Goal: Task Accomplishment & Management: Use online tool/utility

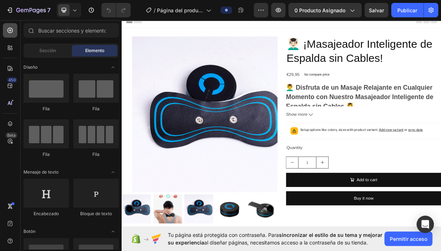
click at [9, 31] on icon at bounding box center [10, 30] width 7 height 7
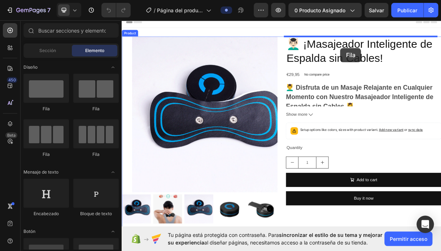
drag, startPoint x: 169, startPoint y: 105, endPoint x: 418, endPoint y: 59, distance: 254.0
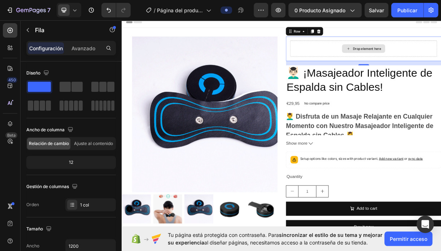
click at [9, 35] on div at bounding box center [10, 30] width 14 height 14
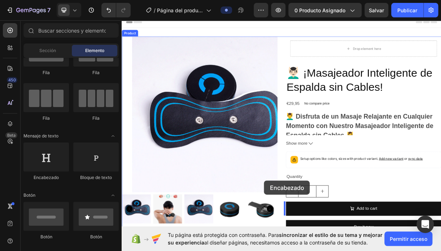
scroll to position [71, 0]
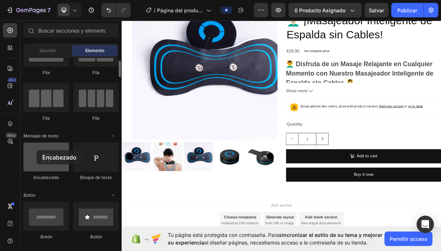
drag, startPoint x: 43, startPoint y: 160, endPoint x: 36, endPoint y: 154, distance: 9.5
click at [36, 154] on div at bounding box center [46, 156] width 46 height 29
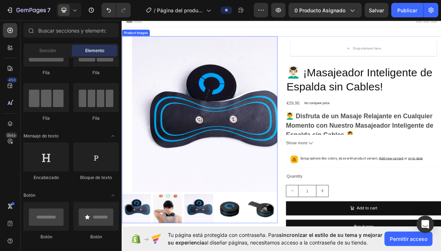
scroll to position [0, 0]
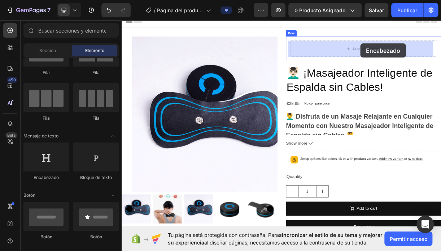
drag, startPoint x: 231, startPoint y: 172, endPoint x: 443, endPoint y: 55, distance: 242.6
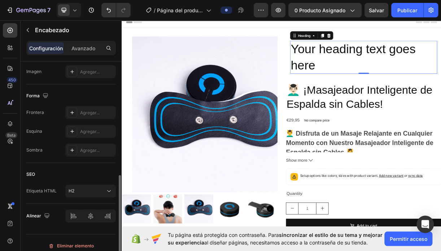
scroll to position [217, 0]
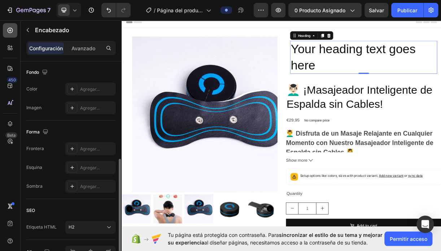
click at [9, 34] on div at bounding box center [10, 30] width 14 height 14
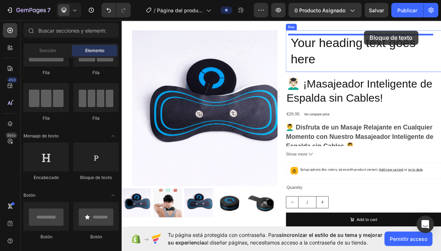
scroll to position [0, 0]
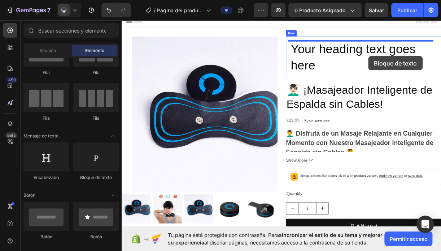
drag, startPoint x: 233, startPoint y: 177, endPoint x: 483, endPoint y: 99, distance: 261.1
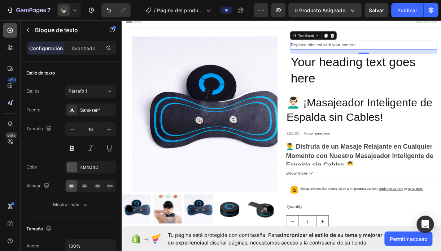
click at [13, 31] on icon at bounding box center [10, 30] width 7 height 7
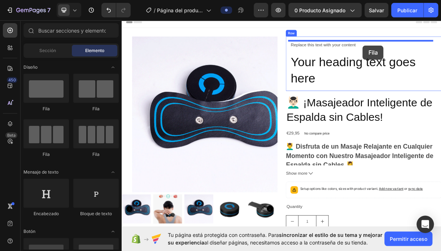
drag, startPoint x: 218, startPoint y: 108, endPoint x: 449, endPoint y: 56, distance: 236.8
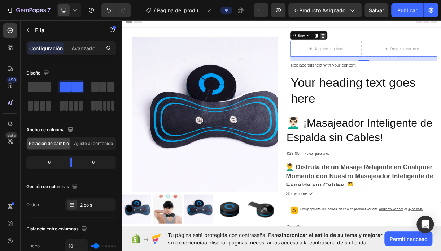
click at [394, 41] on icon at bounding box center [395, 42] width 6 height 6
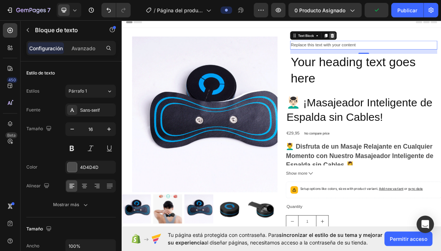
click at [405, 43] on icon at bounding box center [407, 42] width 6 height 6
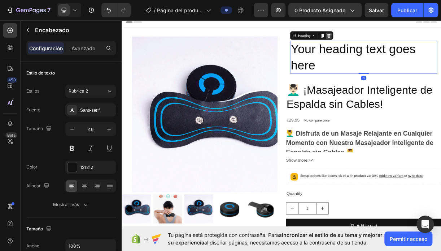
click at [400, 44] on icon at bounding box center [402, 42] width 5 height 5
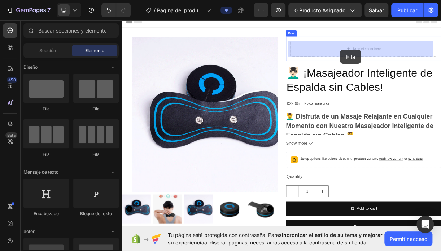
drag, startPoint x: 215, startPoint y: 117, endPoint x: 419, endPoint y: 61, distance: 211.7
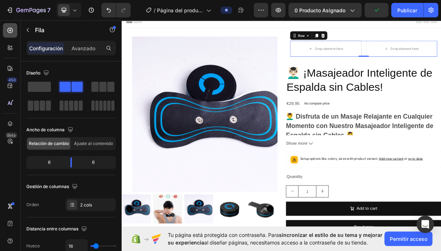
click at [15, 33] on div at bounding box center [10, 30] width 14 height 14
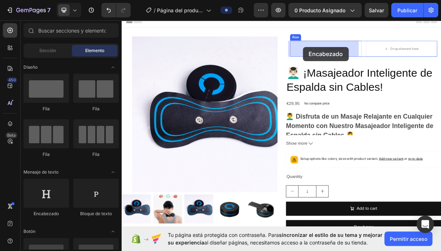
drag, startPoint x: 215, startPoint y: 194, endPoint x: 368, endPoint y: 57, distance: 204.7
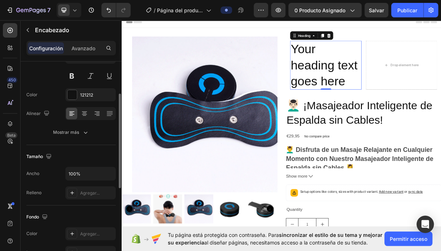
scroll to position [108, 0]
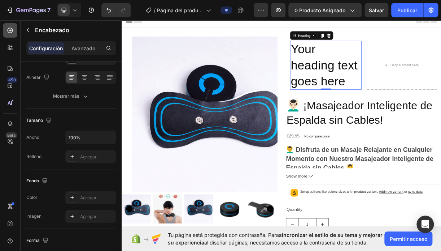
click at [11, 31] on icon at bounding box center [10, 30] width 7 height 7
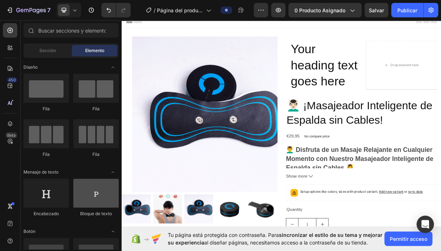
click at [86, 201] on div at bounding box center [96, 192] width 46 height 29
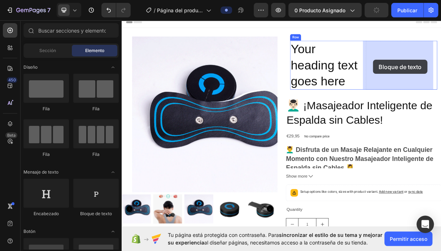
drag, startPoint x: 224, startPoint y: 211, endPoint x: 463, endPoint y: 75, distance: 274.7
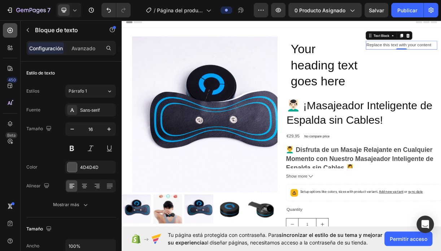
click at [6, 29] on div at bounding box center [10, 30] width 14 height 14
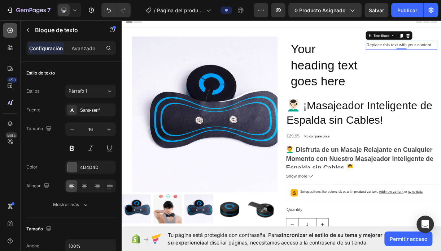
click at [14, 28] on div at bounding box center [10, 30] width 14 height 14
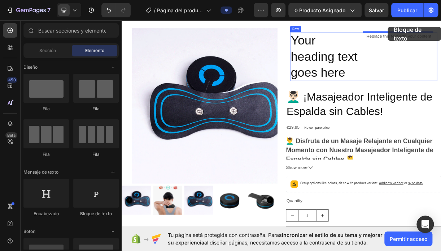
scroll to position [0, 0]
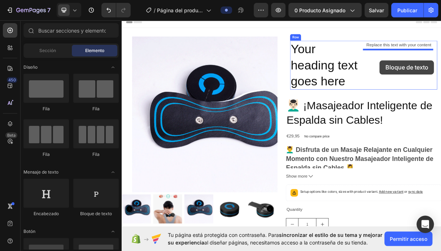
drag, startPoint x: 215, startPoint y: 206, endPoint x: 472, endPoint y: 76, distance: 287.9
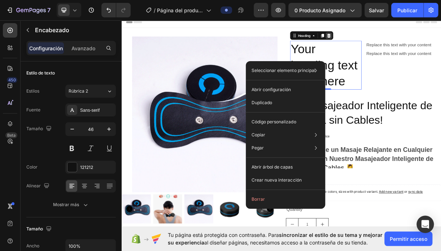
click at [400, 42] on icon at bounding box center [402, 42] width 5 height 5
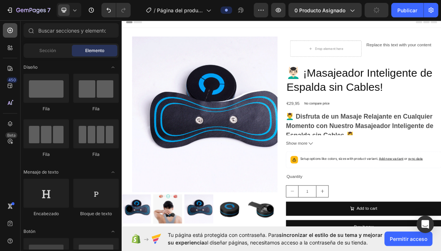
click at [12, 30] on icon at bounding box center [10, 30] width 7 height 7
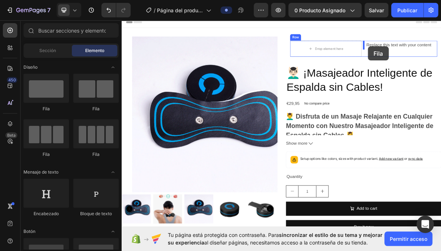
drag, startPoint x: 215, startPoint y: 111, endPoint x: 456, endPoint y: 57, distance: 246.7
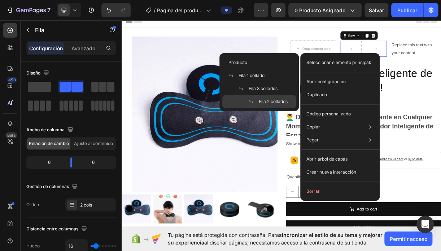
click at [377, 62] on div "Seleccionar elemento principal Producto Fila 1 collado Fila 3 collados Fila 2 c…" at bounding box center [340, 62] width 74 height 13
click at [366, 62] on p "Seleccionar elemento principal" at bounding box center [338, 62] width 64 height 7
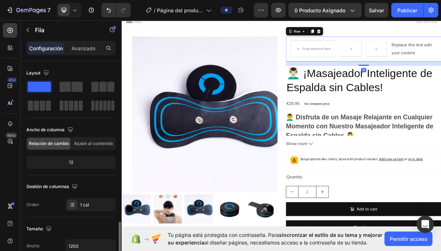
scroll to position [108, 0]
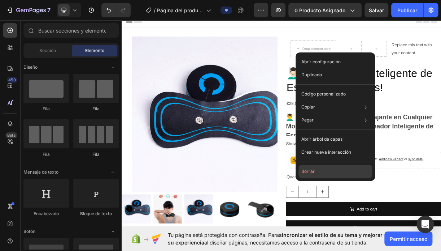
click at [320, 171] on button "Borrar" at bounding box center [336, 171] width 74 height 13
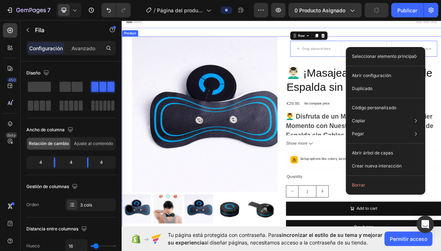
click at [332, 76] on div "Product Images Drop element here Drop element here Drop element here Row 0 Row …" at bounding box center [339, 179] width 434 height 273
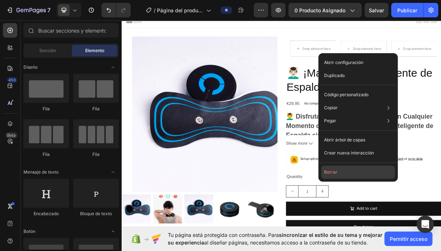
click at [337, 169] on button "Borrar" at bounding box center [359, 171] width 74 height 13
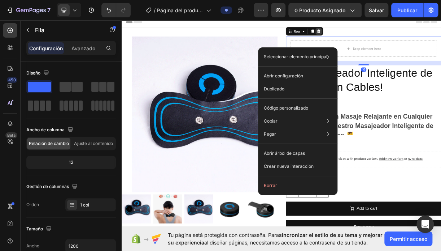
click at [388, 35] on icon at bounding box center [389, 37] width 6 height 6
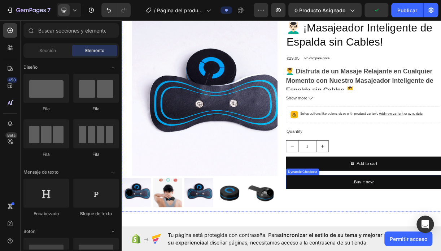
scroll to position [0, 0]
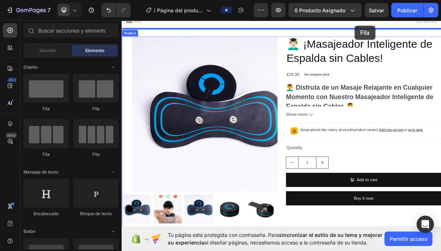
drag, startPoint x: 215, startPoint y: 108, endPoint x: 438, endPoint y: 29, distance: 237.1
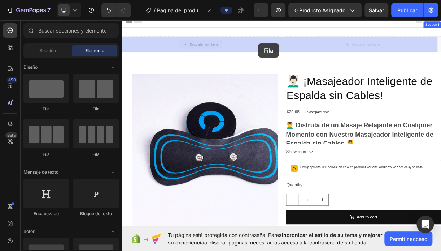
drag, startPoint x: 267, startPoint y: 48, endPoint x: 307, endPoint y: 53, distance: 40.7
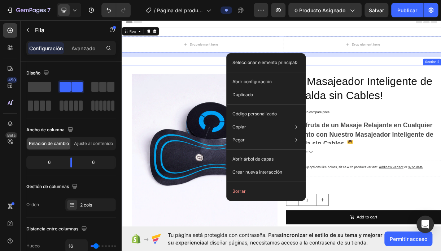
click at [441, 82] on div "Product Images 💆🏻‍♂️ ¡Masajeador Inteligente de Espalda sin Cables! Product Tit…" at bounding box center [339, 223] width 434 height 282
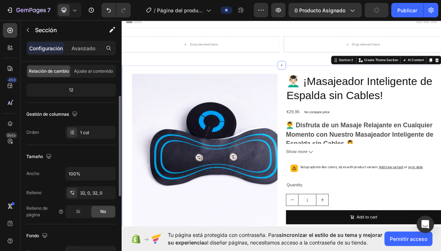
scroll to position [36, 0]
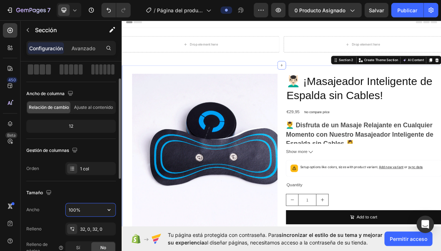
click at [79, 210] on input "100%" at bounding box center [91, 209] width 50 height 13
click at [110, 208] on icon "button" at bounding box center [108, 209] width 7 height 7
click at [81, 227] on div "32, 0, 32, 0" at bounding box center [90, 229] width 21 height 7
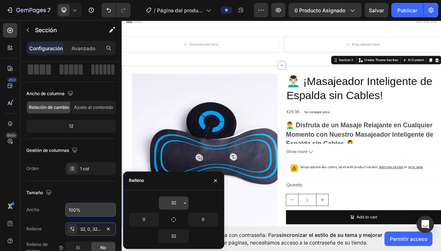
click at [176, 206] on input "32" at bounding box center [174, 202] width 30 height 13
click at [173, 218] on icon "button" at bounding box center [174, 219] width 6 height 6
type input "32"
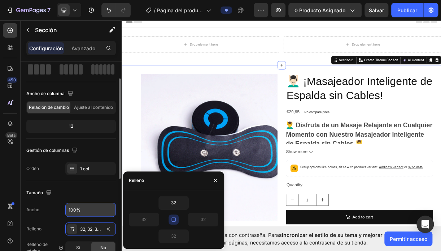
click at [79, 194] on div "Tamaño" at bounding box center [71, 193] width 90 height 12
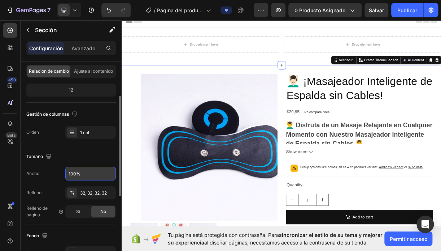
scroll to position [108, 0]
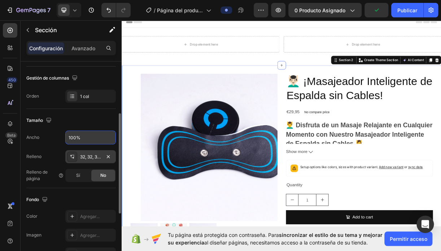
click at [82, 155] on div "32, 32, 32, 32" at bounding box center [90, 157] width 21 height 7
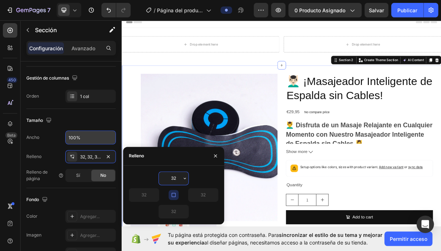
click at [175, 177] on input "32" at bounding box center [174, 178] width 30 height 13
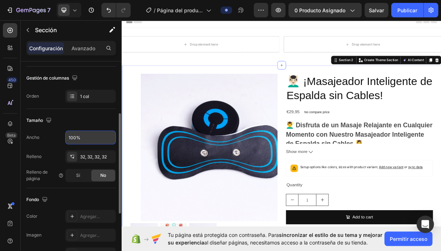
click at [89, 204] on div "Fondo" at bounding box center [71, 200] width 90 height 12
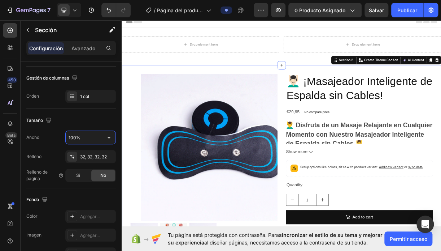
click at [82, 139] on input "100%" at bounding box center [91, 137] width 50 height 13
click at [110, 139] on icon "button" at bounding box center [108, 137] width 7 height 7
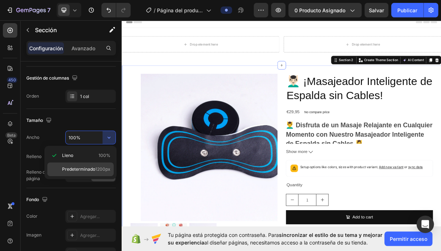
click at [100, 168] on span "1200px" at bounding box center [102, 169] width 15 height 7
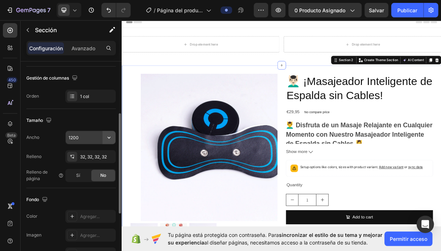
click at [108, 139] on icon "button" at bounding box center [108, 137] width 7 height 7
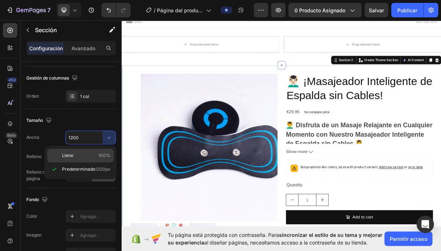
click at [100, 152] on span "100%" at bounding box center [105, 155] width 12 height 7
type input "100%"
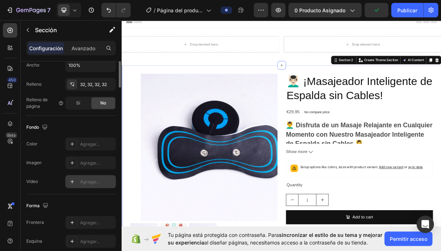
scroll to position [72, 0]
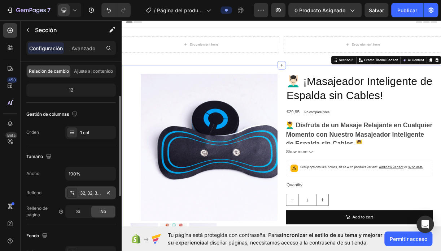
click at [70, 188] on div at bounding box center [72, 193] width 10 height 10
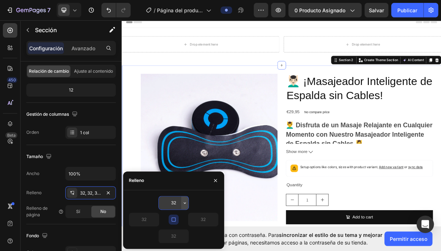
click at [184, 205] on button "button" at bounding box center [184, 202] width 7 height 13
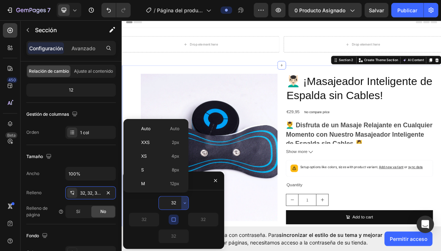
scroll to position [52, 0]
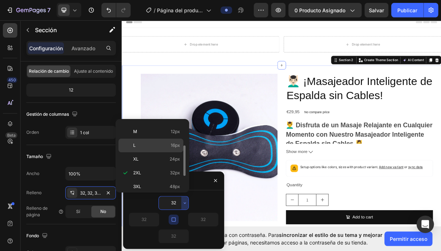
click at [154, 143] on p "L 16px" at bounding box center [156, 145] width 47 height 7
type input "16"
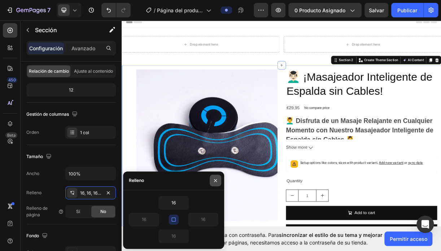
click at [215, 178] on icon "button" at bounding box center [216, 180] width 6 height 6
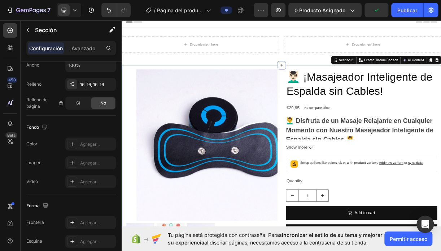
scroll to position [0, 0]
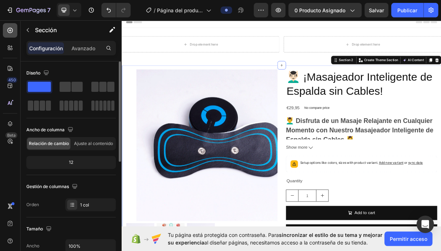
click at [12, 33] on icon at bounding box center [10, 30] width 7 height 7
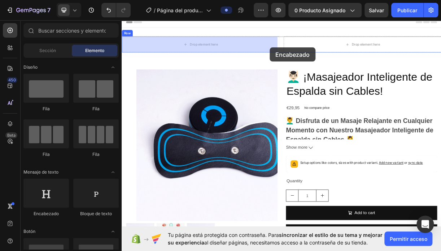
drag, startPoint x: 166, startPoint y: 208, endPoint x: 323, endPoint y: 58, distance: 216.7
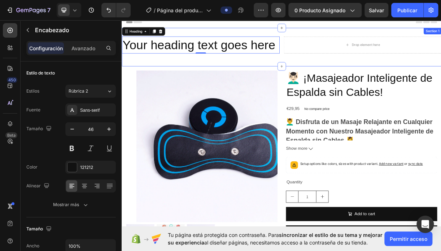
drag, startPoint x: 374, startPoint y: 78, endPoint x: 389, endPoint y: 66, distance: 18.8
click at [379, 76] on div "Your heading text goes here Heading 0 Drop element here Row Section 1" at bounding box center [339, 58] width 434 height 52
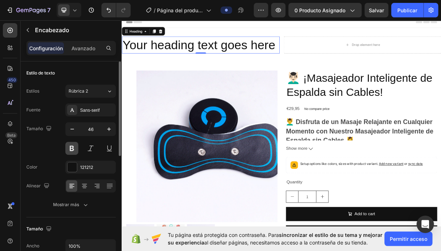
click at [70, 150] on button at bounding box center [71, 148] width 13 height 13
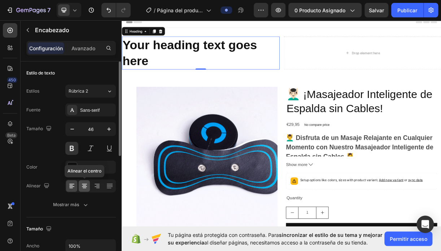
click at [82, 184] on icon at bounding box center [84, 185] width 7 height 7
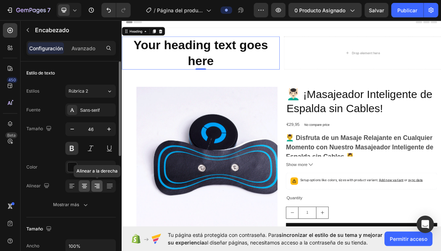
click at [96, 185] on icon at bounding box center [97, 185] width 7 height 7
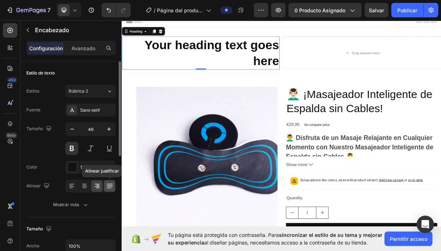
click at [109, 185] on icon at bounding box center [110, 185] width 6 height 0
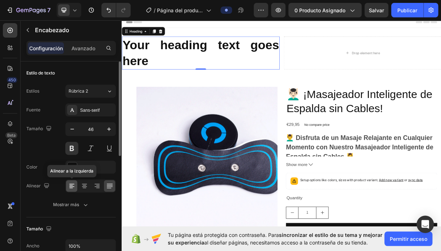
click at [73, 184] on icon at bounding box center [71, 184] width 5 height 1
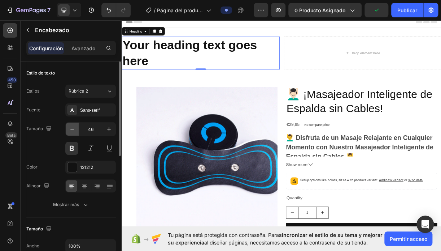
click at [74, 130] on icon "button" at bounding box center [72, 128] width 7 height 7
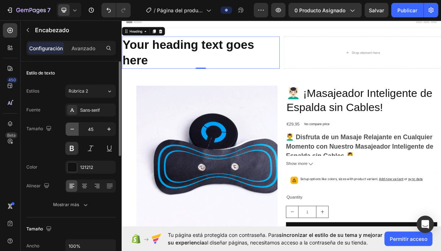
click at [74, 130] on icon "button" at bounding box center [72, 128] width 7 height 7
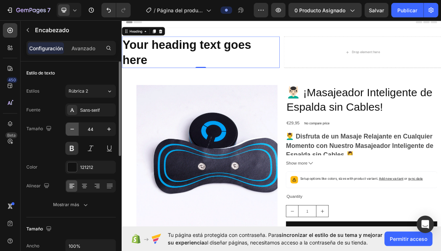
click at [74, 130] on icon "button" at bounding box center [72, 128] width 7 height 7
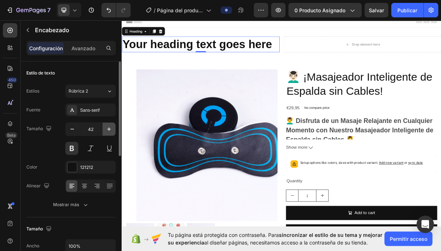
click at [110, 130] on icon "button" at bounding box center [108, 128] width 7 height 7
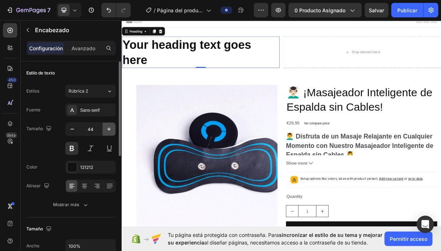
click at [110, 130] on icon "button" at bounding box center [108, 128] width 7 height 7
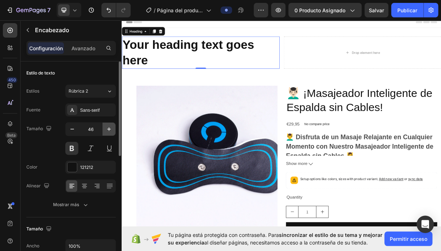
click at [110, 130] on icon "button" at bounding box center [108, 128] width 7 height 7
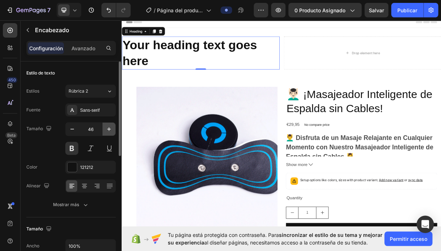
click at [110, 130] on icon "button" at bounding box center [108, 128] width 7 height 7
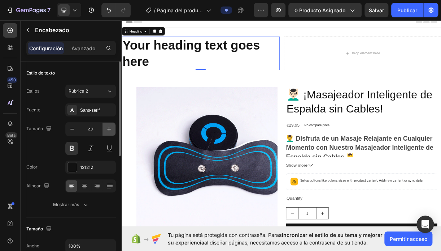
click at [110, 130] on icon "button" at bounding box center [108, 128] width 7 height 7
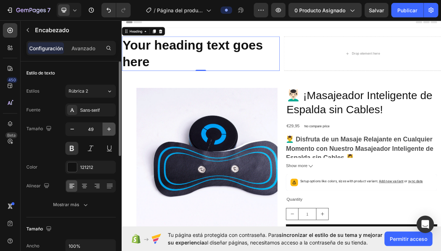
click at [110, 130] on icon "button" at bounding box center [108, 128] width 7 height 7
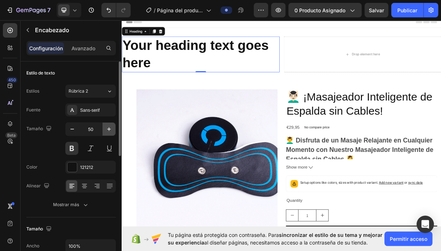
click at [110, 130] on icon "button" at bounding box center [108, 128] width 7 height 7
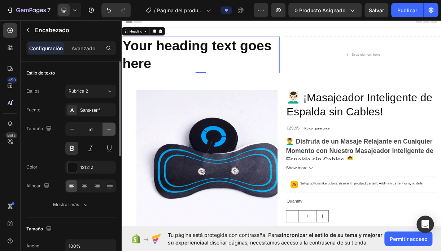
click at [110, 130] on icon "button" at bounding box center [108, 128] width 7 height 7
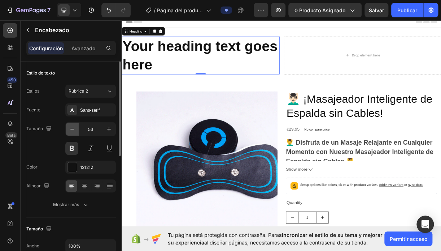
click at [71, 131] on icon "button" at bounding box center [72, 128] width 7 height 7
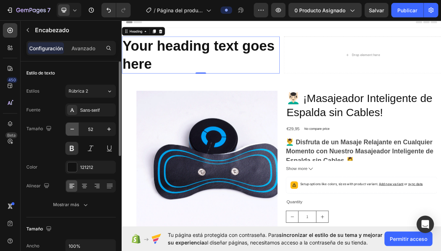
click at [71, 131] on icon "button" at bounding box center [72, 128] width 7 height 7
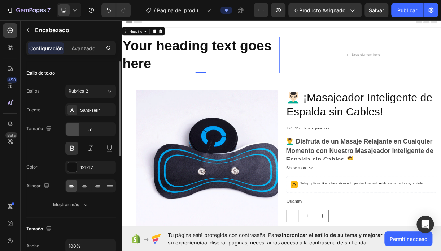
click at [71, 131] on icon "button" at bounding box center [72, 128] width 7 height 7
type input "50"
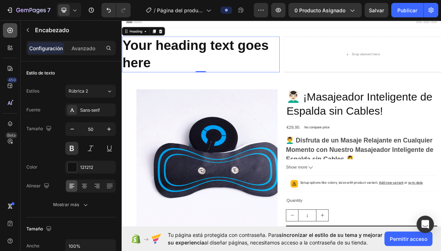
click at [9, 31] on icon at bounding box center [10, 30] width 7 height 7
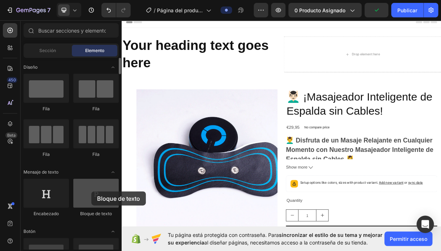
click at [91, 191] on div at bounding box center [96, 192] width 46 height 29
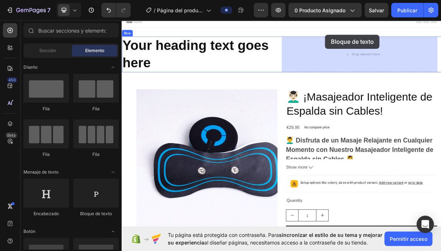
drag, startPoint x: 213, startPoint y: 209, endPoint x: 398, endPoint y: 71, distance: 230.5
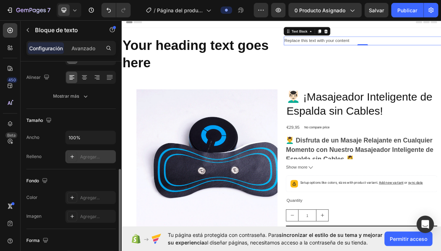
scroll to position [145, 0]
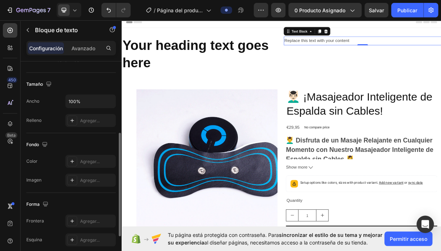
click at [35, 145] on font "Fondo" at bounding box center [32, 144] width 13 height 7
click at [31, 160] on font "Color" at bounding box center [31, 161] width 11 height 7
click at [78, 161] on div "Agregar..." at bounding box center [90, 161] width 51 height 13
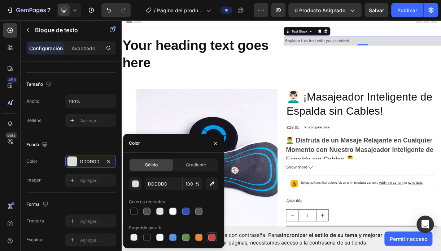
click at [212, 237] on div at bounding box center [211, 236] width 7 height 7
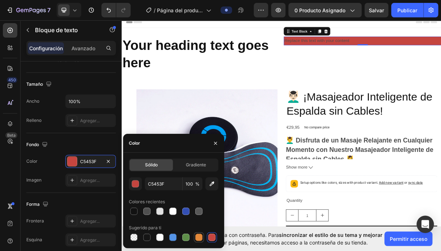
click at [200, 236] on div at bounding box center [198, 236] width 7 height 7
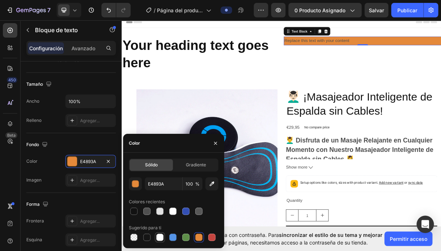
click at [162, 237] on div at bounding box center [159, 236] width 7 height 7
type input "FFFFFF"
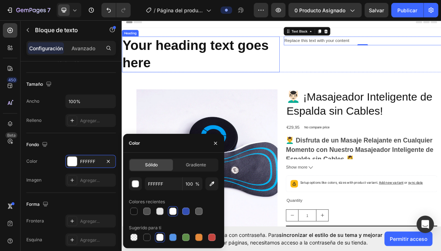
click at [255, 57] on p "Your heading text goes here" at bounding box center [228, 67] width 212 height 47
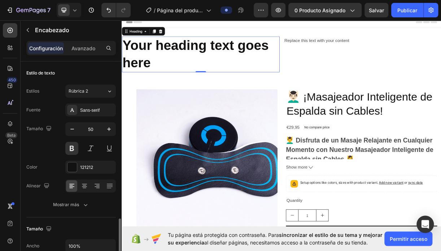
scroll to position [108, 0]
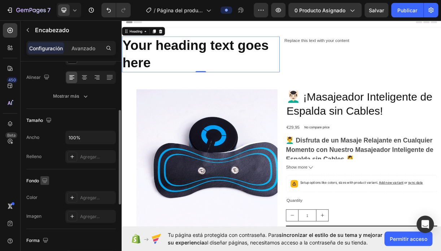
click at [43, 179] on icon "button" at bounding box center [44, 180] width 5 height 5
click at [27, 181] on font "Fondo" at bounding box center [32, 180] width 13 height 7
click at [100, 211] on div "Agregar..." at bounding box center [90, 216] width 51 height 13
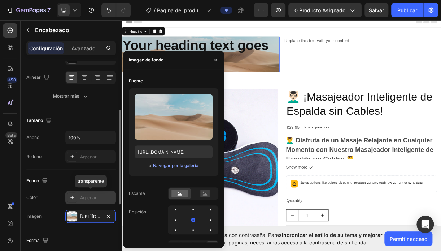
click at [95, 197] on div "Agregar..." at bounding box center [97, 197] width 34 height 7
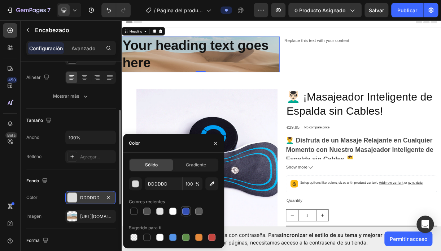
click at [185, 209] on div at bounding box center [185, 210] width 7 height 7
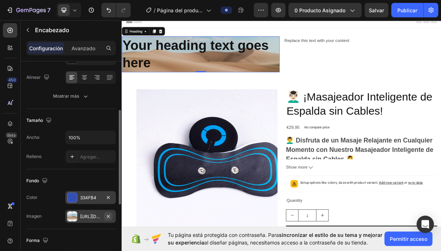
click at [106, 215] on icon "button" at bounding box center [108, 216] width 6 height 6
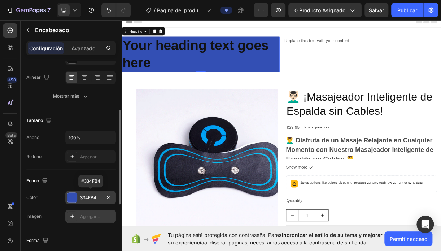
click at [92, 195] on div "334FB4" at bounding box center [90, 197] width 21 height 7
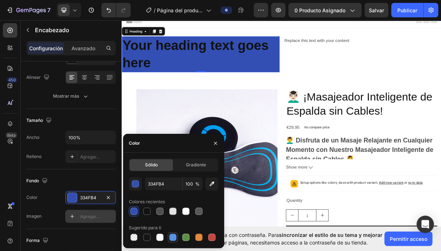
click at [171, 234] on div at bounding box center [172, 236] width 7 height 7
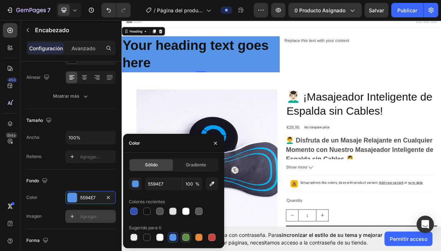
click at [184, 237] on div at bounding box center [185, 236] width 7 height 7
type input "5E8E49"
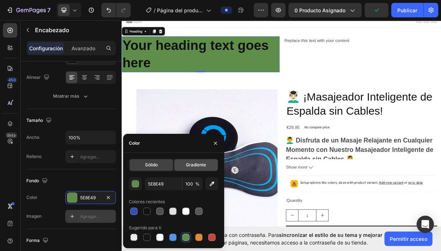
click at [200, 166] on span "Gradiente" at bounding box center [196, 164] width 20 height 7
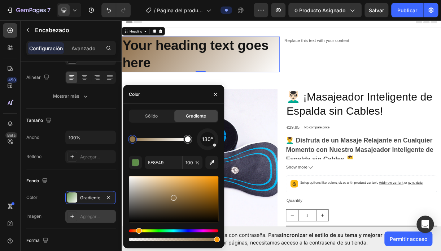
drag, startPoint x: 148, startPoint y: 233, endPoint x: 137, endPoint y: 233, distance: 10.5
click at [137, 232] on div "Tinte" at bounding box center [174, 230] width 90 height 3
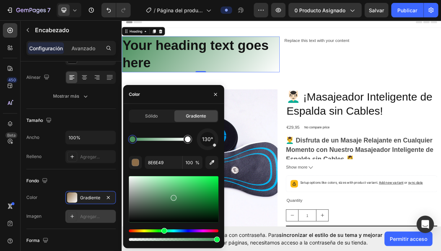
drag, startPoint x: 143, startPoint y: 231, endPoint x: 163, endPoint y: 221, distance: 22.8
click at [163, 221] on div at bounding box center [174, 208] width 90 height 68
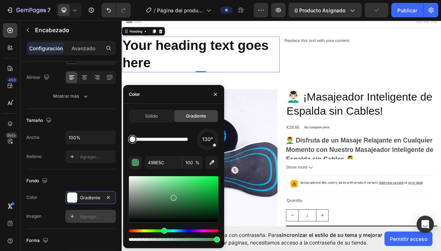
drag, startPoint x: 185, startPoint y: 139, endPoint x: 136, endPoint y: 143, distance: 49.0
drag, startPoint x: 189, startPoint y: 235, endPoint x: 145, endPoint y: 240, distance: 45.1
click at [144, 240] on div at bounding box center [146, 239] width 6 height 6
type input "FFFFFF"
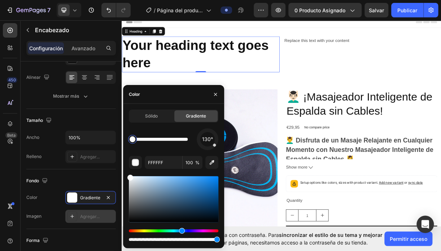
drag, startPoint x: 132, startPoint y: 228, endPoint x: 181, endPoint y: 232, distance: 49.6
click at [181, 232] on div "Tinte" at bounding box center [182, 231] width 6 height 6
click at [153, 116] on span "Sólido" at bounding box center [151, 116] width 13 height 7
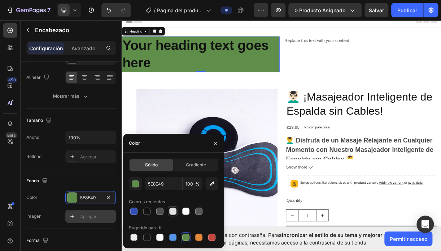
click at [173, 210] on div at bounding box center [172, 210] width 7 height 7
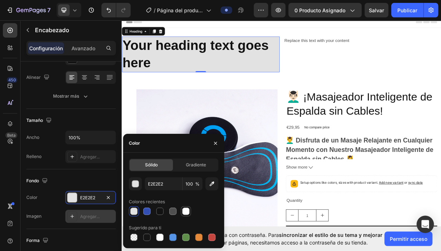
click at [185, 212] on div at bounding box center [185, 210] width 7 height 7
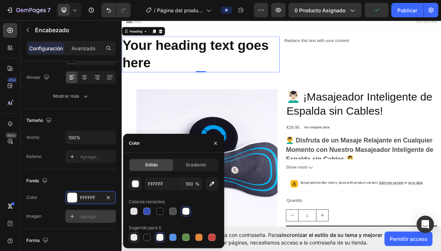
click at [139, 241] on div at bounding box center [134, 237] width 10 height 10
type input "000000"
type input "0"
click at [174, 236] on div at bounding box center [172, 236] width 7 height 7
type input "5594E7"
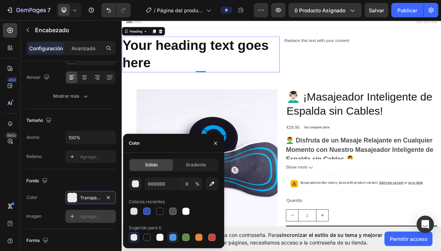
type input "100"
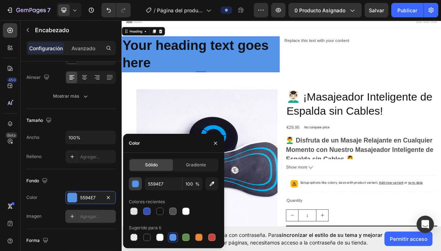
click at [136, 184] on div "button" at bounding box center [135, 183] width 7 height 7
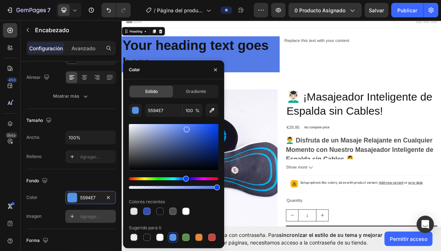
click at [185, 181] on div "Tinte" at bounding box center [186, 179] width 6 height 6
type input "557BE7"
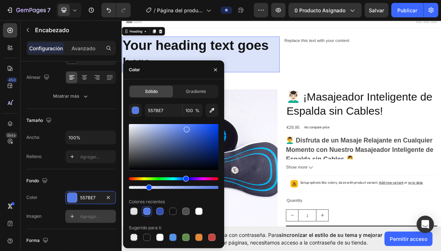
drag, startPoint x: 212, startPoint y: 186, endPoint x: 148, endPoint y: 181, distance: 63.7
click at [148, 181] on div at bounding box center [174, 183] width 90 height 12
type input "21"
click at [214, 70] on icon "button" at bounding box center [216, 70] width 6 height 6
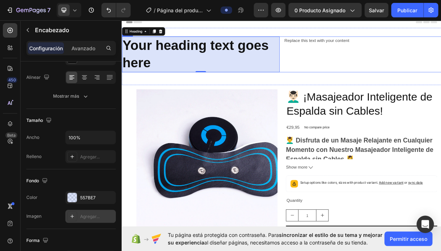
click at [410, 62] on div "Replace this text with your content Text Block" at bounding box center [448, 67] width 214 height 48
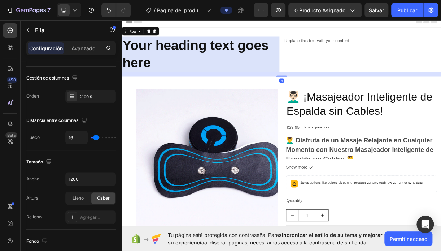
scroll to position [0, 0]
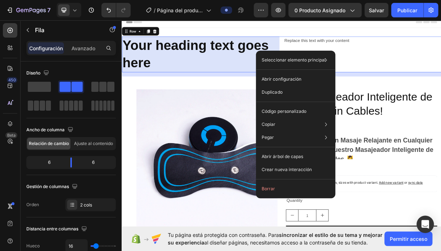
click at [441, 67] on div "Replace this text with your content Text Block" at bounding box center [448, 67] width 214 height 48
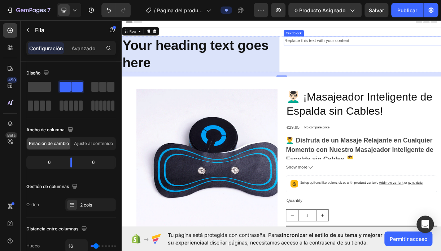
click at [366, 49] on div "Replace this text with your content" at bounding box center [448, 49] width 214 height 12
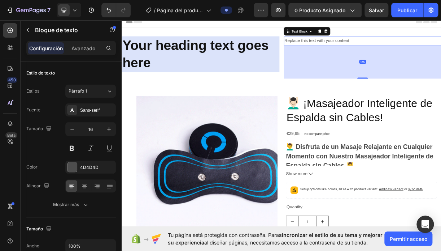
drag, startPoint x: 444, startPoint y: 54, endPoint x: 426, endPoint y: 99, distance: 48.8
click at [426, 55] on div "125" at bounding box center [448, 55] width 214 height 0
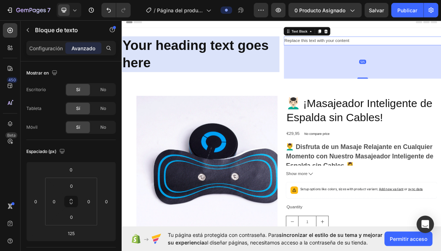
click at [434, 72] on div "125" at bounding box center [448, 77] width 214 height 45
click at [410, 47] on div "Replace this text with your content" at bounding box center [448, 49] width 214 height 12
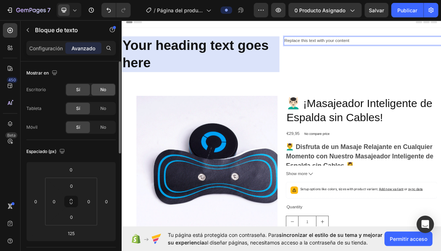
click at [104, 90] on span "No" at bounding box center [103, 89] width 6 height 7
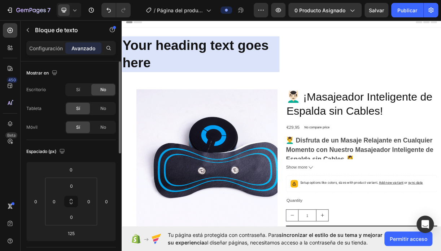
click at [104, 90] on span "No" at bounding box center [103, 89] width 6 height 7
click at [84, 88] on div "Sí" at bounding box center [78, 90] width 24 height 12
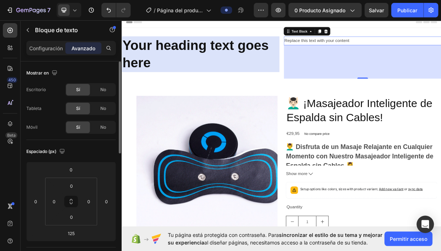
click at [85, 90] on div "Sí" at bounding box center [78, 90] width 24 height 12
click at [80, 106] on div "Sí" at bounding box center [78, 109] width 24 height 12
click at [79, 127] on span "Sí" at bounding box center [78, 127] width 4 height 7
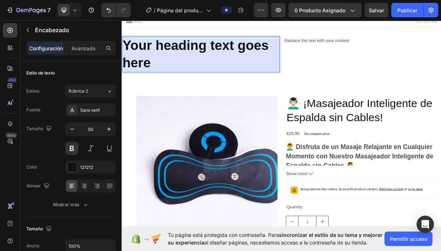
click at [224, 73] on h2 "Your heading text goes here" at bounding box center [229, 67] width 214 height 48
drag, startPoint x: 195, startPoint y: 69, endPoint x: 231, endPoint y: 72, distance: 35.9
click at [231, 72] on p "Your heading text goes here" at bounding box center [228, 67] width 212 height 47
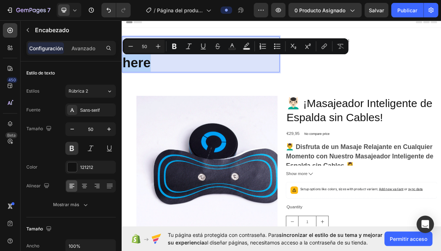
drag, startPoint x: 356, startPoint y: 35, endPoint x: 218, endPoint y: 120, distance: 161.8
click at [218, 120] on div "Product Images 💆🏻‍♂️ ¡Masajeador Inteligente de Espalda sin Cables! Product Tit…" at bounding box center [339, 250] width 434 height 264
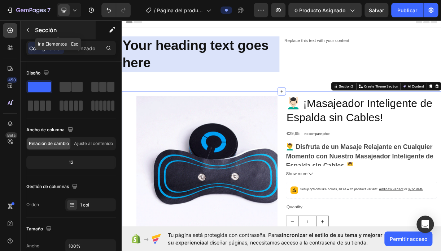
click at [27, 30] on icon "button" at bounding box center [28, 30] width 2 height 4
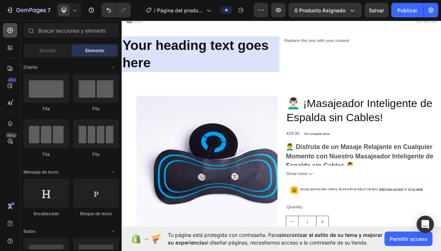
click at [11, 31] on icon at bounding box center [10, 30] width 7 height 7
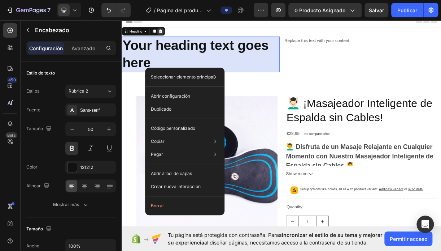
click at [172, 36] on icon at bounding box center [174, 37] width 6 height 6
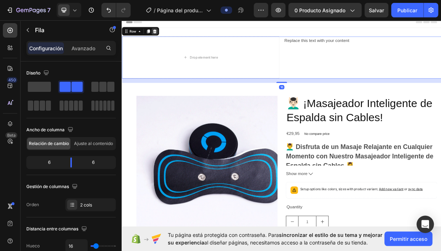
click at [167, 38] on icon at bounding box center [166, 37] width 6 height 6
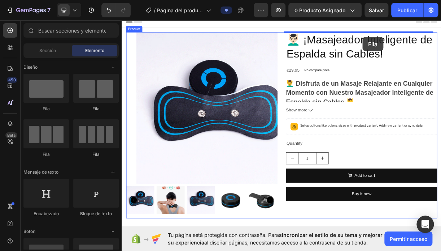
drag, startPoint x: 211, startPoint y: 113, endPoint x: 448, endPoint y: 44, distance: 247.5
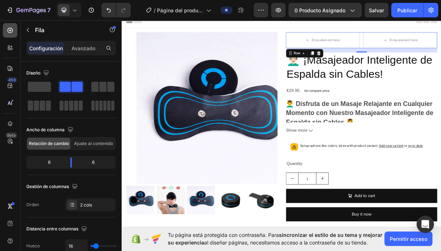
click at [11, 31] on icon at bounding box center [10, 30] width 7 height 7
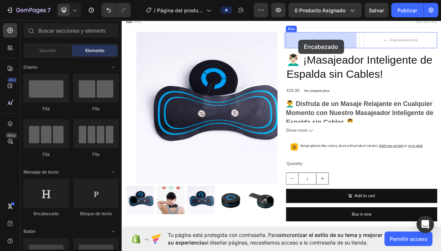
drag, startPoint x: 168, startPoint y: 221, endPoint x: 361, endPoint y: 48, distance: 259.6
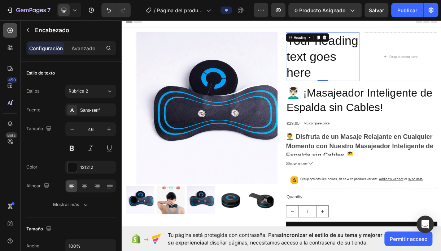
click at [10, 31] on icon at bounding box center [10, 30] width 7 height 7
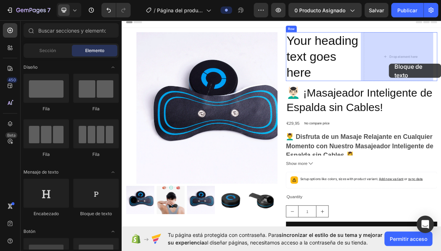
drag, startPoint x: 219, startPoint y: 216, endPoint x: 484, endPoint y: 80, distance: 297.8
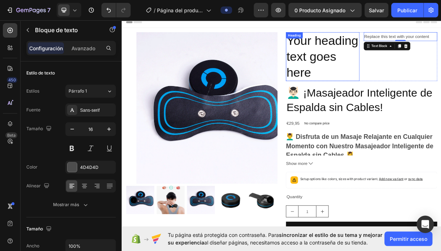
click at [393, 83] on h2 "Your heading text goes here" at bounding box center [394, 71] width 100 height 66
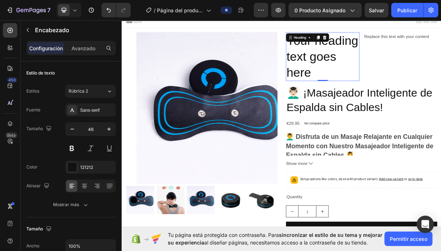
click at [431, 83] on h2 "Your heading text goes here" at bounding box center [394, 71] width 100 height 66
click at [419, 61] on p "Your heading text goes here" at bounding box center [394, 70] width 98 height 65
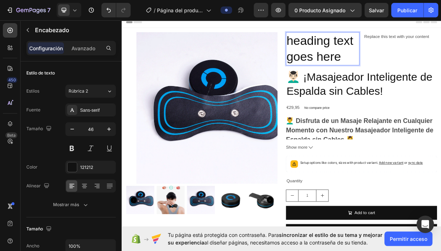
click at [422, 63] on p "heading text goes here" at bounding box center [394, 59] width 98 height 43
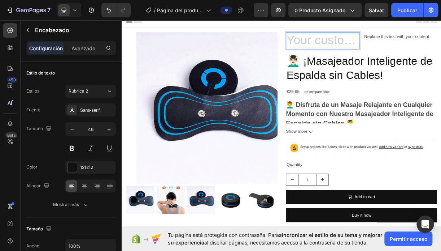
click at [383, 51] on h2 "Rich Text Editor. Editing area: main" at bounding box center [394, 49] width 100 height 23
click at [10, 35] on div at bounding box center [10, 30] width 14 height 14
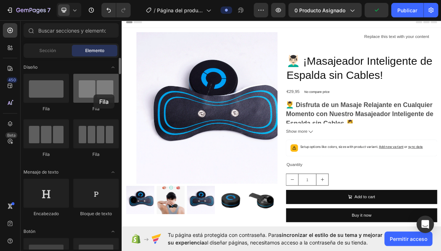
click at [94, 94] on div at bounding box center [96, 88] width 46 height 29
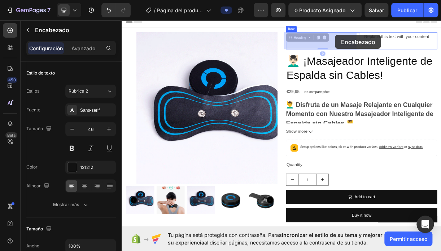
drag, startPoint x: 396, startPoint y: 43, endPoint x: 404, endPoint y: 45, distance: 8.2
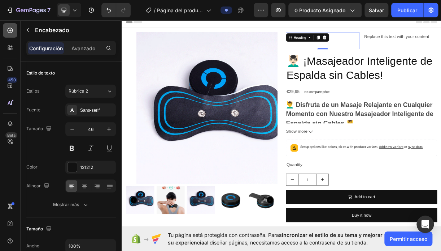
click at [10, 33] on icon at bounding box center [10, 30] width 7 height 7
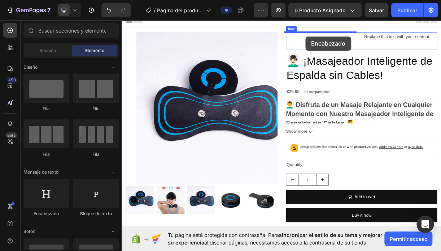
drag, startPoint x: 165, startPoint y: 205, endPoint x: 371, endPoint y: 43, distance: 261.7
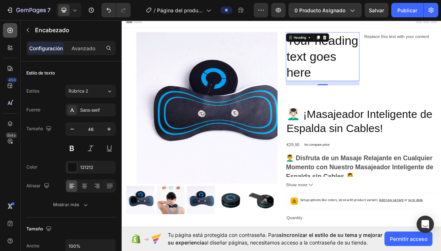
click at [8, 31] on icon at bounding box center [10, 30] width 7 height 7
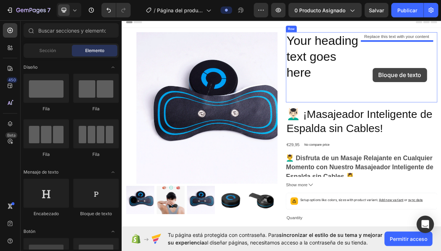
drag, startPoint x: 208, startPoint y: 208, endPoint x: 462, endPoint y: 86, distance: 282.0
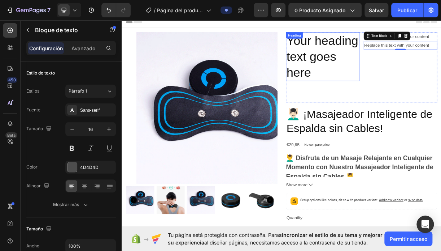
click at [384, 66] on h2 "Your heading text goes here" at bounding box center [394, 71] width 100 height 66
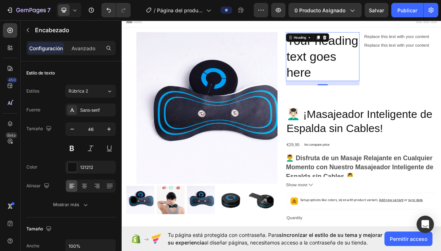
click at [393, 63] on h2 "Your heading text goes here" at bounding box center [394, 71] width 100 height 66
click at [403, 47] on p "Your heading text goes here" at bounding box center [394, 70] width 98 height 65
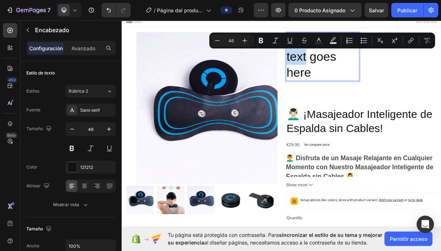
drag, startPoint x: 406, startPoint y: 78, endPoint x: 371, endPoint y: 97, distance: 39.8
click at [344, 120] on h2 "Rich Text Editor. Editing area: main" at bounding box center [394, 120] width 100 height 23
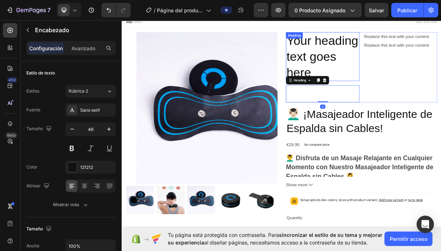
click at [388, 71] on p "Your heading text goes here" at bounding box center [394, 70] width 98 height 65
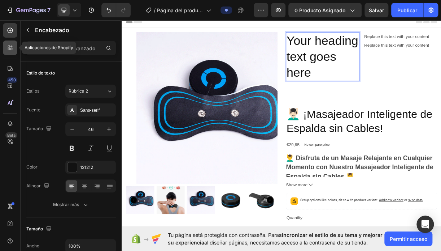
click at [11, 45] on icon at bounding box center [10, 47] width 7 height 7
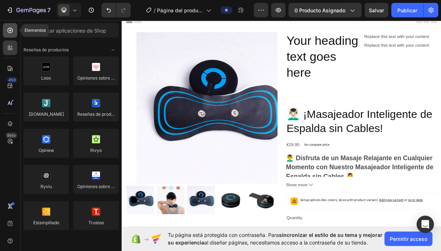
click at [16, 31] on div at bounding box center [10, 30] width 14 height 14
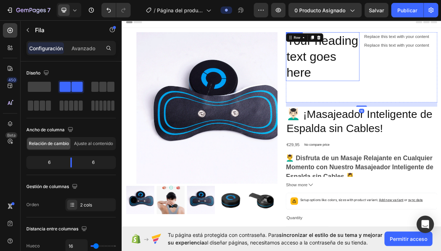
click at [391, 68] on p "Your heading text goes here" at bounding box center [394, 70] width 98 height 65
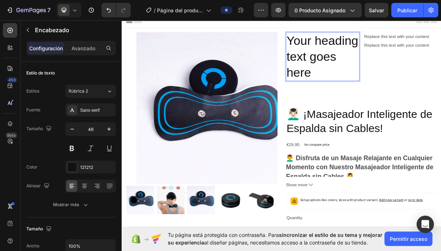
click at [421, 76] on p "Your heading text goes here" at bounding box center [394, 70] width 98 height 65
click at [418, 89] on p "Your heading text goes here" at bounding box center [394, 70] width 98 height 65
click at [418, 87] on p "Your heading text goes here" at bounding box center [394, 70] width 98 height 65
click at [368, 72] on p "Your heading text goes here" at bounding box center [394, 70] width 98 height 65
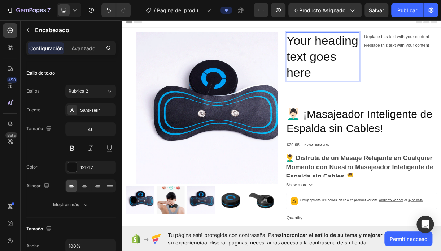
click at [414, 76] on p "Your heading text goes here" at bounding box center [394, 70] width 98 height 65
click at [415, 91] on p "Your heading text goes here" at bounding box center [394, 70] width 98 height 65
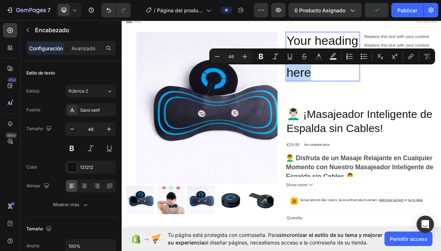
drag, startPoint x: 426, startPoint y: 87, endPoint x: 324, endPoint y: 47, distance: 109.4
click at [303, 36] on div "Product Images Your heading text goes here Heading 16 Heading Replace this text…" at bounding box center [339, 205] width 434 height 347
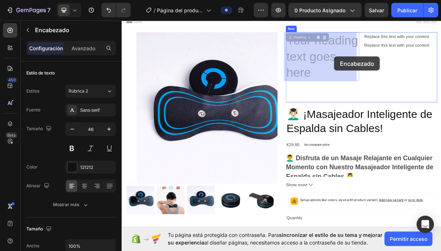
drag, startPoint x: 415, startPoint y: 73, endPoint x: 407, endPoint y: 82, distance: 12.0
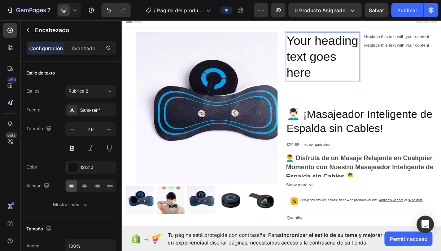
drag, startPoint x: 406, startPoint y: 70, endPoint x: 408, endPoint y: 55, distance: 15.2
click at [408, 55] on p "Your heading text goes here" at bounding box center [394, 70] width 98 height 65
click at [428, 67] on p "Your heading text goes here" at bounding box center [394, 70] width 98 height 65
click at [426, 68] on p "Your heading text goes here" at bounding box center [394, 70] width 98 height 65
click at [425, 68] on p "Your heading text goes here" at bounding box center [394, 70] width 98 height 65
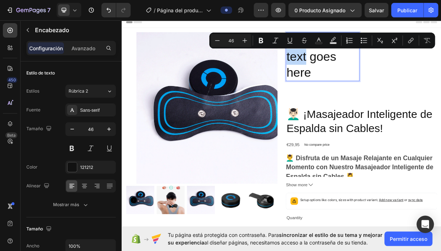
drag, startPoint x: 425, startPoint y: 68, endPoint x: 386, endPoint y: 29, distance: 54.9
click at [386, 29] on div "Header" at bounding box center [339, 24] width 422 height 14
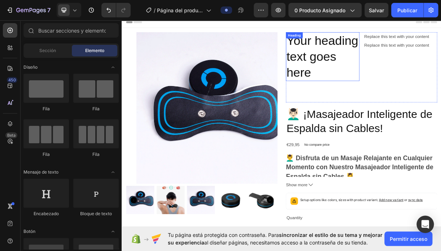
click at [420, 72] on p "Your heading text goes here" at bounding box center [394, 70] width 98 height 65
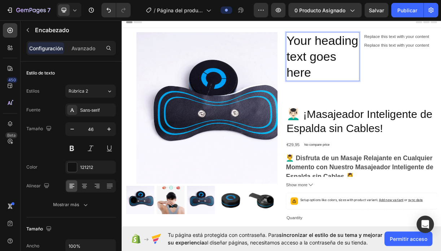
drag, startPoint x: 388, startPoint y: 43, endPoint x: 385, endPoint y: 59, distance: 16.5
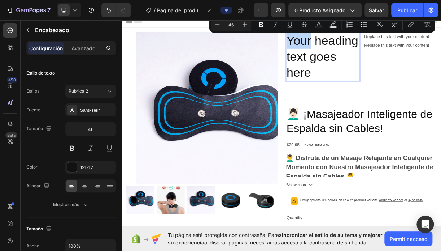
drag, startPoint x: 385, startPoint y: 59, endPoint x: 415, endPoint y: 51, distance: 31.6
click at [415, 51] on p "Your heading text goes here" at bounding box center [394, 70] width 98 height 65
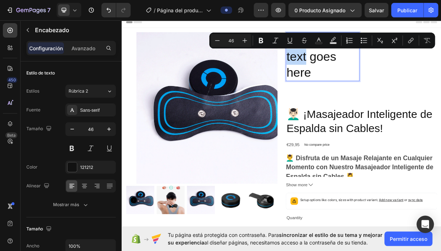
drag, startPoint x: 417, startPoint y: 64, endPoint x: 382, endPoint y: 27, distance: 51.6
click at [382, 27] on div "Header" at bounding box center [339, 24] width 422 height 14
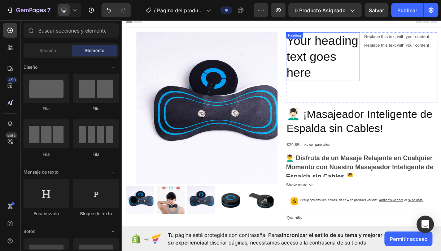
click at [397, 65] on p "Your heading text goes here" at bounding box center [394, 70] width 98 height 65
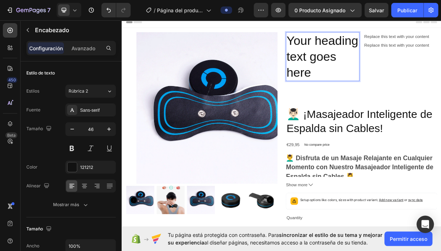
click at [405, 65] on p "Your heading text goes here" at bounding box center [394, 70] width 98 height 65
click at [408, 65] on p "Your heading text goes here" at bounding box center [394, 70] width 98 height 65
click at [410, 59] on p "Your heading text goes here" at bounding box center [394, 70] width 98 height 65
click at [90, 49] on p "Avanzado" at bounding box center [84, 48] width 24 height 8
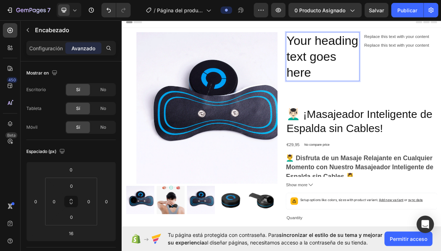
drag, startPoint x: 394, startPoint y: 81, endPoint x: 410, endPoint y: 58, distance: 27.6
click at [414, 55] on p "Your heading text goes here" at bounding box center [394, 70] width 98 height 65
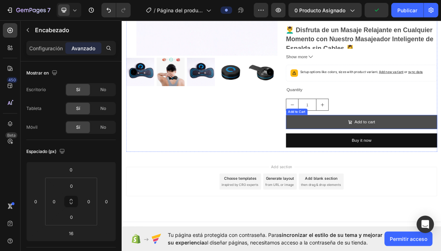
scroll to position [177, 0]
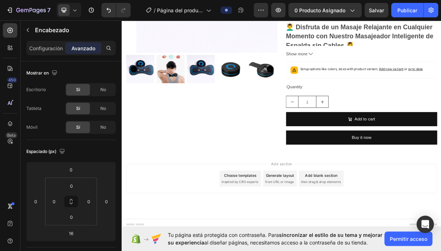
click at [375, 232] on div "Add blank section" at bounding box center [392, 232] width 44 height 8
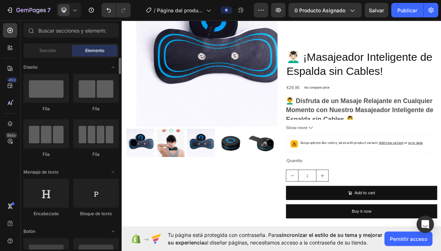
scroll to position [108, 0]
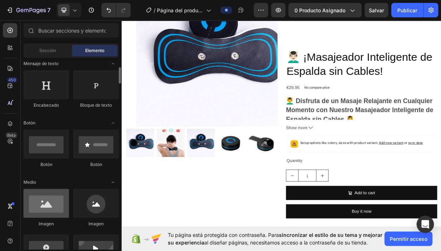
click at [46, 206] on div at bounding box center [46, 203] width 46 height 29
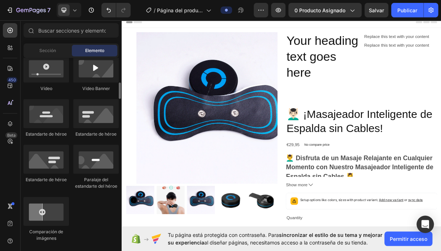
scroll to position [145, 0]
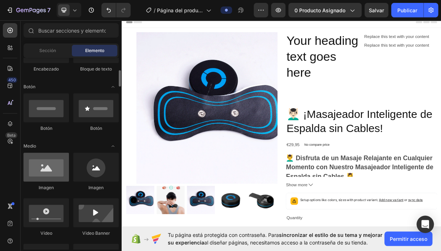
click at [46, 172] on div at bounding box center [46, 166] width 46 height 29
click at [46, 171] on div at bounding box center [46, 166] width 46 height 29
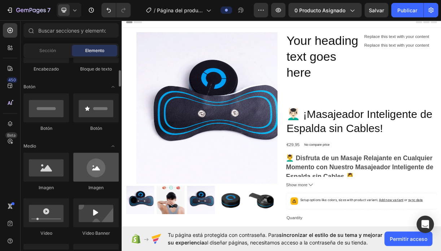
click at [103, 174] on div at bounding box center [96, 166] width 46 height 29
drag, startPoint x: 99, startPoint y: 172, endPoint x: 107, endPoint y: 185, distance: 15.9
click at [107, 185] on div "Imagen" at bounding box center [96, 187] width 46 height 7
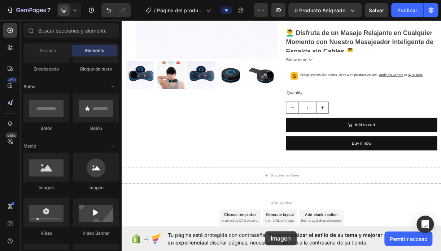
scroll to position [222, 0]
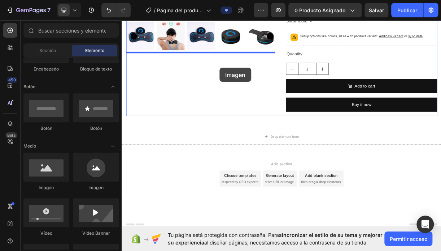
drag, startPoint x: 174, startPoint y: 191, endPoint x: 255, endPoint y: 115, distance: 110.9
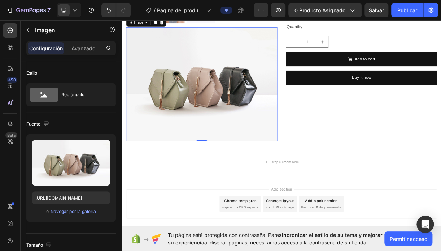
scroll to position [288, 0]
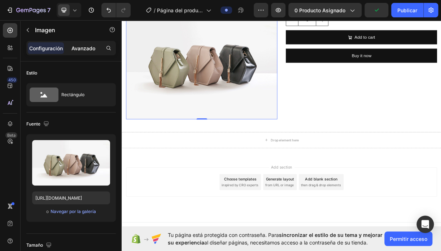
click at [89, 47] on p "Avanzado" at bounding box center [84, 48] width 24 height 8
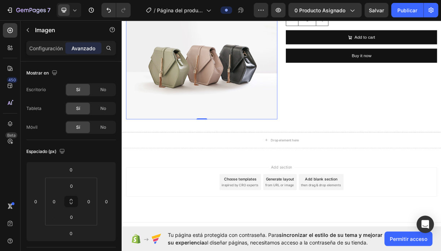
click at [46, 48] on p "Configuración" at bounding box center [46, 48] width 34 height 8
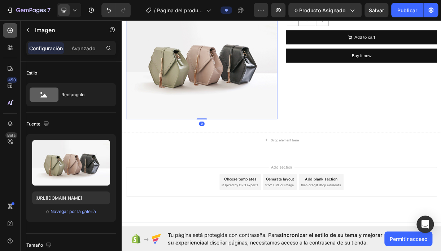
click at [9, 31] on icon at bounding box center [10, 30] width 7 height 7
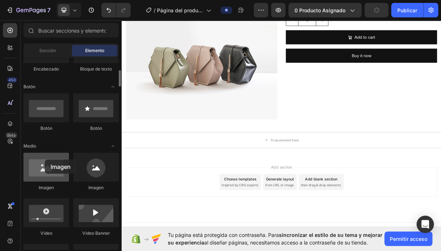
drag, startPoint x: 58, startPoint y: 171, endPoint x: 43, endPoint y: 161, distance: 17.7
click at [43, 161] on div at bounding box center [46, 166] width 46 height 29
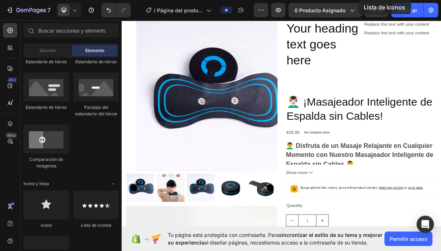
scroll to position [0, 0]
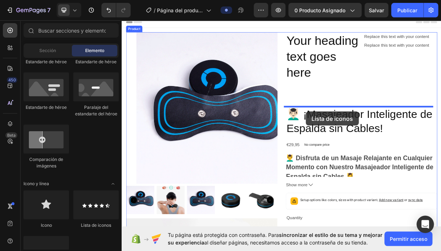
drag, startPoint x: 216, startPoint y: 223, endPoint x: 372, endPoint y: 145, distance: 174.0
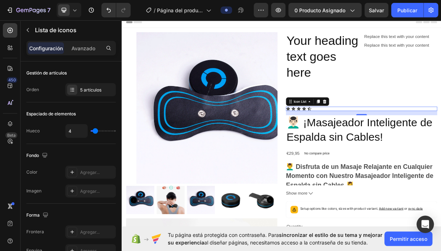
click at [14, 31] on div at bounding box center [10, 30] width 14 height 14
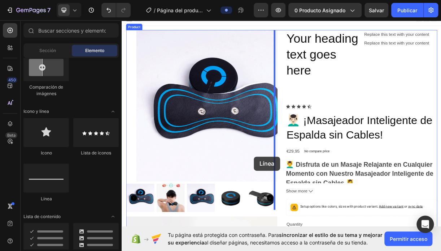
scroll to position [11, 0]
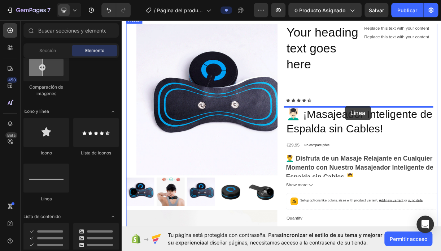
drag, startPoint x: 212, startPoint y: 198, endPoint x: 424, endPoint y: 137, distance: 220.5
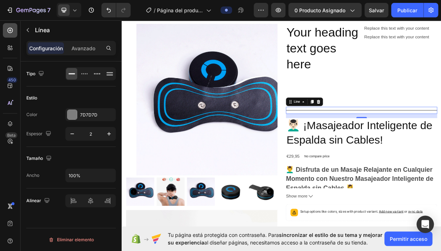
click at [8, 31] on icon at bounding box center [10, 30] width 5 height 5
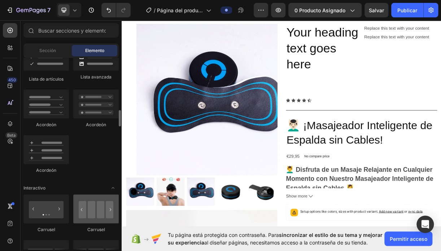
scroll to position [686, 0]
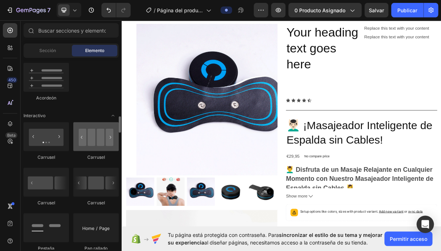
click at [91, 144] on div at bounding box center [96, 136] width 46 height 29
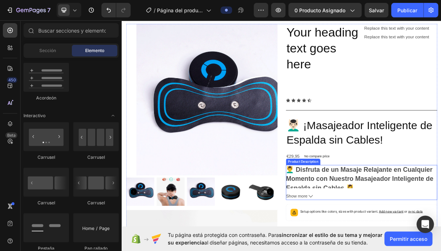
click at [382, 249] on div "💆‍♂️ Disfruta de un Masaje Relajante en Cualquier Momento con Nuestro Masajeado…" at bounding box center [446, 241] width 205 height 48
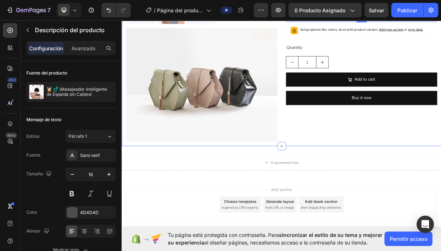
scroll to position [264, 0]
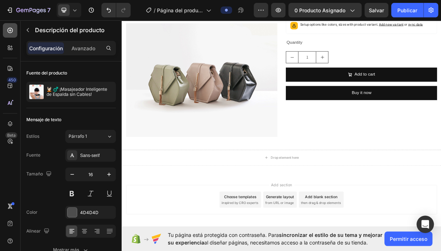
click at [14, 30] on div at bounding box center [10, 30] width 14 height 14
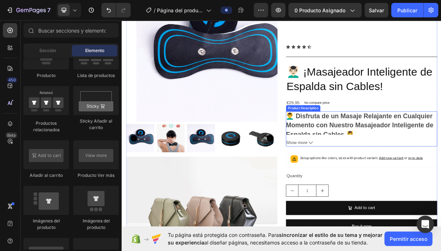
scroll to position [156, 0]
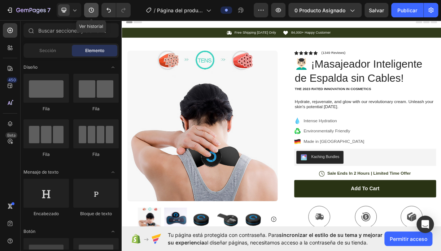
click at [90, 11] on icon "button" at bounding box center [91, 10] width 7 height 7
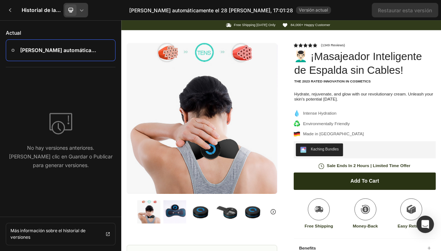
click at [83, 11] on icon at bounding box center [81, 10] width 7 height 7
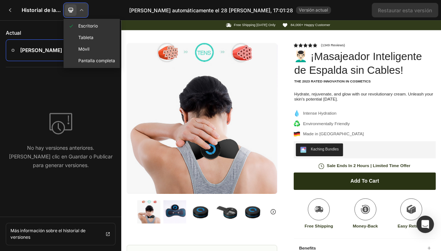
click at [70, 11] on icon at bounding box center [71, 10] width 5 height 5
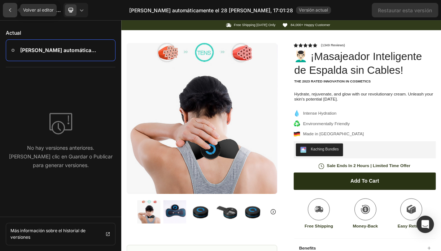
click at [10, 14] on div at bounding box center [10, 10] width 14 height 14
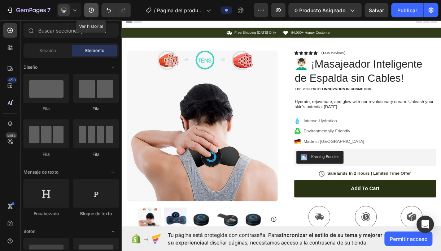
click at [91, 12] on icon "button" at bounding box center [91, 10] width 7 height 7
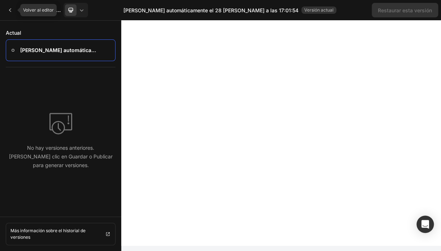
click at [12, 14] on div at bounding box center [10, 10] width 14 height 14
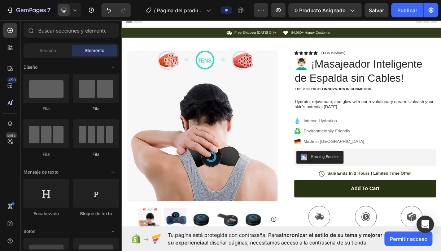
click at [141, 23] on span "Header" at bounding box center [143, 24] width 16 height 7
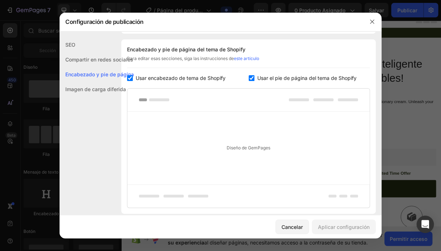
scroll to position [105, 0]
click at [371, 22] on icon "button" at bounding box center [373, 22] width 6 height 6
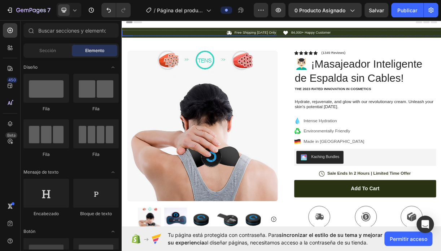
click at [213, 40] on div "Icon Free Shipping Today Only Text Block Row" at bounding box center [227, 39] width 210 height 8
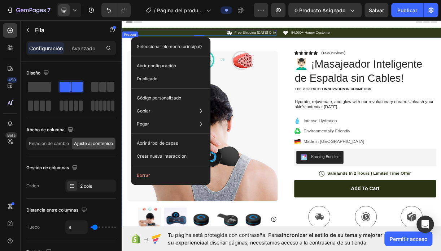
click at [340, 55] on div "Product Images Image Icon Icon Icon Icon Icon Icon List “This skin cream is a g…" at bounding box center [339, 231] width 434 height 373
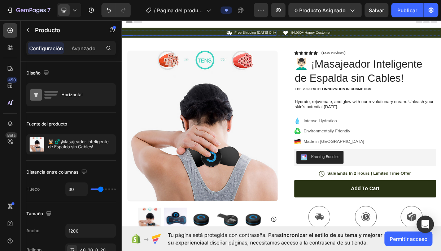
click at [147, 38] on div "Icon Free Shipping Today Only Text Block Row" at bounding box center [227, 39] width 210 height 8
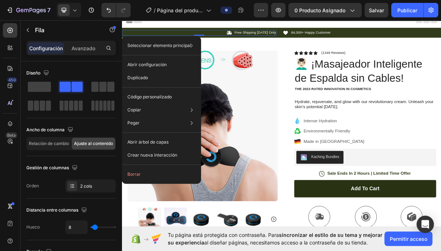
click at [148, 37] on div "Icon Free Shipping Today Only Text Block Row 0" at bounding box center [227, 39] width 210 height 8
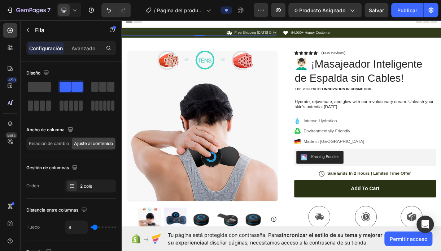
click at [148, 37] on div "Icon Free Shipping Today Only Text Block Row 0" at bounding box center [227, 39] width 210 height 8
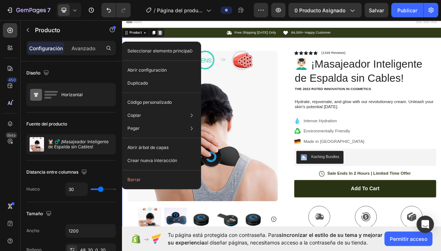
click at [171, 37] on icon at bounding box center [174, 38] width 6 height 6
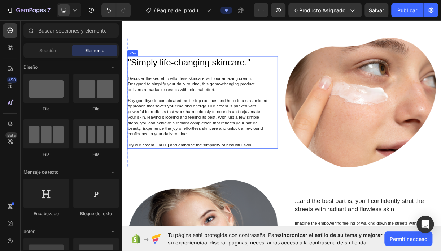
scroll to position [0, 0]
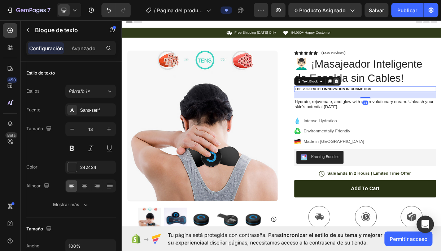
click at [410, 101] on icon at bounding box center [413, 104] width 6 height 6
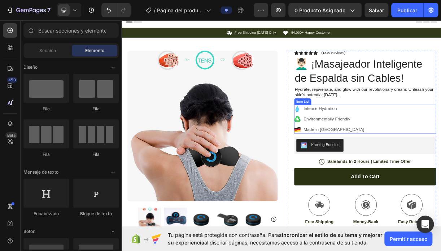
click at [392, 143] on p "Intense Hydration" at bounding box center [409, 141] width 82 height 9
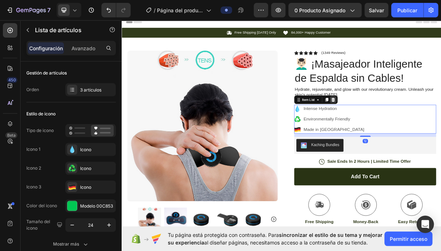
click at [409, 128] on div at bounding box center [408, 129] width 9 height 9
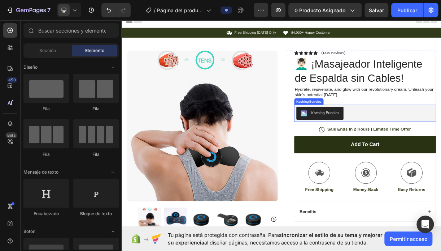
click at [404, 142] on button "Kaching Bundles" at bounding box center [390, 147] width 64 height 17
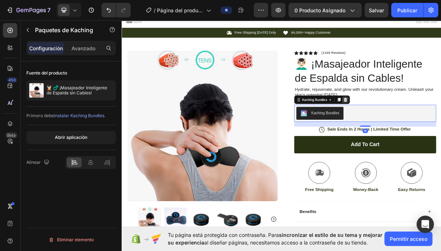
click at [423, 131] on icon at bounding box center [425, 128] width 5 height 5
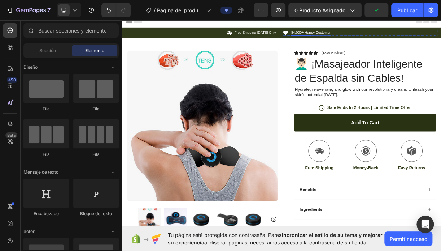
click at [364, 36] on p "84,000+ Happy Customer" at bounding box center [378, 38] width 54 height 6
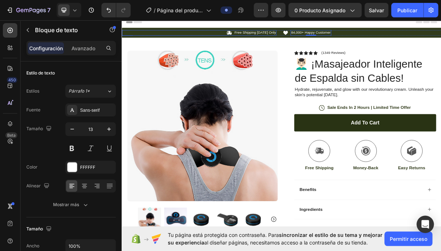
click at [257, 38] on div "Icon Free Shipping Today Only Text Block Row" at bounding box center [227, 39] width 210 height 8
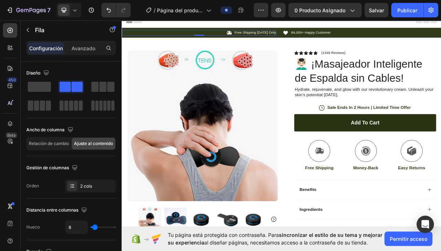
click at [178, 40] on div "Icon Free Shipping Today Only Text Block Row 0" at bounding box center [227, 39] width 210 height 8
click at [183, 35] on div "Icon Free Shipping Today Only Text Block Row 0" at bounding box center [227, 39] width 210 height 8
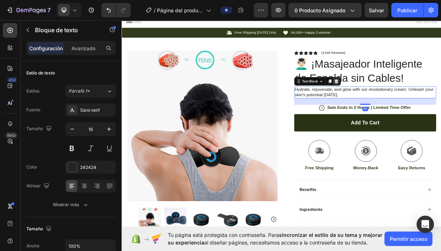
click at [410, 105] on icon at bounding box center [412, 103] width 5 height 5
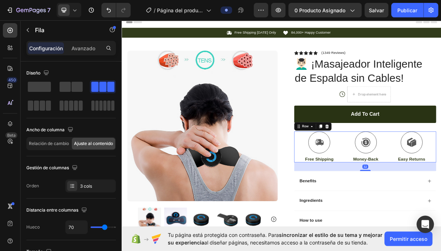
click at [400, 166] on div at bounding box center [400, 165] width 9 height 9
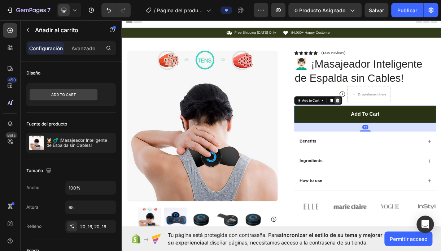
click at [412, 131] on icon at bounding box center [414, 129] width 5 height 5
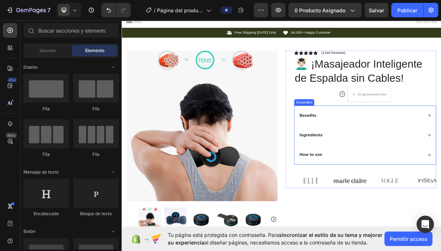
click at [402, 148] on div "Benefits" at bounding box center [446, 151] width 169 height 10
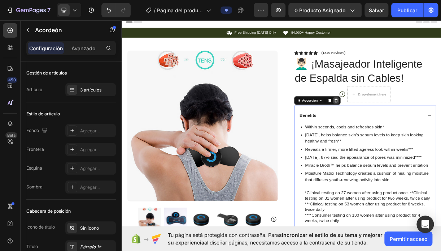
click at [410, 128] on icon at bounding box center [412, 130] width 6 height 6
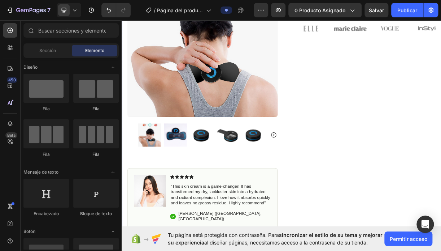
scroll to position [145, 0]
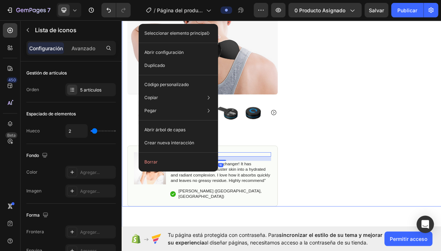
click at [441, 248] on div "Icon Icon Icon Icon Icon Icon List (1349 Reviews) Text Block Row 💆🏻‍♂️ ¡Masajea…" at bounding box center [446, 95] width 204 height 355
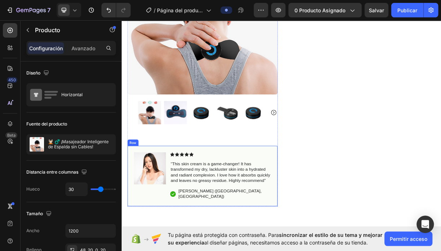
click at [195, 191] on div "Image Icon Icon Icon Icon Icon Icon List “This skin cream is a game-changer! It…" at bounding box center [231, 232] width 204 height 83
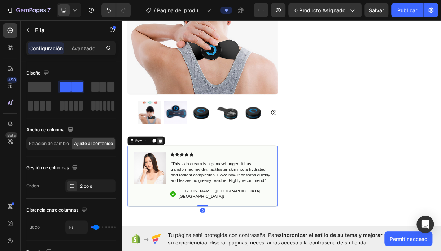
click at [176, 183] on div at bounding box center [173, 184] width 9 height 9
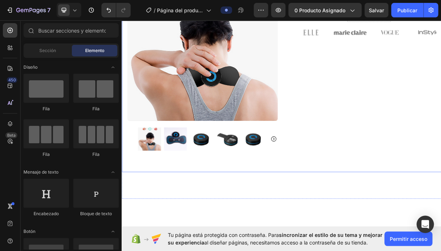
scroll to position [0, 0]
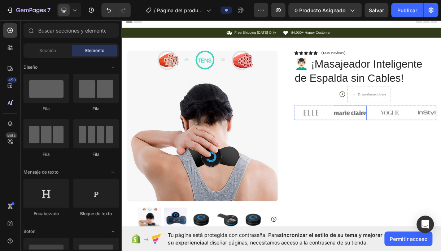
click at [431, 147] on img at bounding box center [431, 147] width 45 height 20
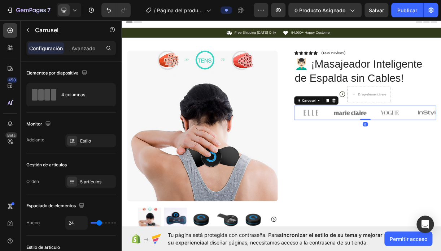
click at [409, 130] on icon at bounding box center [409, 130] width 6 height 6
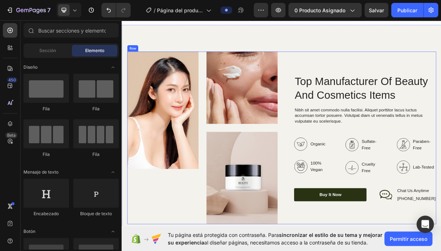
scroll to position [759, 0]
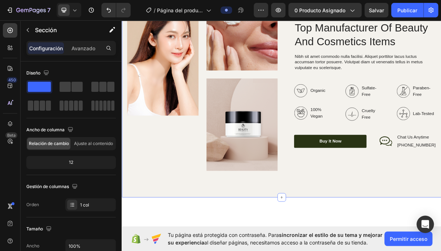
click at [295, 48] on div "Image Image Image Row Top Manufacturer Of Beauty And Cosmetics Items Heading Ni…" at bounding box center [339, 109] width 434 height 306
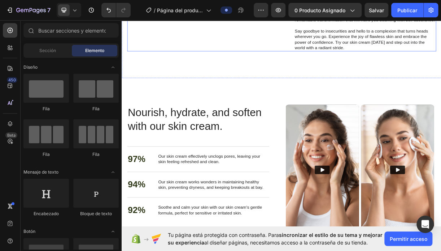
scroll to position [723, 0]
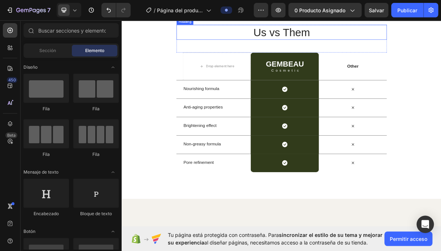
click at [381, 48] on h2 "Us vs Them" at bounding box center [338, 38] width 285 height 20
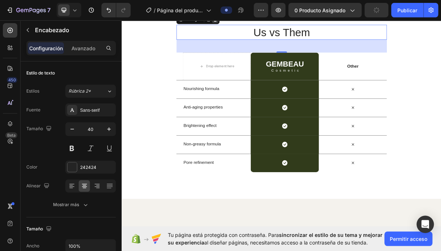
click at [246, 23] on icon at bounding box center [248, 20] width 5 height 5
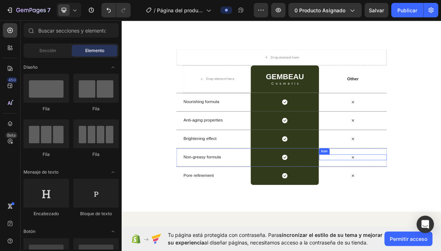
scroll to position [650, 0]
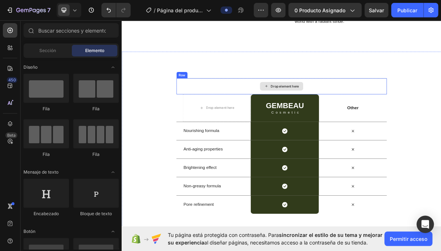
click at [377, 122] on div "Drop element here" at bounding box center [338, 111] width 285 height 22
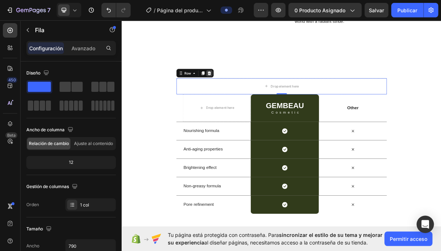
click at [238, 95] on icon at bounding box center [240, 92] width 5 height 5
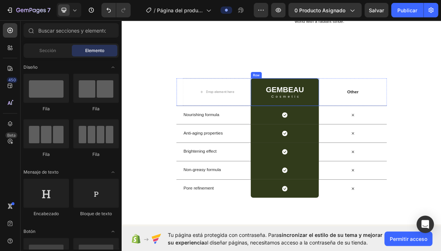
click at [383, 137] on div "GEMBEAU Heading Cosmetic Text Block Row" at bounding box center [343, 118] width 92 height 37
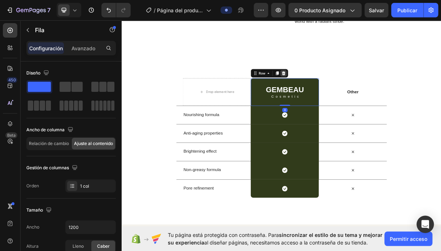
click at [339, 96] on icon at bounding box center [341, 93] width 6 height 6
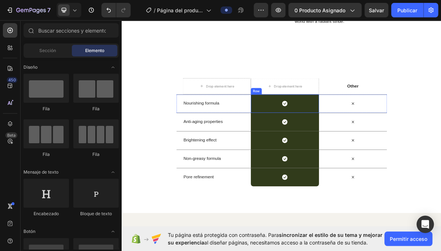
click at [385, 147] on div "Icon Row" at bounding box center [343, 134] width 92 height 25
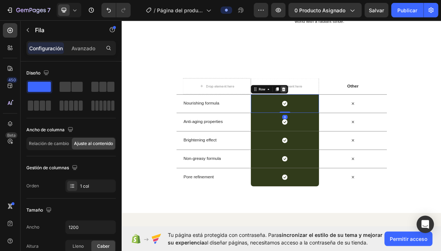
click at [338, 118] on icon at bounding box center [341, 115] width 6 height 6
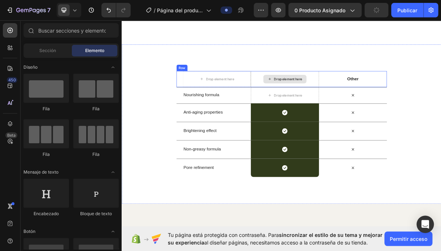
scroll to position [723, 0]
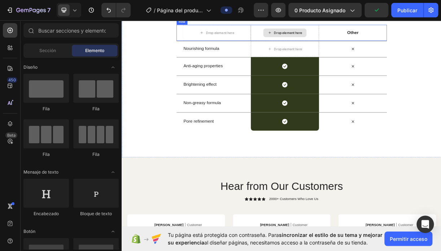
click at [361, 49] on div "Drop element here" at bounding box center [343, 39] width 92 height 22
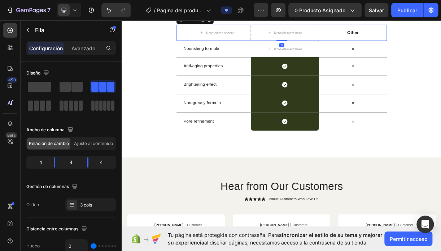
click at [237, 24] on icon at bounding box center [240, 21] width 6 height 6
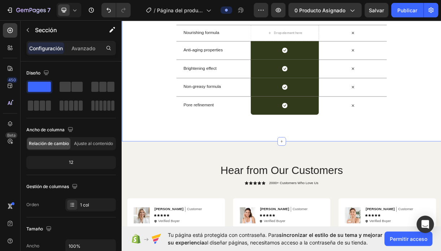
click at [441, 84] on div "Nourishing formula Text Block Drop element here Icon Row Anti-aging properties …" at bounding box center [339, 89] width 434 height 194
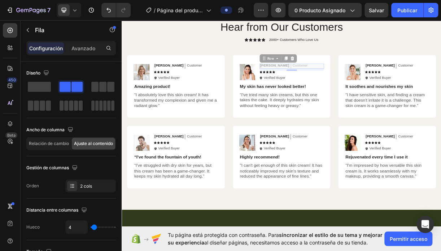
drag, startPoint x: 370, startPoint y: 154, endPoint x: 352, endPoint y: 185, distance: 35.8
click at [392, 137] on div "Hear from Our Customers Heading Icon Icon Icon Icon Icon Icon List 2000+ Custom…" at bounding box center [338, 135] width 419 height 229
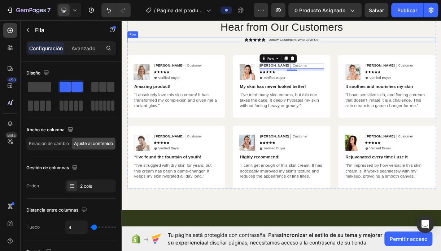
click at [427, 52] on div "Icon Icon Icon Icon Icon Icon List 2000+ Customers Who Love Us Text Block Row" at bounding box center [338, 48] width 419 height 7
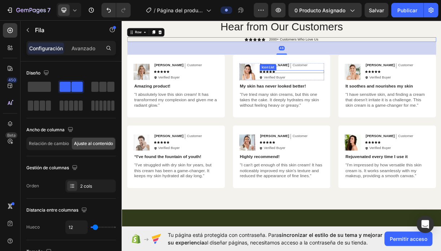
scroll to position [759, 0]
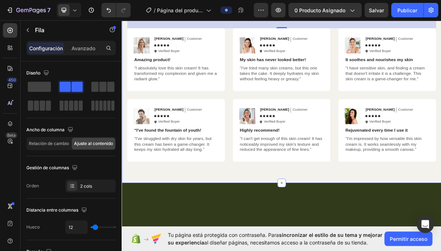
click at [441, 63] on div "Hear from Our Customers Heading Icon Icon Icon Icon Icon Icon List 2000+ Custom…" at bounding box center [339, 99] width 434 height 287
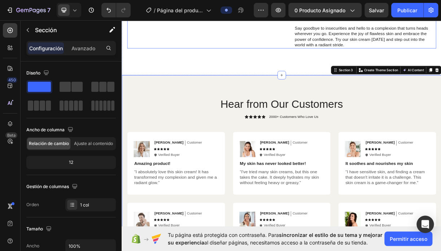
scroll to position [614, 0]
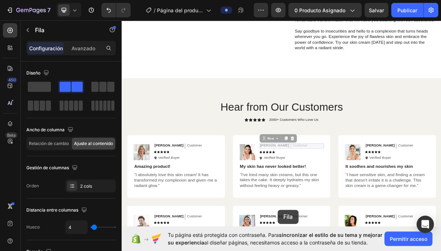
drag, startPoint x: 373, startPoint y: 284, endPoint x: 323, endPoint y: 285, distance: 50.6
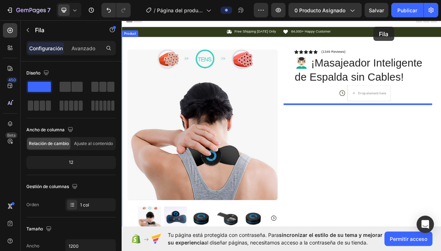
scroll to position [0, 0]
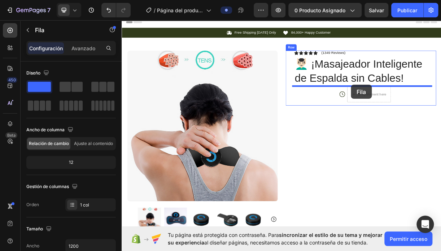
drag, startPoint x: 323, startPoint y: 285, endPoint x: 433, endPoint y: 109, distance: 207.6
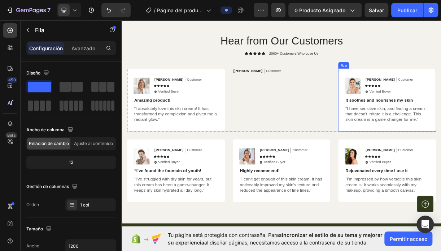
scroll to position [806, 0]
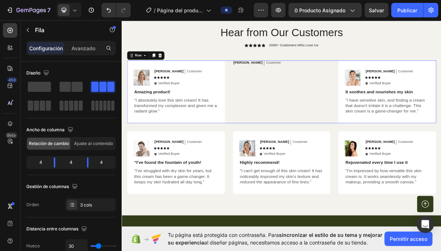
click at [366, 83] on div "Sarah Text Block Customer Text Block Row" at bounding box center [338, 118] width 133 height 85
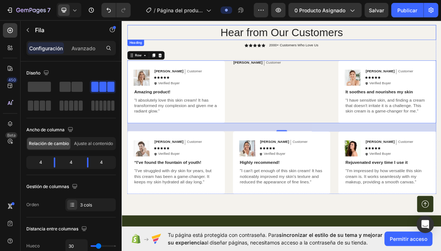
click at [423, 44] on h2 "Hear from Our Customers" at bounding box center [338, 38] width 419 height 20
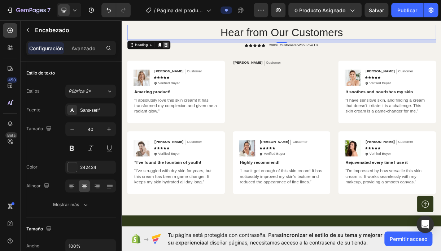
click at [181, 54] on icon at bounding box center [181, 54] width 5 height 5
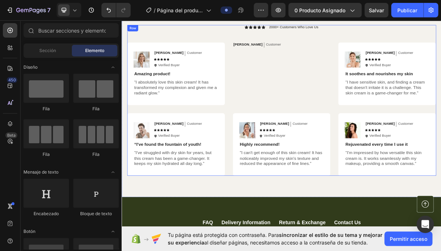
click at [420, 46] on div "Icon Icon Icon Icon Icon Icon List 2000+ Customers Who Love Us Text Block Row I…" at bounding box center [338, 130] width 419 height 204
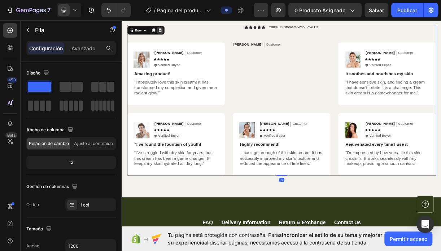
click at [176, 35] on icon at bounding box center [174, 36] width 6 height 6
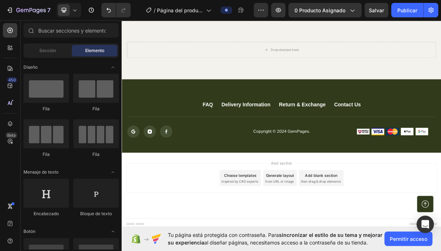
scroll to position [783, 0]
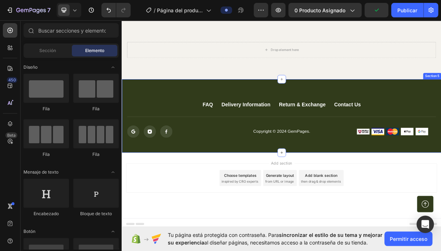
click at [441, 103] on div "FAQ Button Delivery Information Button Return & Exchange Button Contact Us Butt…" at bounding box center [339, 152] width 434 height 100
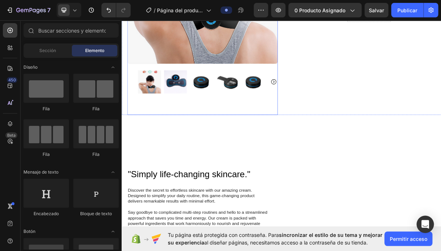
scroll to position [214, 0]
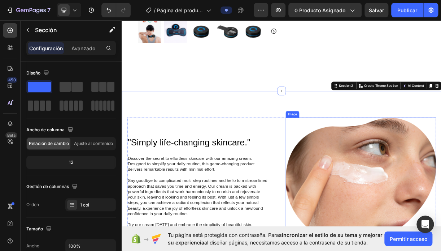
scroll to position [250, 0]
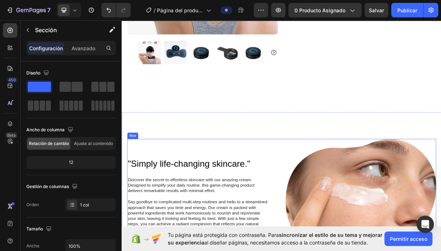
scroll to position [329, 0]
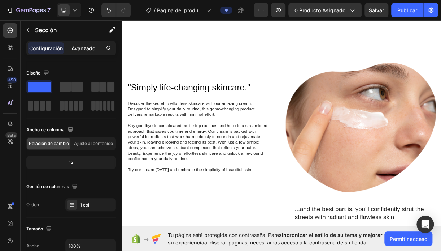
click at [89, 48] on p "Avanzado" at bounding box center [84, 48] width 24 height 8
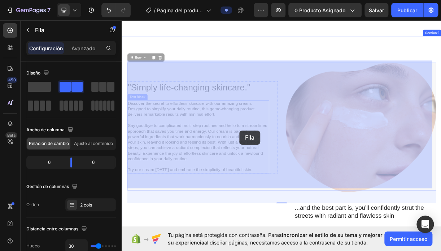
scroll to position [338, 0]
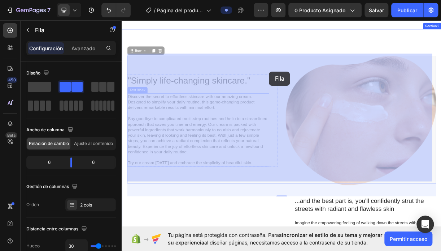
drag, startPoint x: 258, startPoint y: 215, endPoint x: 326, endPoint y: 81, distance: 150.4
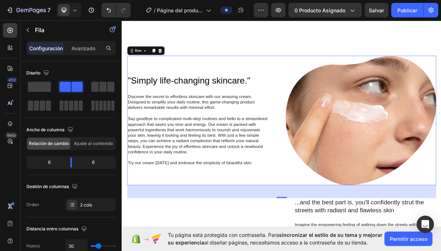
click at [356, 250] on div "48" at bounding box center [338, 253] width 419 height 17
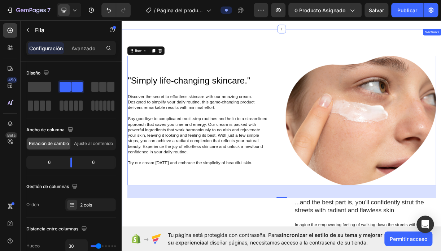
drag, startPoint x: 335, startPoint y: 49, endPoint x: 336, endPoint y: 53, distance: 3.7
click at [336, 49] on div ""Simply life-changing skincare." Heading Discover the secret to effortless skin…" at bounding box center [339, 232] width 434 height 396
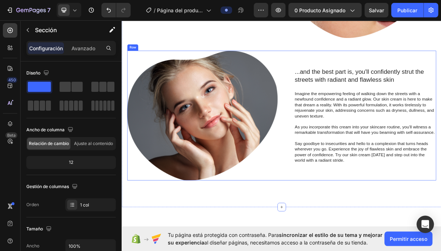
scroll to position [591, 0]
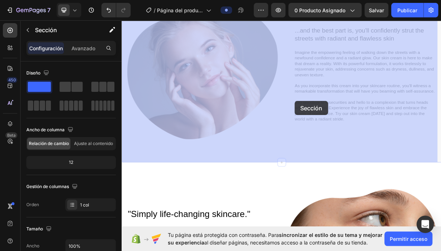
drag, startPoint x: 339, startPoint y: 205, endPoint x: 359, endPoint y: 125, distance: 82.0
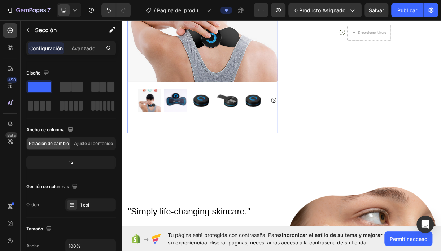
scroll to position [149, 0]
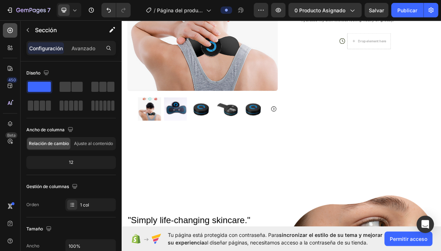
click at [9, 29] on icon at bounding box center [10, 30] width 7 height 7
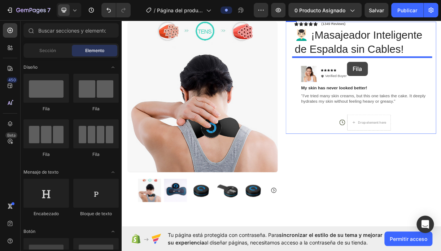
scroll to position [29, 0]
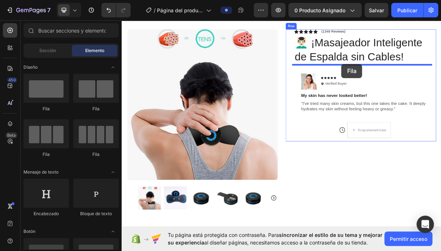
drag, startPoint x: 177, startPoint y: 113, endPoint x: 420, endPoint y: 81, distance: 245.3
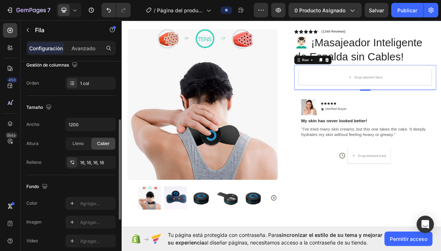
scroll to position [85, 0]
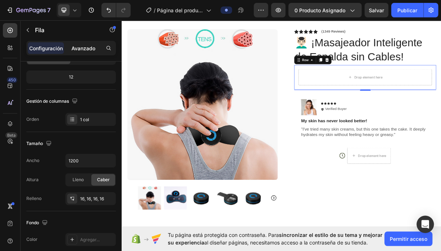
click at [86, 48] on p "Avanzado" at bounding box center [84, 48] width 24 height 8
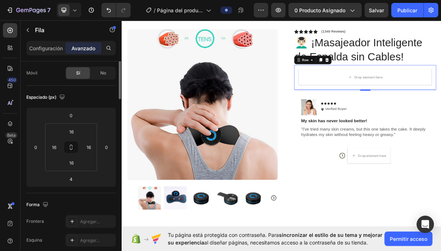
scroll to position [0, 0]
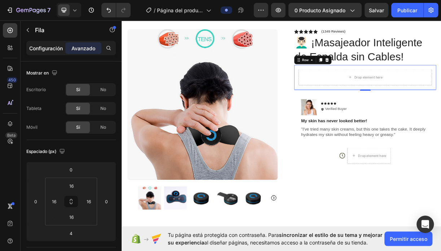
click at [54, 47] on p "Configuración" at bounding box center [46, 48] width 34 height 8
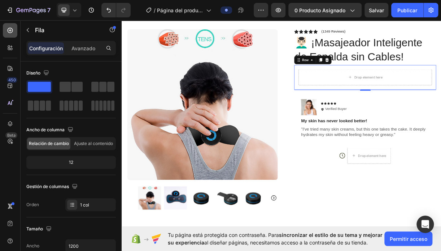
click at [12, 31] on icon at bounding box center [10, 30] width 7 height 7
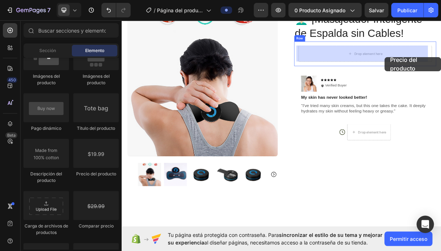
scroll to position [64, 0]
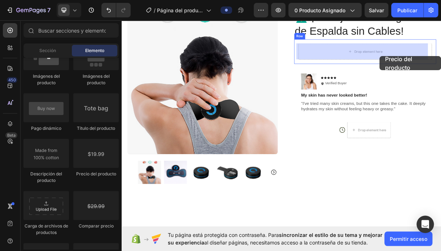
drag, startPoint x: 212, startPoint y: 173, endPoint x: 471, endPoint y: 70, distance: 279.1
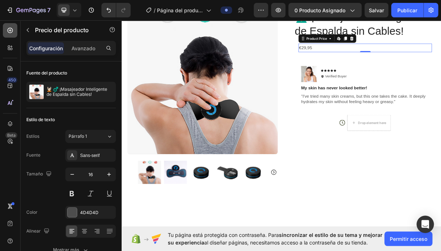
click at [10, 31] on icon at bounding box center [10, 30] width 5 height 5
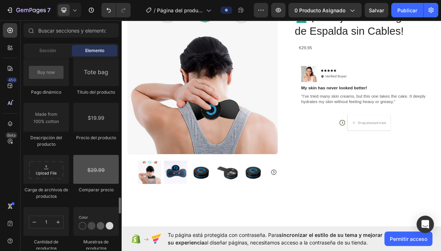
scroll to position [1228, 0]
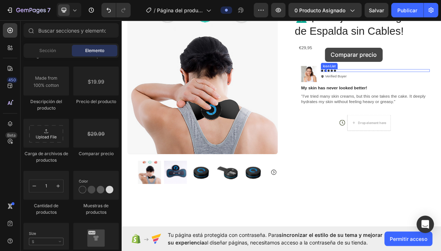
drag, startPoint x: 211, startPoint y: 159, endPoint x: 397, endPoint y: 59, distance: 211.3
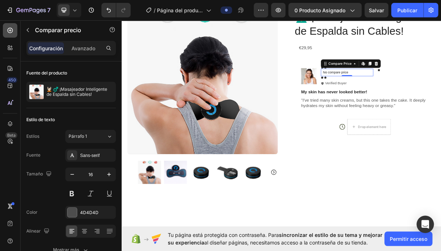
click at [12, 30] on icon at bounding box center [10, 30] width 5 height 5
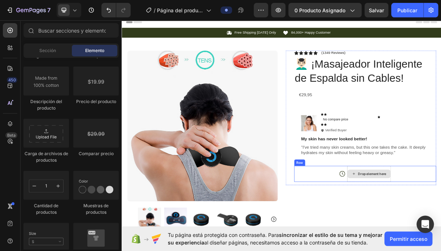
scroll to position [0, 0]
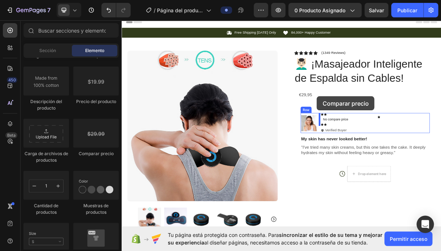
drag, startPoint x: 220, startPoint y: 158, endPoint x: 387, endPoint y: 124, distance: 170.3
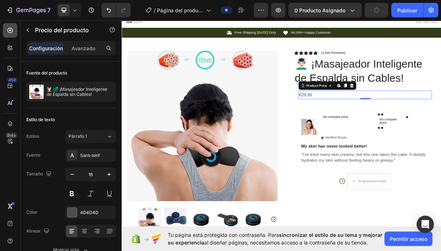
click at [13, 30] on icon at bounding box center [10, 30] width 5 height 5
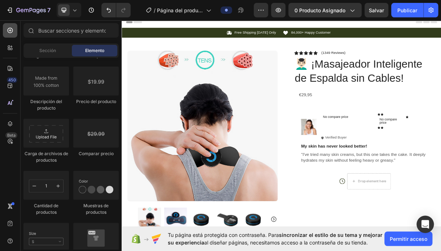
click at [13, 30] on icon at bounding box center [10, 30] width 5 height 5
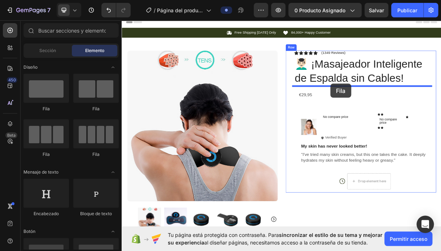
drag, startPoint x: 176, startPoint y: 107, endPoint x: 405, endPoint y: 107, distance: 228.7
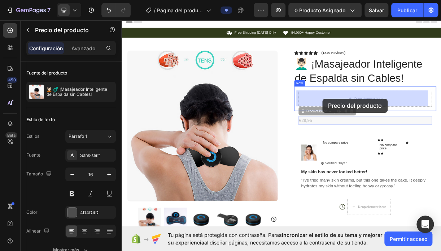
drag, startPoint x: 374, startPoint y: 158, endPoint x: 394, endPoint y: 128, distance: 36.0
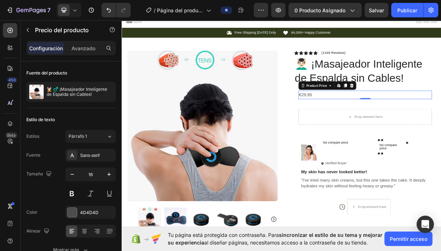
drag, startPoint x: 14, startPoint y: 31, endPoint x: 24, endPoint y: 48, distance: 19.4
click at [15, 31] on div at bounding box center [10, 30] width 14 height 14
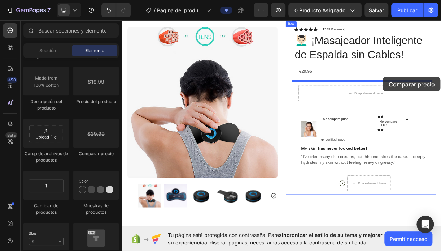
scroll to position [35, 0]
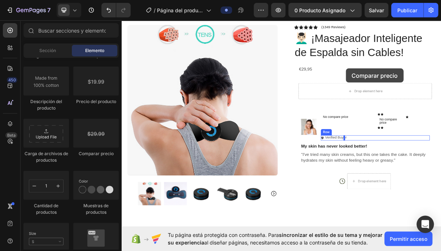
drag, startPoint x: 227, startPoint y: 158, endPoint x: 426, endPoint y: 87, distance: 211.7
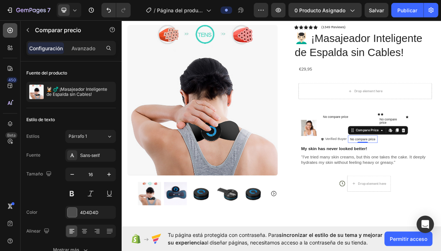
click at [10, 31] on icon at bounding box center [10, 30] width 5 height 5
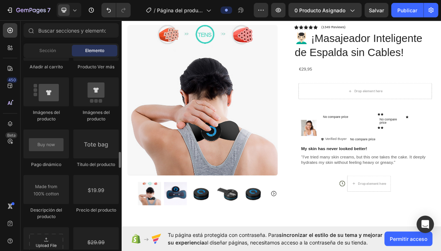
scroll to position [1156, 0]
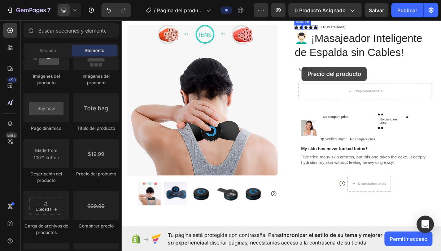
drag, startPoint x: 216, startPoint y: 168, endPoint x: 366, endPoint y: 85, distance: 171.7
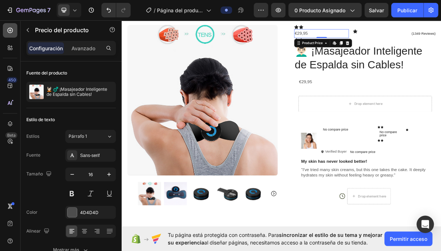
click at [11, 30] on icon at bounding box center [10, 30] width 7 height 7
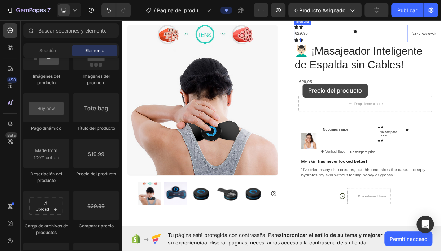
drag, startPoint x: 213, startPoint y: 170, endPoint x: 367, endPoint y: 107, distance: 166.6
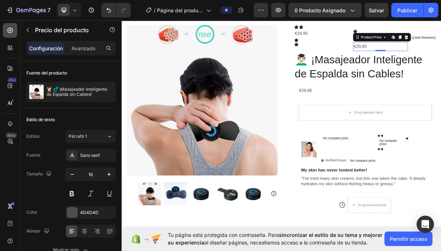
click at [16, 31] on div at bounding box center [10, 30] width 14 height 14
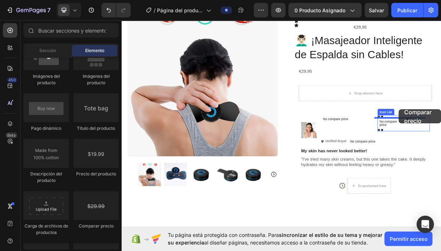
scroll to position [74, 0]
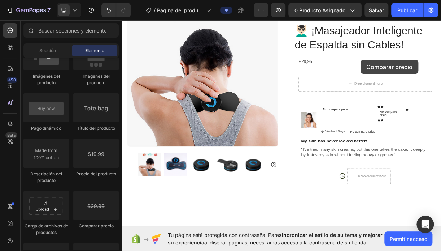
drag, startPoint x: 211, startPoint y: 224, endPoint x: 446, endPoint y: 75, distance: 278.0
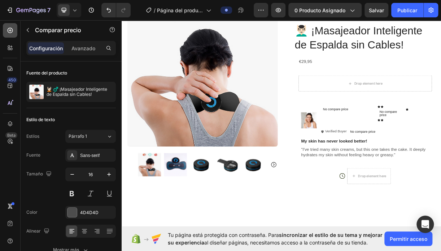
click at [13, 31] on icon at bounding box center [10, 30] width 7 height 7
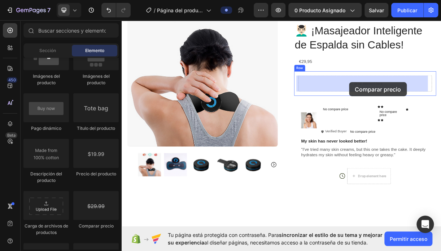
drag, startPoint x: 216, startPoint y: 224, endPoint x: 305, endPoint y: 257, distance: 94.9
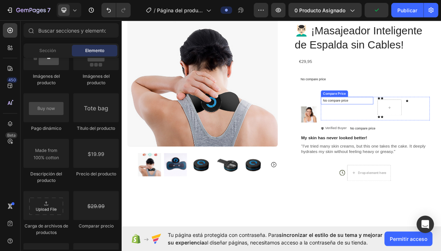
click at [431, 132] on p "No compare price" at bounding box center [427, 130] width 65 height 4
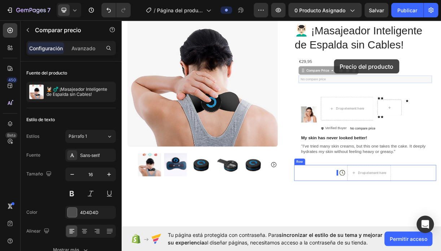
drag, startPoint x: 395, startPoint y: 101, endPoint x: 410, endPoint y: 74, distance: 30.1
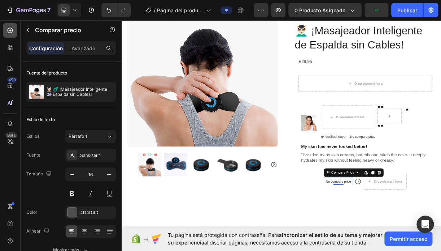
click at [14, 33] on div at bounding box center [10, 30] width 14 height 14
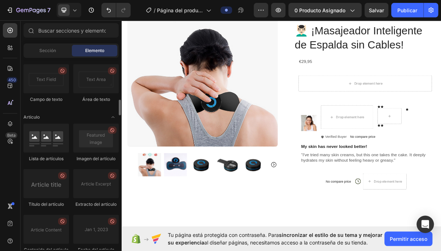
scroll to position [1770, 0]
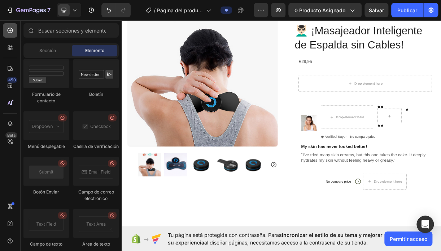
click at [14, 31] on div at bounding box center [10, 30] width 14 height 14
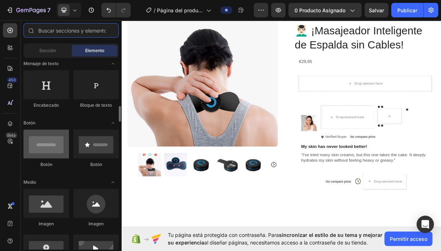
scroll to position [145, 0]
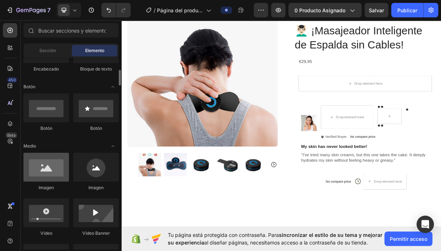
click at [56, 167] on div at bounding box center [46, 166] width 46 height 29
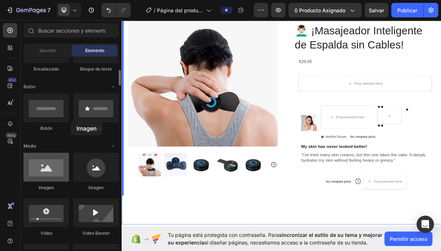
drag, startPoint x: 56, startPoint y: 167, endPoint x: 50, endPoint y: 158, distance: 10.8
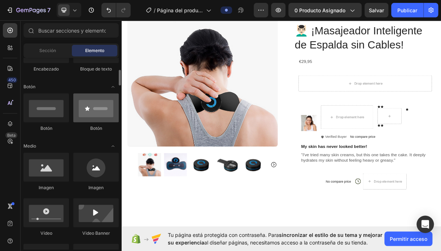
click at [104, 118] on div at bounding box center [96, 107] width 46 height 29
drag, startPoint x: 104, startPoint y: 118, endPoint x: 96, endPoint y: 109, distance: 11.3
click at [96, 111] on div at bounding box center [96, 107] width 46 height 29
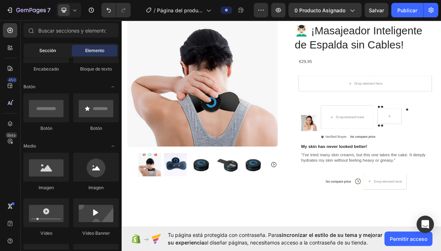
click at [58, 52] on div "Sección" at bounding box center [48, 51] width 46 height 12
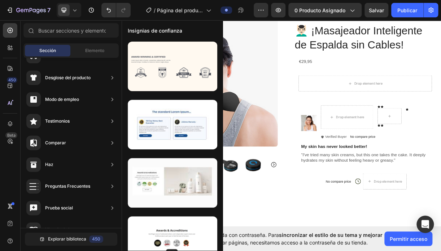
scroll to position [0, 0]
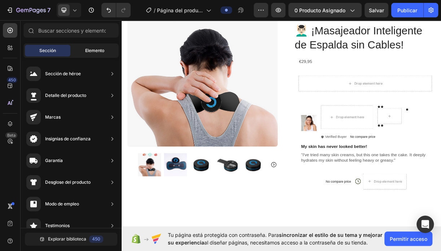
click at [96, 51] on span "Elemento" at bounding box center [94, 50] width 19 height 7
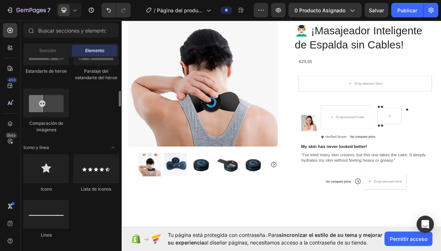
scroll to position [470, 0]
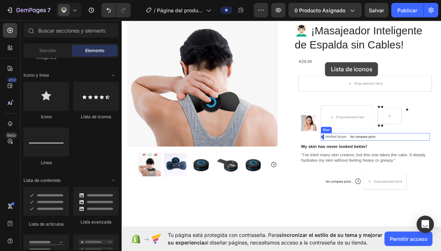
drag, startPoint x: 216, startPoint y: 126, endPoint x: 398, endPoint y: 78, distance: 188.1
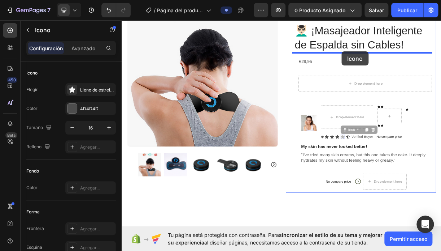
drag, startPoint x: 419, startPoint y: 177, endPoint x: 420, endPoint y: 64, distance: 113.8
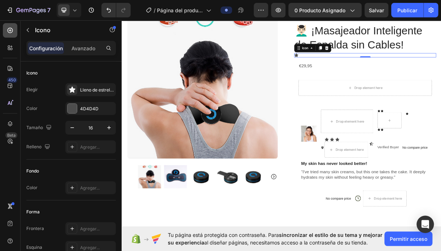
click at [10, 31] on icon at bounding box center [10, 30] width 5 height 5
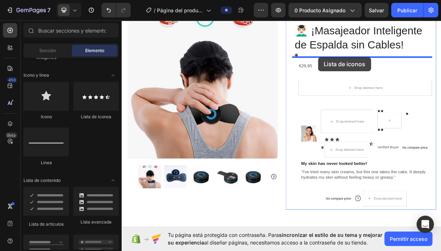
drag, startPoint x: 142, startPoint y: 130, endPoint x: 388, endPoint y: 71, distance: 253.4
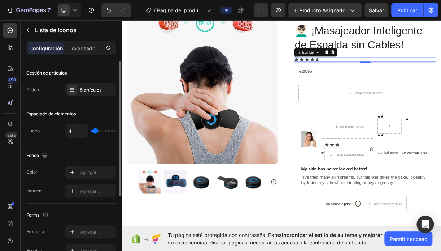
click at [105, 129] on div "4" at bounding box center [90, 131] width 51 height 14
drag, startPoint x: 98, startPoint y: 130, endPoint x: 104, endPoint y: 131, distance: 6.2
type input "29"
click at [107, 131] on input "range" at bounding box center [103, 130] width 25 height 1
click at [97, 129] on div "29" at bounding box center [90, 131] width 51 height 14
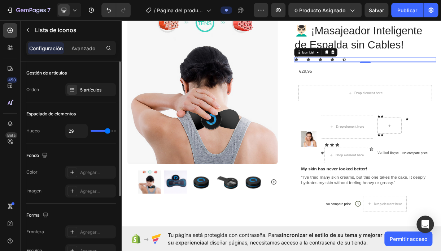
type input "16"
click at [101, 130] on input "range" at bounding box center [103, 130] width 25 height 1
click at [98, 130] on input "range" at bounding box center [103, 130] width 25 height 1
click at [38, 171] on div "Color Agregar..." at bounding box center [71, 171] width 90 height 13
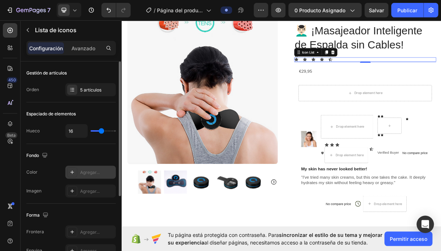
click at [90, 173] on div "Agregar..." at bounding box center [97, 172] width 34 height 7
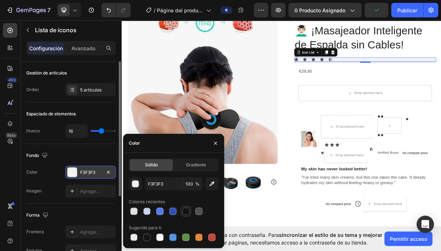
click at [184, 213] on div at bounding box center [185, 210] width 7 height 7
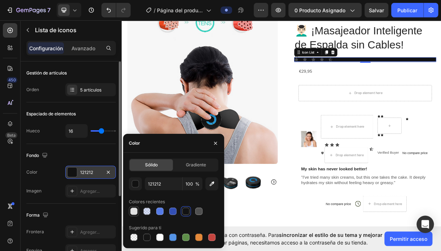
click at [135, 211] on div at bounding box center [133, 210] width 7 height 7
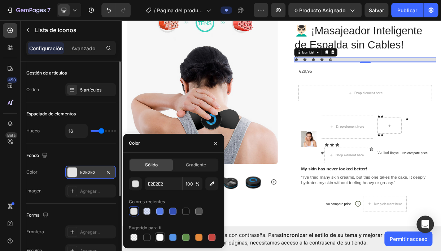
click at [157, 234] on div at bounding box center [159, 236] width 7 height 7
type input "FFFFFF"
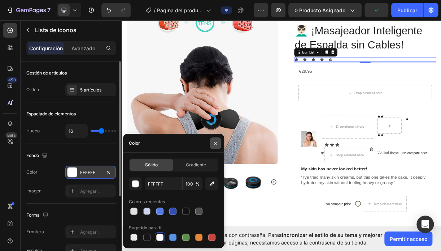
click at [217, 147] on button "button" at bounding box center [216, 143] width 12 height 12
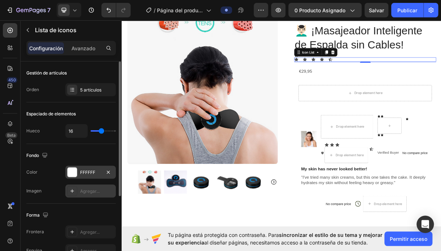
click at [85, 191] on div "Agregar..." at bounding box center [97, 191] width 34 height 7
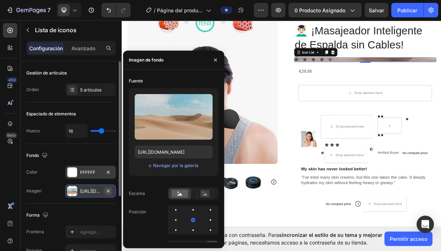
click at [109, 190] on icon "button" at bounding box center [108, 190] width 3 height 3
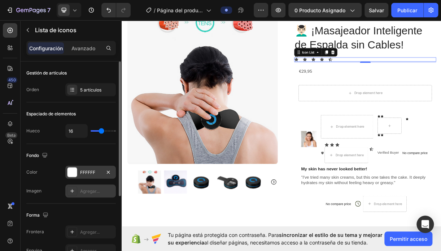
scroll to position [36, 0]
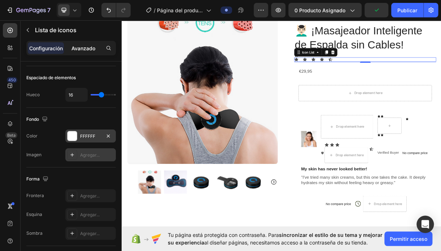
click at [82, 45] on p "Avanzado" at bounding box center [84, 48] width 24 height 8
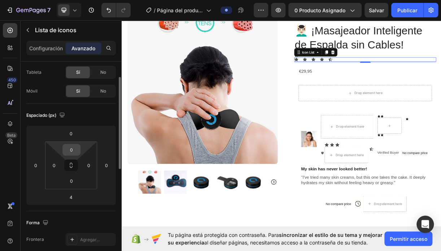
click at [74, 147] on input "0" at bounding box center [71, 149] width 14 height 11
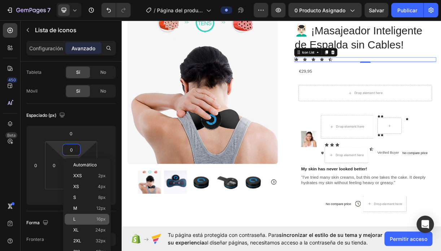
click at [75, 216] on div "L 16px" at bounding box center [87, 219] width 45 height 11
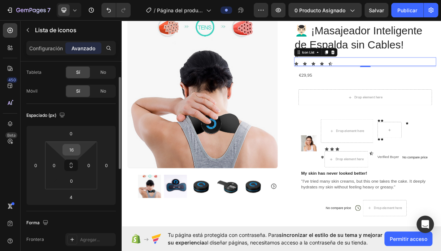
click at [76, 150] on input "16" at bounding box center [71, 149] width 14 height 11
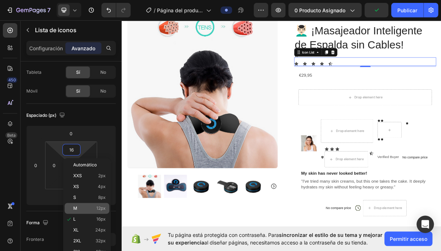
click at [74, 204] on div "M 12px" at bounding box center [87, 208] width 45 height 11
type input "12"
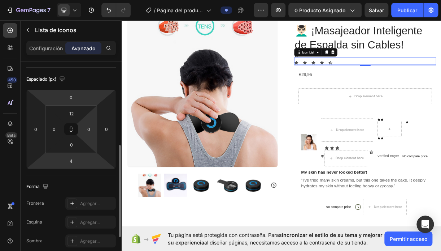
scroll to position [108, 0]
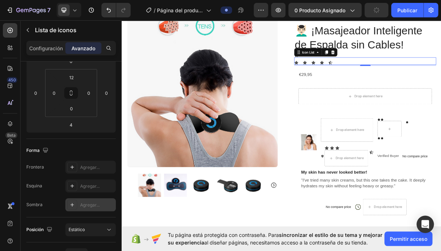
click at [77, 200] on div at bounding box center [72, 204] width 10 height 10
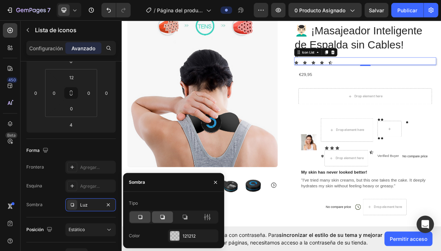
click at [163, 218] on icon at bounding box center [162, 217] width 4 height 4
click at [215, 181] on icon "button" at bounding box center [216, 182] width 6 height 6
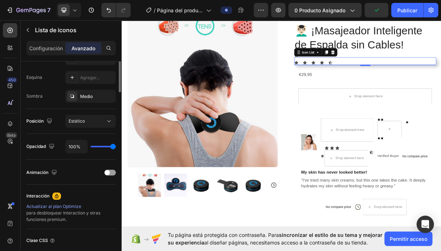
scroll to position [72, 0]
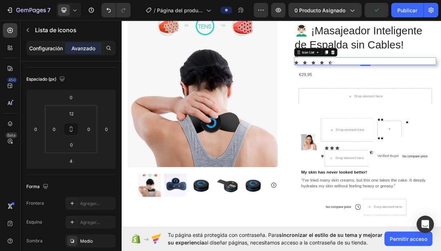
click at [38, 47] on p "Configuración" at bounding box center [46, 48] width 34 height 8
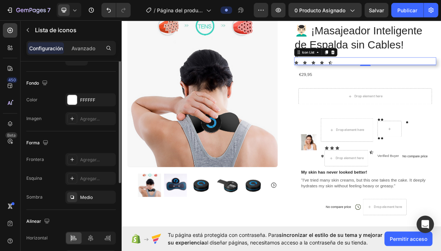
scroll to position [0, 0]
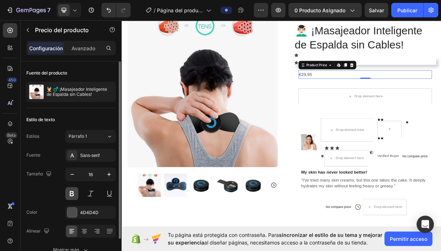
click at [72, 191] on button at bounding box center [71, 193] width 13 height 13
click at [94, 193] on button at bounding box center [90, 193] width 13 height 13
click at [109, 192] on button at bounding box center [109, 193] width 13 height 13
click at [92, 191] on button at bounding box center [90, 193] width 13 height 13
click at [107, 193] on button at bounding box center [109, 193] width 13 height 13
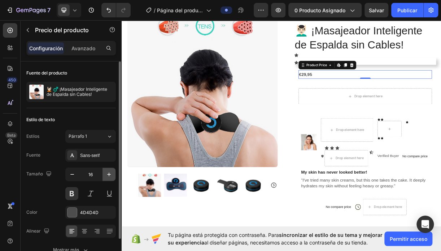
click at [109, 176] on icon "button" at bounding box center [108, 174] width 7 height 7
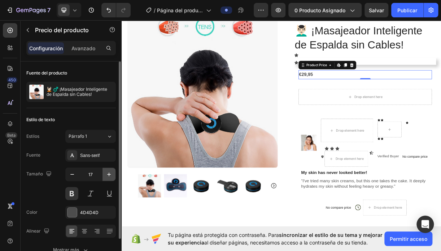
click at [109, 176] on icon "button" at bounding box center [108, 174] width 7 height 7
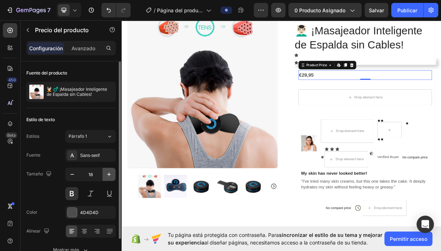
click at [109, 176] on icon "button" at bounding box center [108, 174] width 7 height 7
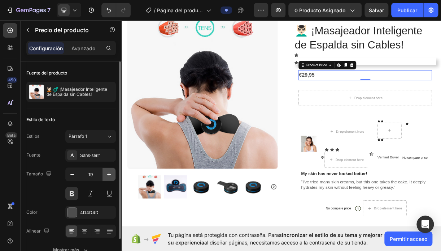
click at [109, 176] on icon "button" at bounding box center [108, 174] width 7 height 7
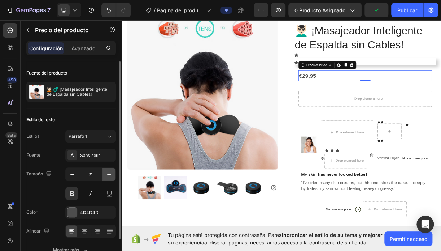
click at [111, 177] on icon "button" at bounding box center [108, 174] width 7 height 7
type input "22"
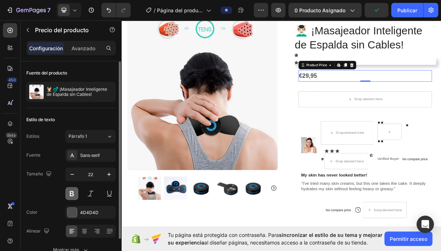
click at [73, 193] on button at bounding box center [71, 193] width 13 height 13
click at [73, 191] on button at bounding box center [71, 193] width 13 height 13
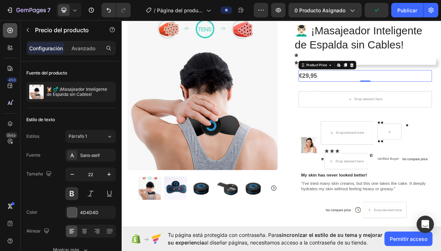
click at [16, 35] on div at bounding box center [10, 30] width 14 height 14
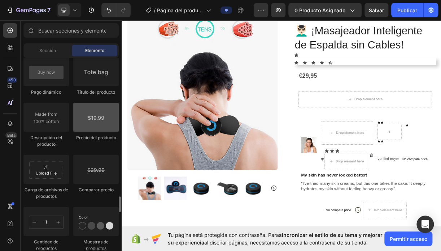
scroll to position [1228, 0]
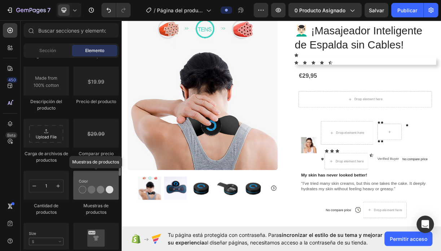
click at [82, 191] on div at bounding box center [96, 185] width 46 height 29
click at [113, 191] on div at bounding box center [96, 185] width 46 height 29
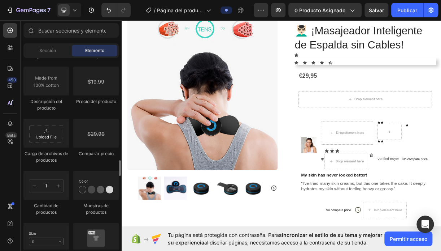
scroll to position [1264, 0]
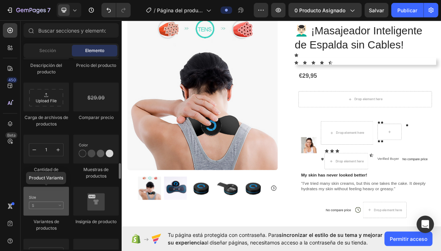
click at [59, 209] on div at bounding box center [46, 200] width 46 height 29
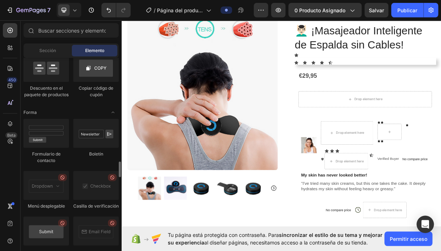
scroll to position [1639, 0]
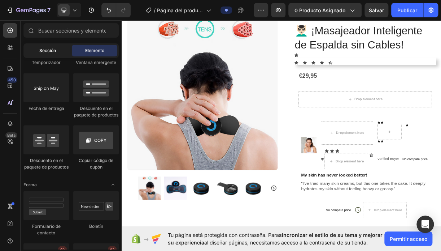
click at [56, 55] on div "Sección" at bounding box center [48, 51] width 46 height 12
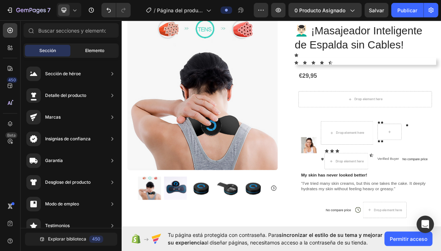
click at [86, 51] on span "Elemento" at bounding box center [94, 50] width 19 height 7
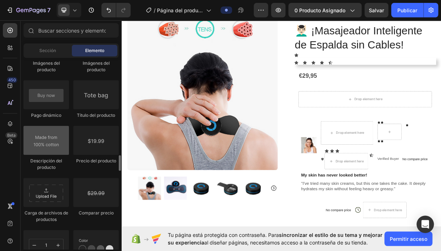
scroll to position [1133, 0]
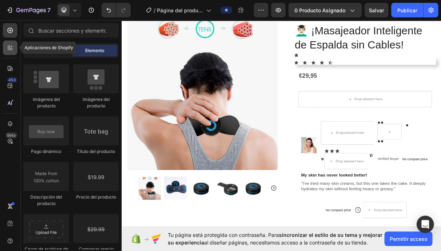
click at [9, 47] on icon at bounding box center [10, 47] width 7 height 7
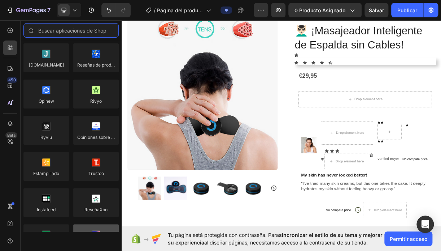
scroll to position [0, 0]
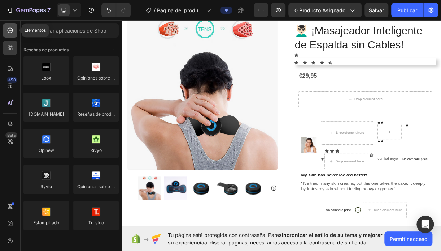
click at [13, 28] on icon at bounding box center [10, 30] width 7 height 7
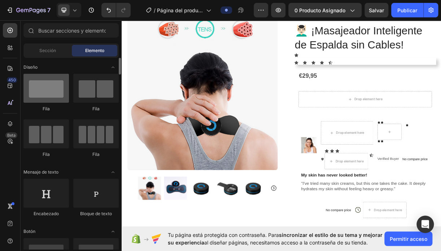
click at [47, 96] on div at bounding box center [46, 88] width 46 height 29
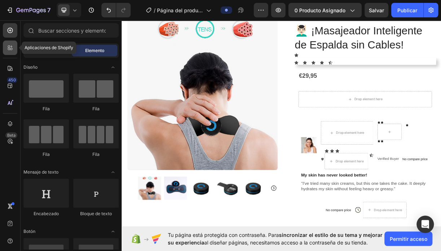
click at [9, 50] on icon at bounding box center [9, 49] width 2 height 2
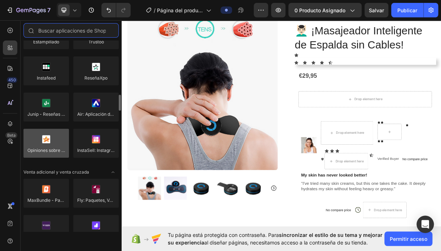
scroll to position [217, 0]
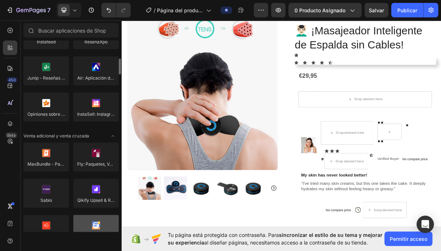
click at [98, 225] on div at bounding box center [96, 229] width 46 height 29
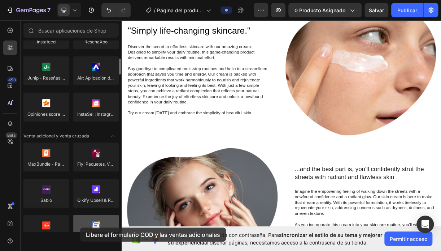
drag, startPoint x: 98, startPoint y: 225, endPoint x: 87, endPoint y: 225, distance: 10.8
click at [87, 225] on div at bounding box center [96, 229] width 46 height 29
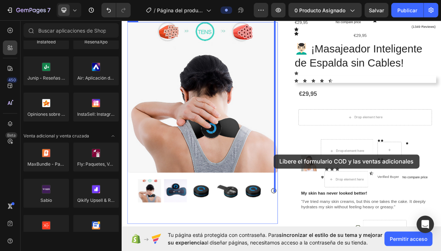
scroll to position [56, 0]
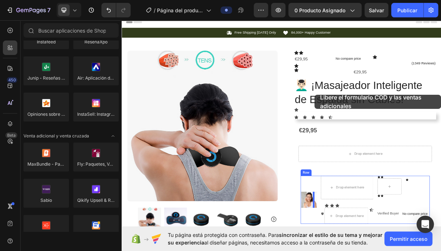
scroll to position [56, 0]
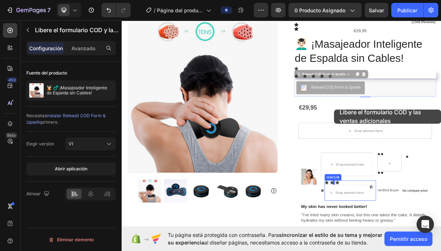
drag, startPoint x: 415, startPoint y: 110, endPoint x: 408, endPoint y: 141, distance: 31.9
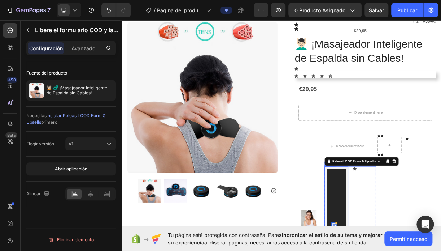
scroll to position [200, 0]
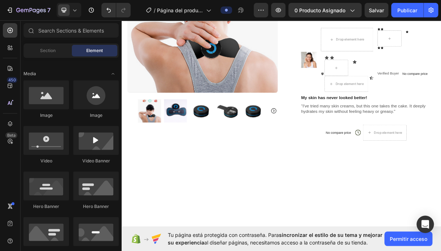
scroll to position [56, 0]
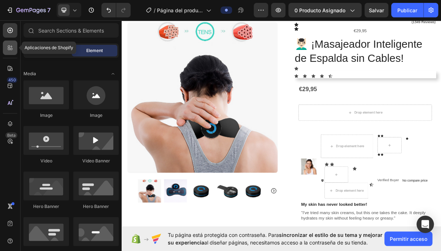
click at [12, 48] on icon at bounding box center [10, 47] width 7 height 7
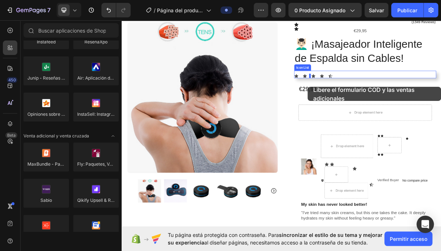
drag, startPoint x: 130, startPoint y: 294, endPoint x: 374, endPoint y: 112, distance: 304.3
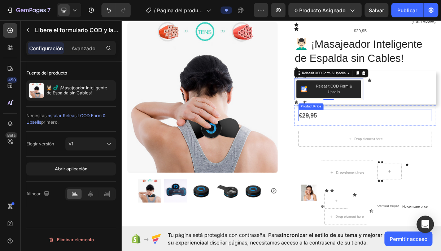
drag, startPoint x: 439, startPoint y: 92, endPoint x: 379, endPoint y: 152, distance: 85.3
drag, startPoint x: 440, startPoint y: 93, endPoint x: 429, endPoint y: 112, distance: 21.6
click at [430, 109] on div "Releasit COD Form & Upsells Releasit COD Form & Upsells 0" at bounding box center [402, 115] width 94 height 30
drag, startPoint x: 439, startPoint y: 94, endPoint x: 381, endPoint y: 149, distance: 80.5
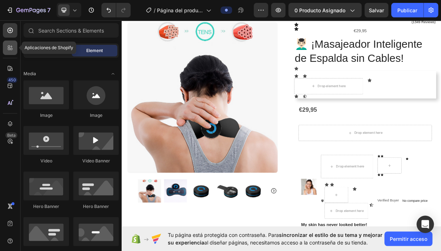
drag, startPoint x: 9, startPoint y: 47, endPoint x: 12, endPoint y: 50, distance: 4.4
click at [10, 47] on icon at bounding box center [10, 47] width 7 height 7
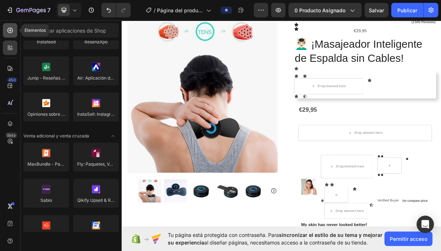
click at [15, 31] on div at bounding box center [10, 30] width 14 height 14
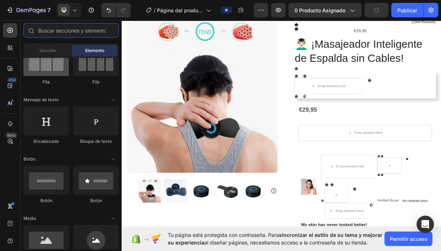
scroll to position [0, 0]
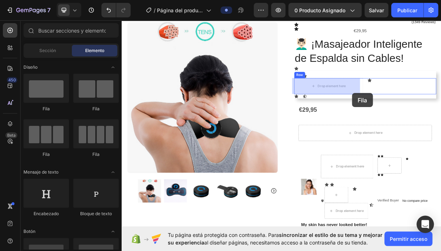
drag, startPoint x: 144, startPoint y: 121, endPoint x: 434, endPoint y: 120, distance: 290.5
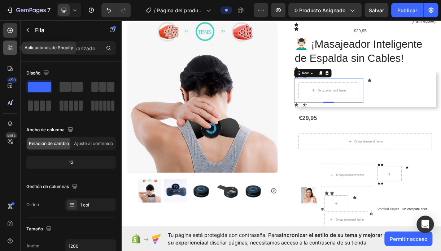
click at [9, 51] on icon at bounding box center [10, 47] width 7 height 7
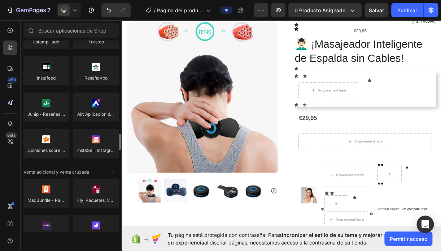
scroll to position [289, 0]
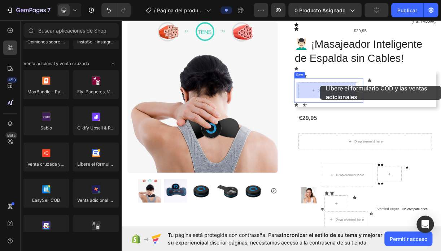
drag, startPoint x: 221, startPoint y: 174, endPoint x: 391, endPoint y: 110, distance: 181.1
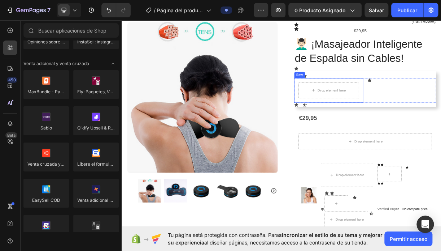
click at [433, 100] on div "Drop element here Row" at bounding box center [402, 116] width 94 height 33
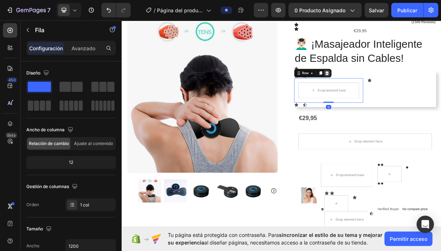
click at [400, 94] on icon at bounding box center [400, 93] width 6 height 6
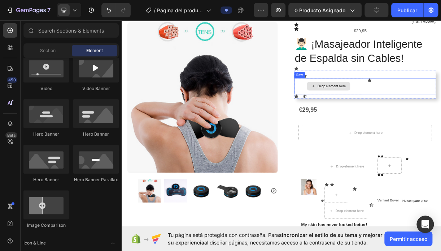
click at [441, 101] on div "Drop element here" at bounding box center [402, 111] width 94 height 22
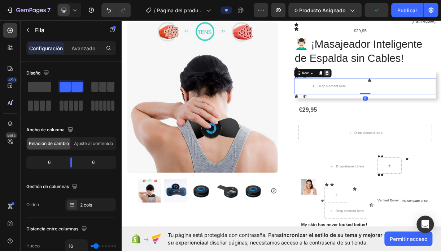
click at [400, 93] on icon at bounding box center [400, 93] width 6 height 6
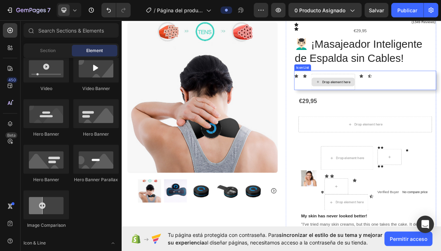
click at [412, 98] on div "Drop element here" at bounding box center [408, 105] width 59 height 22
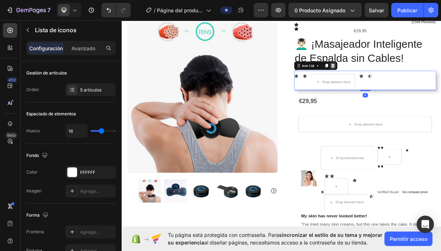
click at [405, 87] on div at bounding box center [408, 83] width 9 height 9
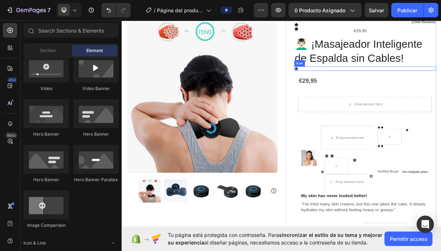
click at [367, 82] on div "Icon" at bounding box center [362, 80] width 14 height 9
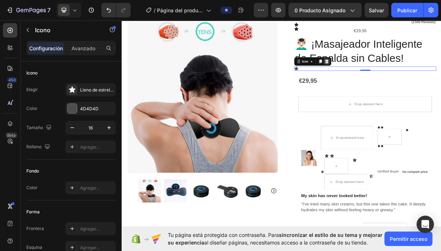
click at [397, 76] on icon at bounding box center [400, 77] width 6 height 6
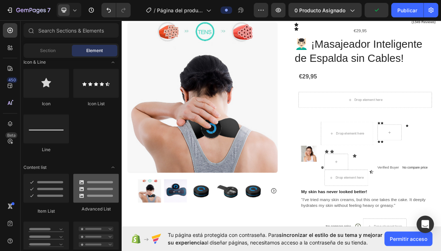
scroll to position [397, 0]
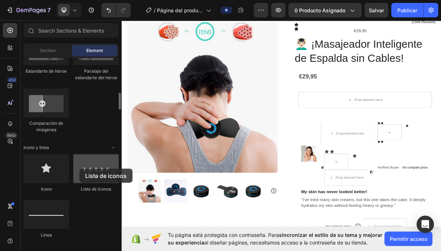
drag, startPoint x: 107, startPoint y: 161, endPoint x: 79, endPoint y: 168, distance: 28.1
click at [79, 168] on div at bounding box center [96, 168] width 46 height 29
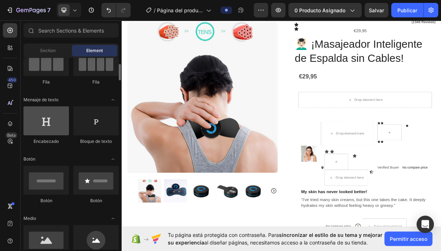
scroll to position [0, 0]
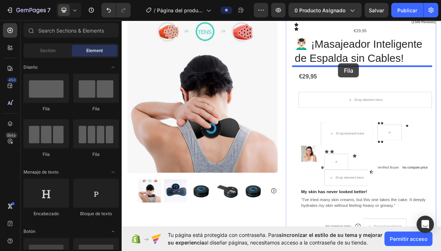
drag, startPoint x: 219, startPoint y: 117, endPoint x: 420, endPoint y: 82, distance: 204.7
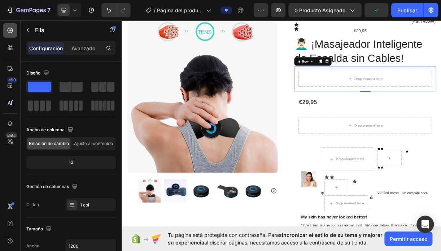
click at [12, 29] on icon at bounding box center [10, 30] width 5 height 5
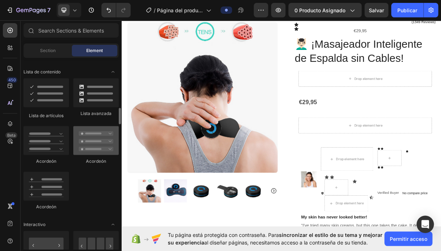
scroll to position [470, 0]
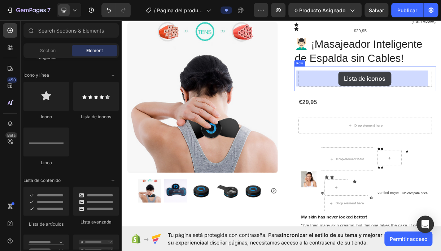
drag, startPoint x: 226, startPoint y: 115, endPoint x: 416, endPoint y: 91, distance: 191.5
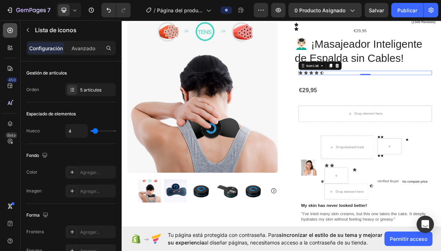
click at [13, 33] on icon at bounding box center [10, 30] width 7 height 7
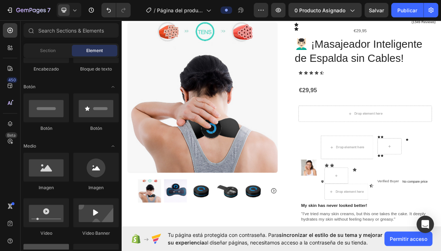
scroll to position [0, 0]
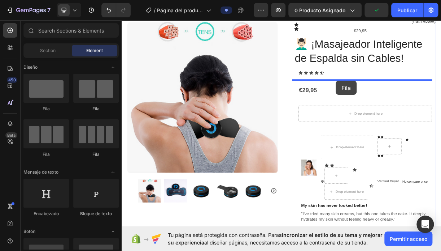
drag, startPoint x: 202, startPoint y: 110, endPoint x: 412, endPoint y: 103, distance: 210.4
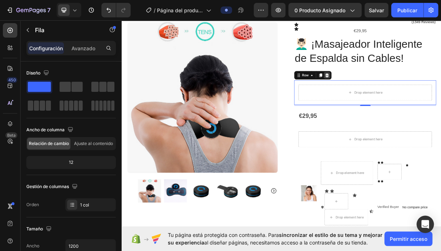
click at [397, 96] on icon at bounding box center [400, 96] width 6 height 6
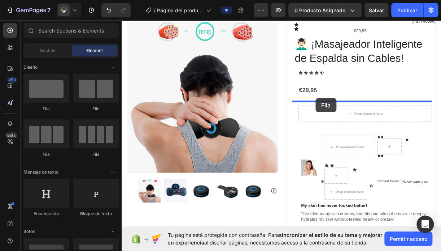
drag, startPoint x: 180, startPoint y: 106, endPoint x: 385, endPoint y: 127, distance: 206.3
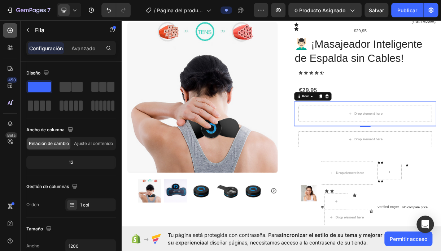
click at [16, 30] on div at bounding box center [10, 30] width 14 height 14
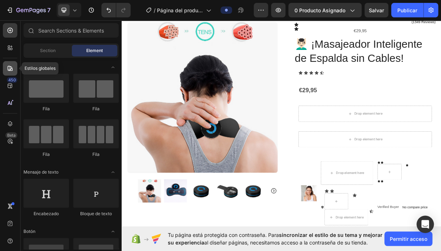
click at [14, 67] on div at bounding box center [10, 68] width 14 height 14
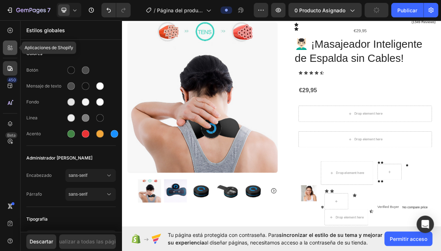
click at [13, 47] on icon at bounding box center [10, 47] width 7 height 7
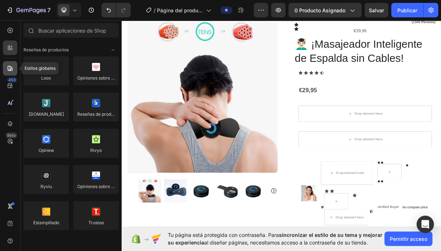
drag, startPoint x: 7, startPoint y: 66, endPoint x: 11, endPoint y: 66, distance: 4.0
click at [8, 66] on icon at bounding box center [10, 68] width 7 height 7
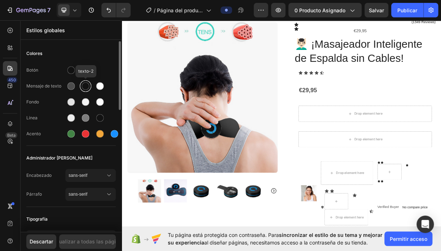
click at [82, 86] on div at bounding box center [86, 86] width 8 height 8
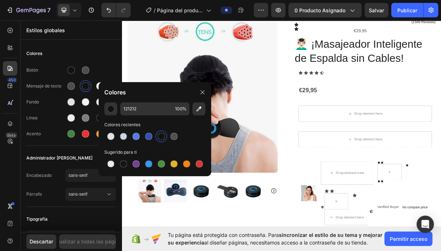
click at [163, 137] on div at bounding box center [161, 136] width 7 height 7
click at [125, 163] on div at bounding box center [123, 163] width 7 height 7
type input "151515"
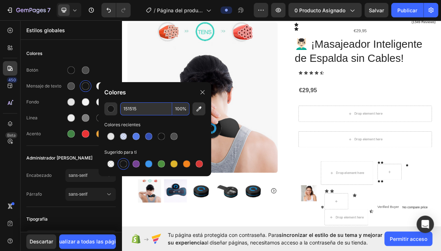
click at [156, 111] on input "151515" at bounding box center [146, 108] width 52 height 13
click at [184, 109] on span "%" at bounding box center [184, 108] width 4 height 7
click at [202, 96] on div at bounding box center [203, 92] width 12 height 12
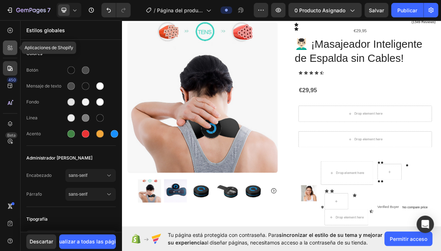
click at [7, 48] on icon at bounding box center [10, 47] width 7 height 7
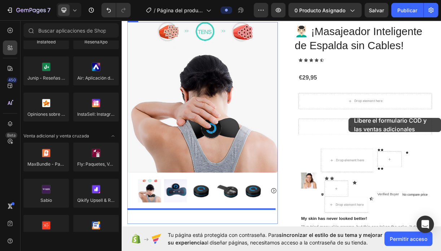
scroll to position [90, 0]
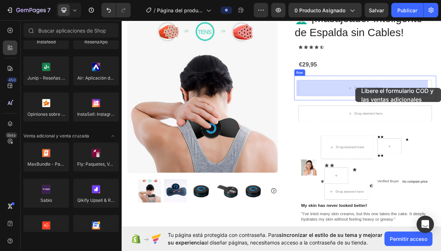
drag, startPoint x: 220, startPoint y: 240, endPoint x: 439, endPoint y: 113, distance: 253.2
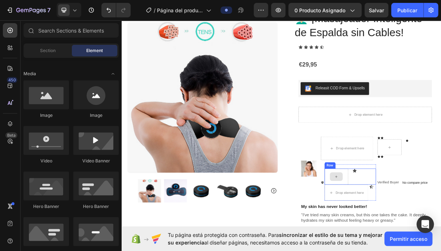
drag, startPoint x: 413, startPoint y: 234, endPoint x: 406, endPoint y: 236, distance: 6.9
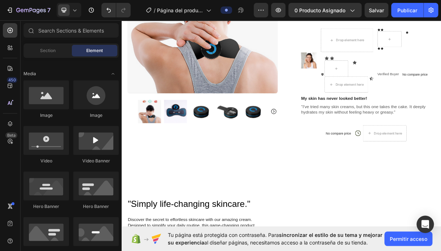
scroll to position [92, 0]
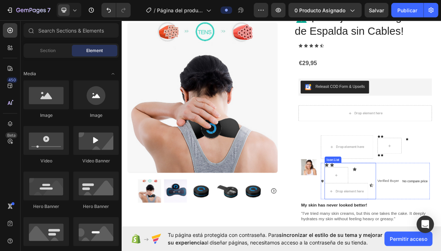
drag, startPoint x: 465, startPoint y: 178, endPoint x: 412, endPoint y: 212, distance: 63.2
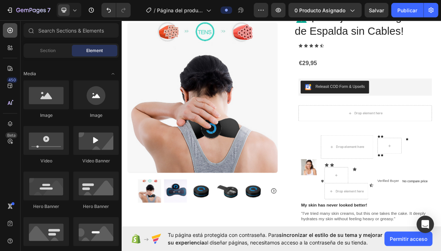
click at [15, 34] on div at bounding box center [10, 30] width 14 height 14
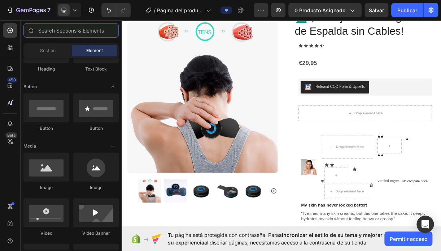
scroll to position [0, 0]
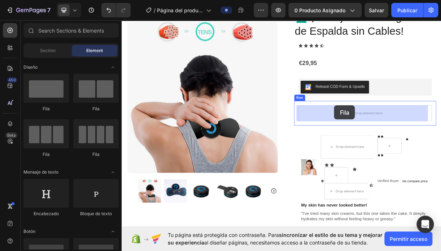
drag, startPoint x: 204, startPoint y: 119, endPoint x: 410, endPoint y: 137, distance: 206.3
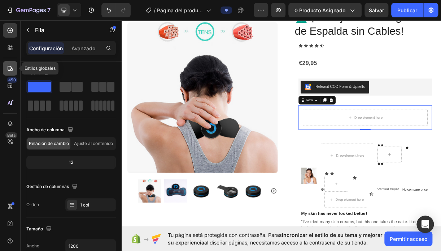
click at [14, 67] on div at bounding box center [10, 68] width 14 height 14
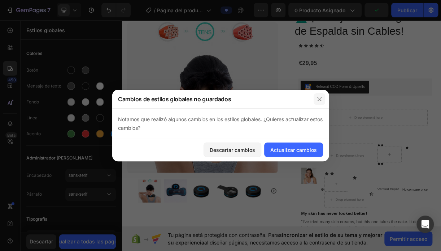
click at [319, 98] on icon "button" at bounding box center [320, 99] width 6 height 6
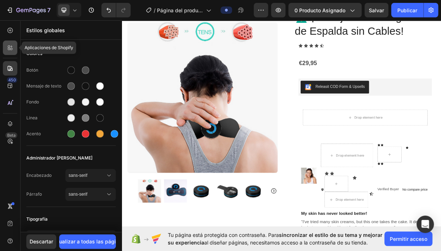
click at [12, 50] on icon at bounding box center [11, 49] width 2 height 2
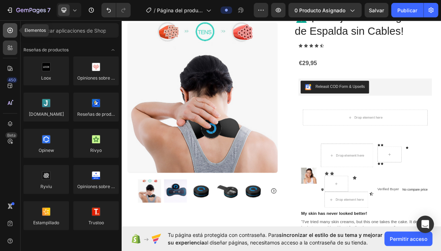
click at [13, 30] on icon at bounding box center [10, 30] width 7 height 7
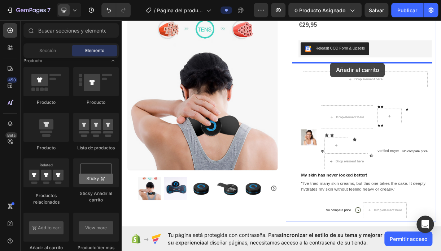
scroll to position [142, 0]
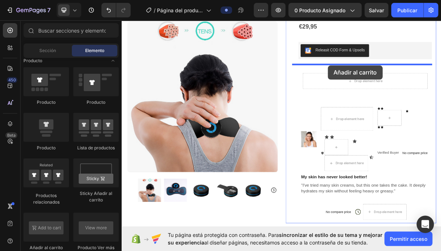
drag, startPoint x: 183, startPoint y: 249, endPoint x: 401, endPoint y: 82, distance: 274.8
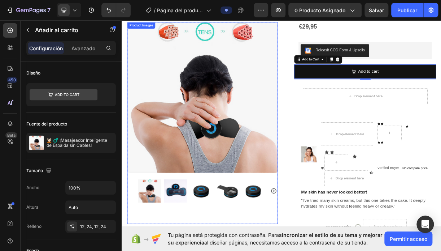
scroll to position [0, 0]
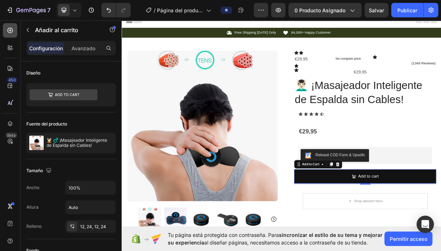
click at [10, 36] on div at bounding box center [10, 30] width 14 height 14
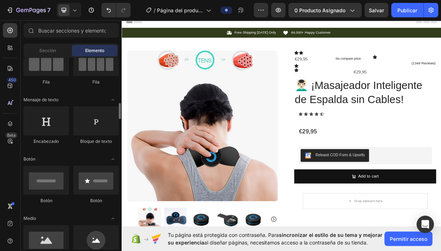
scroll to position [108, 0]
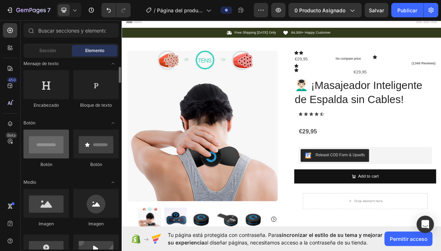
click at [56, 149] on div at bounding box center [46, 143] width 46 height 29
click at [56, 148] on div at bounding box center [46, 143] width 46 height 29
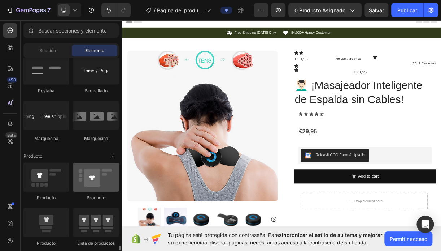
scroll to position [952, 0]
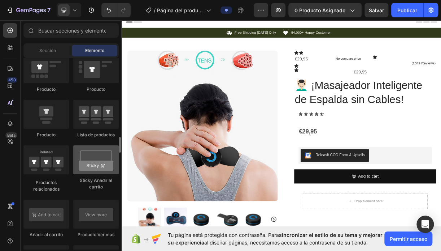
click at [92, 169] on div at bounding box center [96, 159] width 46 height 29
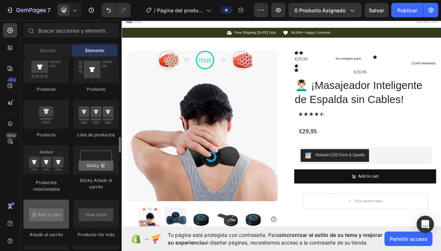
click at [51, 213] on div at bounding box center [46, 213] width 46 height 29
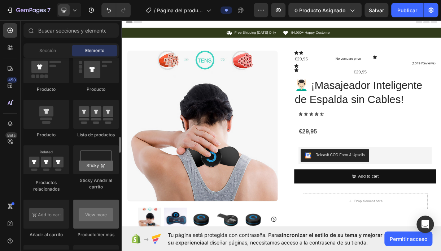
click at [100, 218] on div at bounding box center [96, 213] width 46 height 29
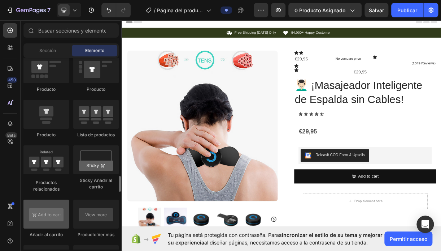
scroll to position [988, 0]
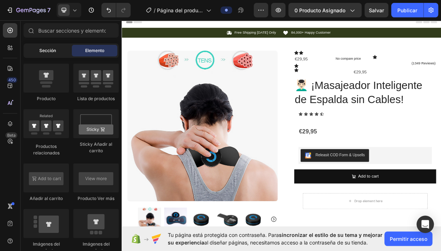
click at [61, 52] on div "Sección" at bounding box center [48, 51] width 46 height 12
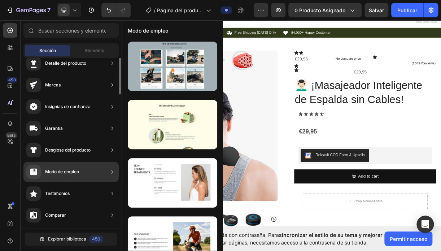
scroll to position [0, 0]
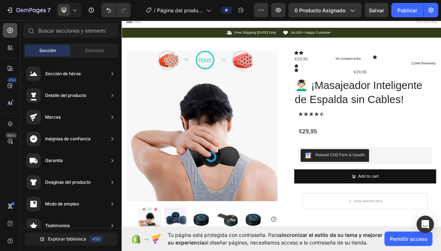
click at [8, 29] on icon at bounding box center [10, 30] width 5 height 5
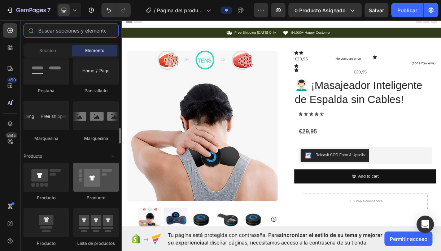
scroll to position [808, 0]
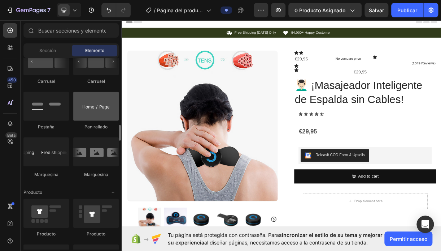
click at [96, 113] on div at bounding box center [96, 106] width 46 height 29
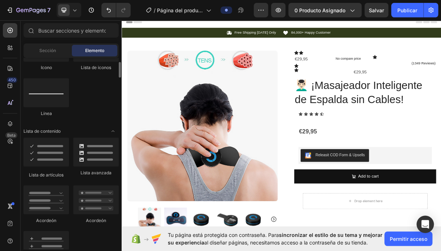
scroll to position [410, 0]
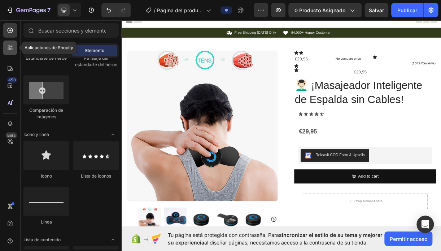
click at [10, 47] on icon at bounding box center [10, 47] width 7 height 7
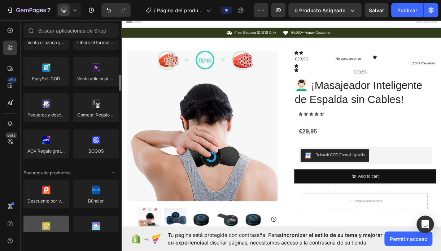
click at [47, 226] on div at bounding box center [46, 229] width 46 height 29
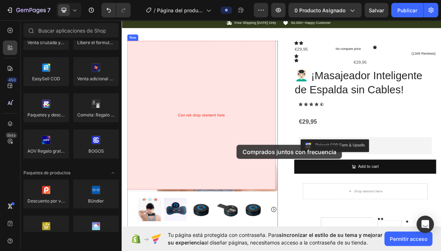
scroll to position [23, 0]
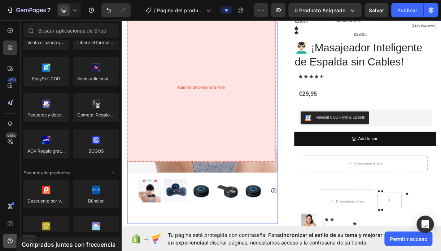
drag, startPoint x: 55, startPoint y: 225, endPoint x: 16, endPoint y: 237, distance: 40.8
click at [16, 237] on div "450 Beta Más Sections(18) Elements(84) Sección de héroe Detalle del producto Ma…" at bounding box center [61, 135] width 122 height 230
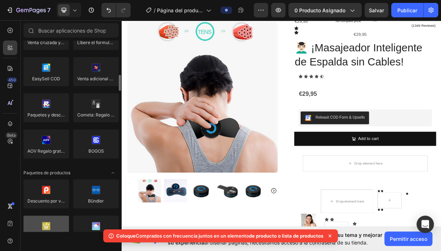
scroll to position [58, 0]
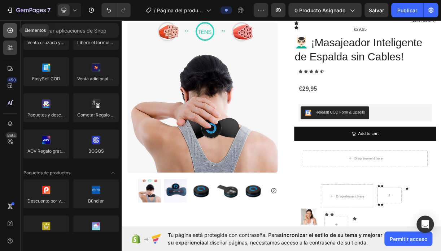
click at [7, 28] on icon at bounding box center [10, 30] width 7 height 7
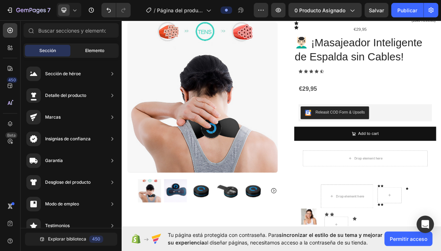
click at [85, 52] on div "Elemento" at bounding box center [95, 51] width 46 height 12
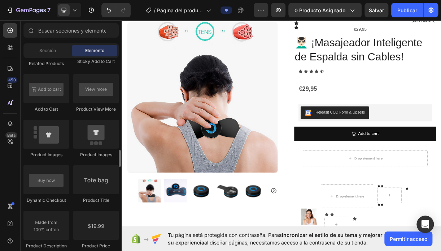
scroll to position [1022, 0]
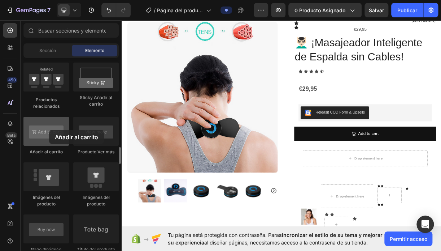
click at [49, 130] on div at bounding box center [46, 131] width 46 height 29
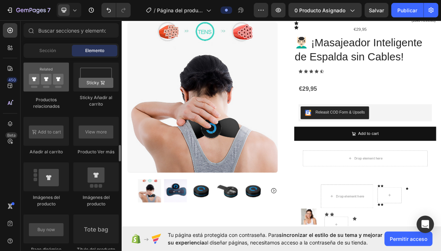
drag, startPoint x: 56, startPoint y: 136, endPoint x: 39, endPoint y: 80, distance: 58.9
click at [51, 139] on div at bounding box center [46, 131] width 46 height 29
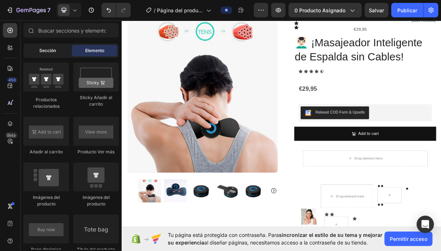
click at [53, 53] on span "Sección" at bounding box center [47, 50] width 17 height 7
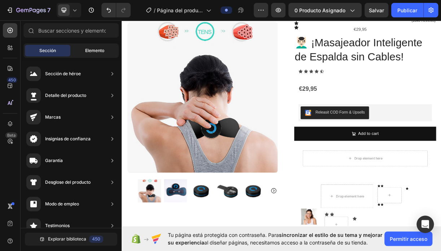
click at [87, 48] on span "Elemento" at bounding box center [94, 50] width 19 height 7
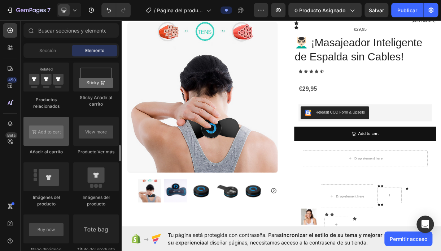
click at [49, 137] on div at bounding box center [46, 131] width 46 height 29
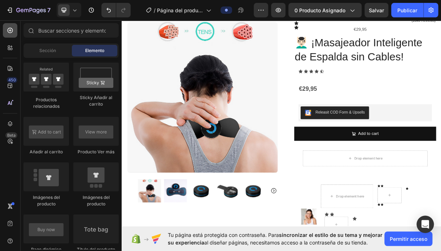
click at [10, 30] on icon at bounding box center [10, 30] width 5 height 5
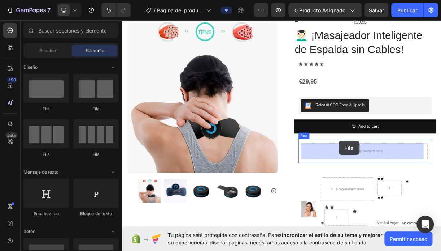
scroll to position [68, 0]
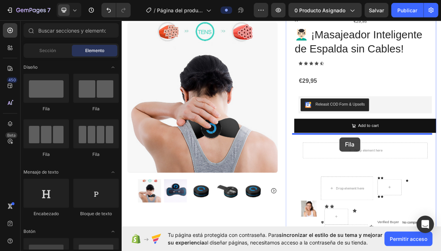
drag, startPoint x: 171, startPoint y: 107, endPoint x: 417, endPoint y: 180, distance: 256.9
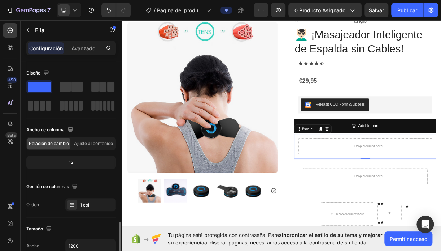
scroll to position [108, 0]
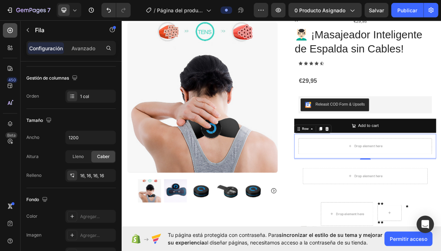
click at [9, 33] on icon at bounding box center [10, 30] width 7 height 7
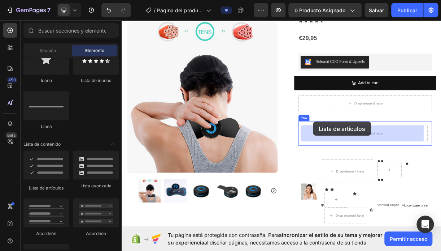
scroll to position [132, 0]
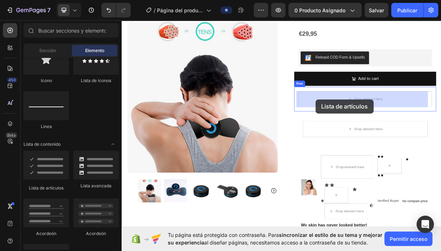
drag, startPoint x: 173, startPoint y: 180, endPoint x: 385, endPoint y: 129, distance: 218.3
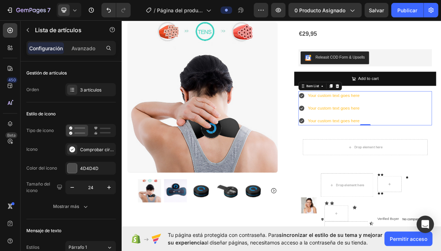
click at [365, 138] on icon at bounding box center [365, 140] width 7 height 7
click at [434, 140] on div "Your custom text goes here" at bounding box center [409, 141] width 72 height 13
click at [94, 91] on div "3 artículos" at bounding box center [97, 90] width 34 height 7
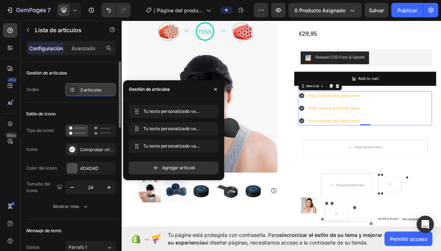
click at [94, 91] on div "3 artículos" at bounding box center [97, 90] width 34 height 7
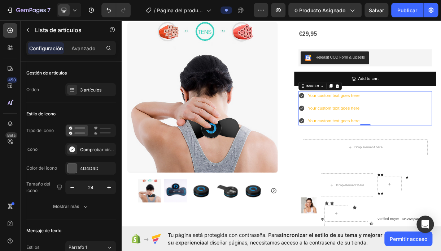
click at [387, 125] on div "Your custom text goes here" at bounding box center [409, 124] width 72 height 13
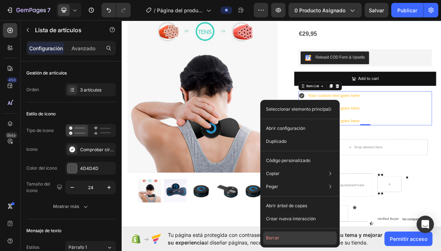
click at [293, 237] on button "Borrar" at bounding box center [300, 237] width 74 height 13
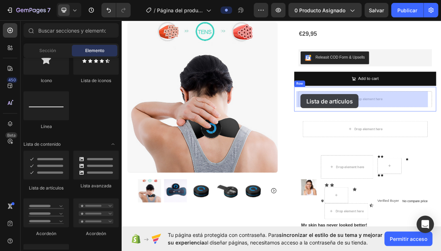
drag, startPoint x: 196, startPoint y: 177, endPoint x: 366, endPoint y: 121, distance: 179.0
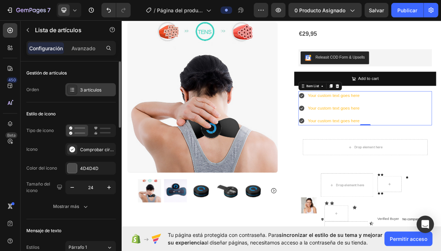
click at [91, 90] on div "3 artículos" at bounding box center [97, 90] width 34 height 7
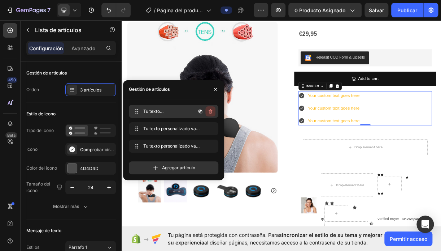
click at [212, 112] on icon "button" at bounding box center [211, 111] width 6 height 6
click at [212, 112] on button "Borrar" at bounding box center [206, 111] width 20 height 10
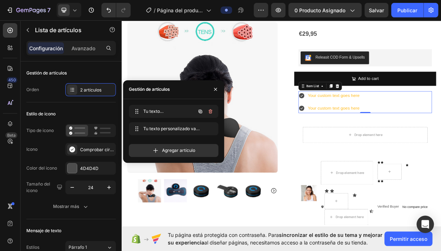
click at [212, 112] on icon "button" at bounding box center [211, 111] width 6 height 6
click at [212, 112] on button "Borrar" at bounding box center [206, 111] width 20 height 10
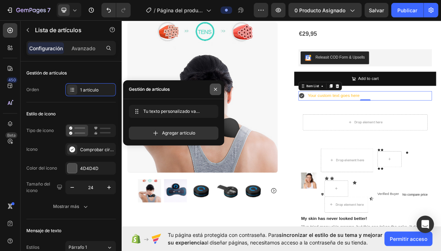
drag, startPoint x: 215, startPoint y: 90, endPoint x: 117, endPoint y: 100, distance: 98.1
click at [215, 90] on icon "button" at bounding box center [215, 89] width 3 height 3
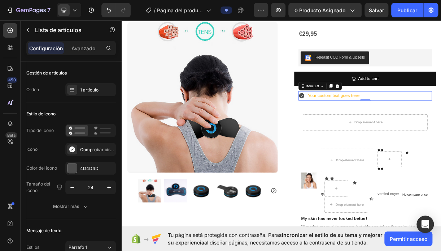
click at [400, 123] on div "Your custom text goes here" at bounding box center [409, 124] width 72 height 13
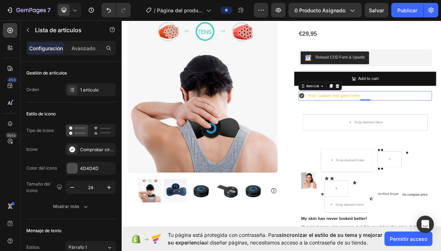
click at [438, 126] on div "Your custom text goes here" at bounding box center [409, 124] width 72 height 13
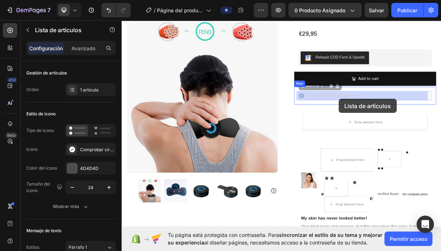
drag, startPoint x: 443, startPoint y: 127, endPoint x: 416, endPoint y: 128, distance: 27.1
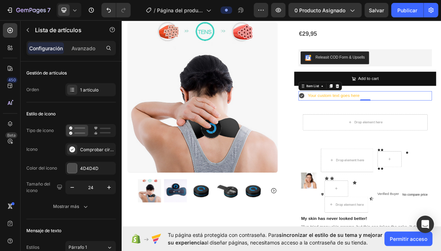
click at [418, 125] on div "Your custom text goes here" at bounding box center [409, 124] width 72 height 13
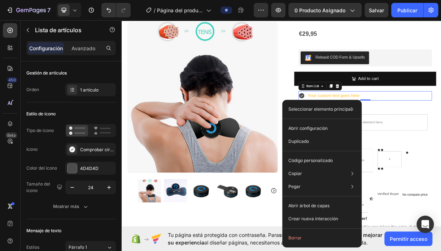
click at [420, 124] on div "Your custom text goes here" at bounding box center [409, 124] width 72 height 13
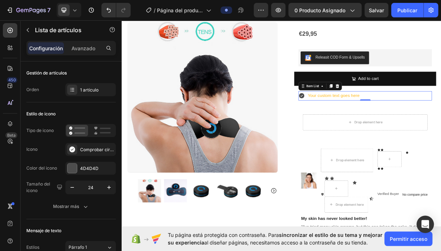
click at [423, 123] on div "Your custom text goes here" at bounding box center [409, 124] width 72 height 13
click at [441, 120] on div "Your custom text goes here" at bounding box center [409, 124] width 72 height 13
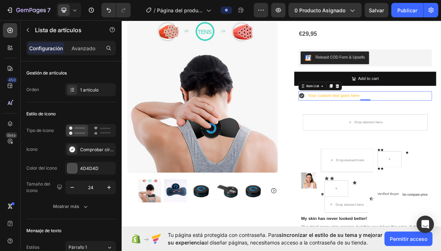
click at [437, 123] on div "Your custom text goes here" at bounding box center [409, 124] width 72 height 13
click at [432, 124] on div "Your custom text goes here" at bounding box center [409, 124] width 72 height 13
click at [441, 123] on div "Your custom text goes here" at bounding box center [409, 124] width 72 height 13
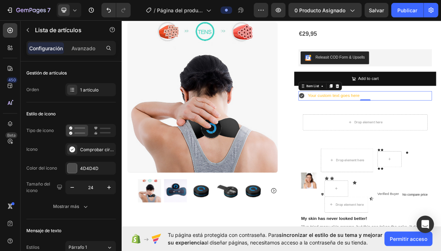
click at [414, 127] on div "Your custom text goes here" at bounding box center [409, 124] width 72 height 13
click at [441, 123] on div "Your custom text goes here" at bounding box center [409, 124] width 72 height 13
click at [424, 119] on div "Your custom text goes here" at bounding box center [409, 124] width 72 height 13
click at [377, 123] on div "Your custom text goes here" at bounding box center [409, 124] width 72 height 13
click at [435, 123] on div "Your custom text goes here" at bounding box center [409, 124] width 72 height 13
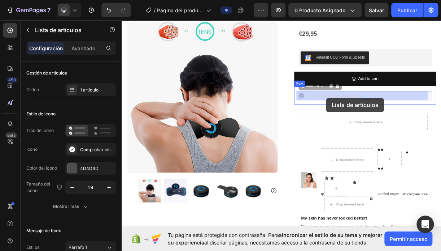
drag, startPoint x: 436, startPoint y: 124, endPoint x: 398, endPoint y: 127, distance: 38.0
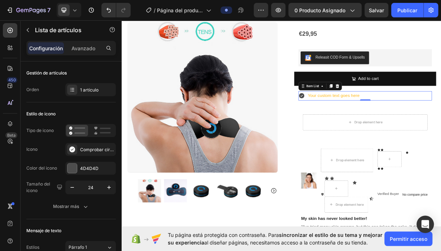
click at [420, 124] on div "Your custom text goes here" at bounding box center [409, 124] width 72 height 13
click at [439, 124] on div "Your custom text goes here" at bounding box center [409, 124] width 72 height 13
click at [426, 123] on div "Your custom text goes here" at bounding box center [409, 124] width 72 height 13
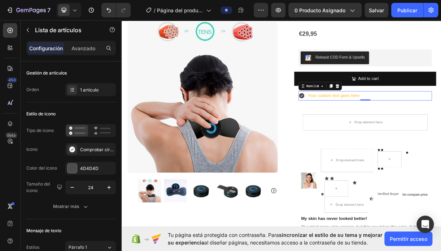
click at [426, 123] on div "Your custom text goes here" at bounding box center [409, 124] width 72 height 13
click at [368, 121] on div "Your custom text goes here" at bounding box center [403, 124] width 84 height 13
click at [366, 124] on icon at bounding box center [365, 124] width 7 height 7
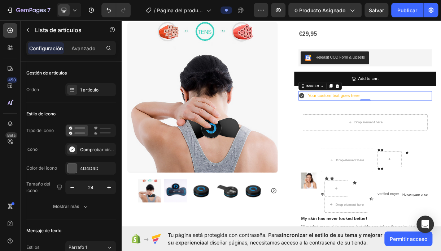
click at [387, 124] on div "Your custom text goes here" at bounding box center [409, 124] width 72 height 13
click at [403, 123] on div "Your custom text goes here" at bounding box center [409, 124] width 72 height 13
click at [439, 126] on div "Your custom text goes here" at bounding box center [409, 124] width 72 height 13
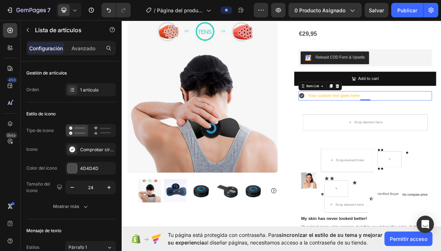
click at [439, 127] on div "Your custom text goes here" at bounding box center [409, 124] width 72 height 13
drag, startPoint x: 451, startPoint y: 130, endPoint x: 448, endPoint y: 122, distance: 7.8
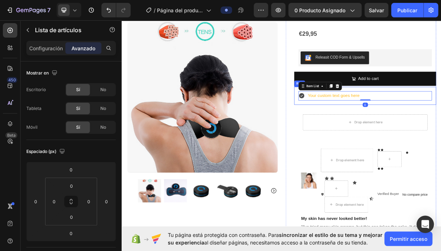
type input "100%"
click at [410, 124] on div "Your custom text goes here" at bounding box center [409, 124] width 72 height 13
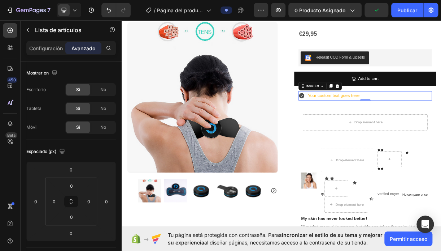
click at [410, 124] on div "Your custom text goes here" at bounding box center [409, 124] width 72 height 13
click at [365, 126] on icon at bounding box center [365, 124] width 7 height 7
click at [363, 122] on icon at bounding box center [365, 124] width 7 height 7
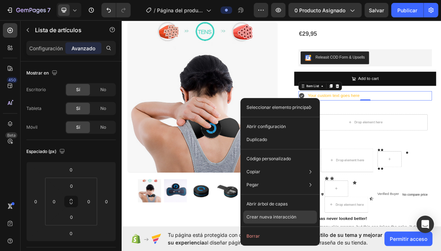
click at [287, 216] on p "Crear nueva interacción" at bounding box center [271, 216] width 50 height 7
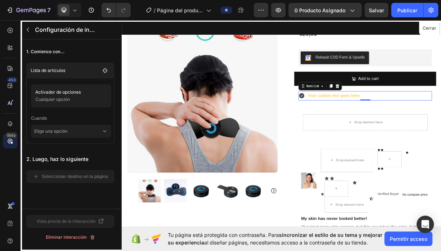
click at [387, 122] on div at bounding box center [339, 161] width 434 height 288
drag, startPoint x: 442, startPoint y: 119, endPoint x: 451, endPoint y: 122, distance: 9.4
click at [441, 120] on div at bounding box center [339, 161] width 434 height 288
click at [441, 125] on div at bounding box center [339, 161] width 434 height 288
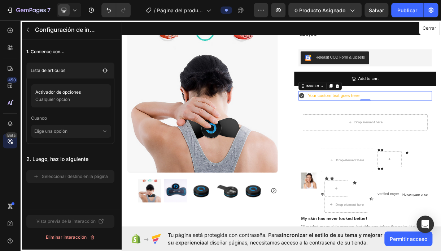
click at [441, 125] on div at bounding box center [339, 161] width 434 height 288
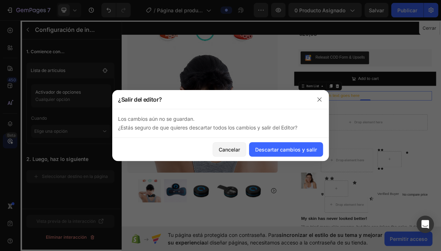
drag, startPoint x: 353, startPoint y: 97, endPoint x: 244, endPoint y: 98, distance: 109.5
click at [244, 98] on div "¿Salir del editor?" at bounding box center [211, 99] width 198 height 19
click at [319, 97] on icon "button" at bounding box center [320, 99] width 6 height 6
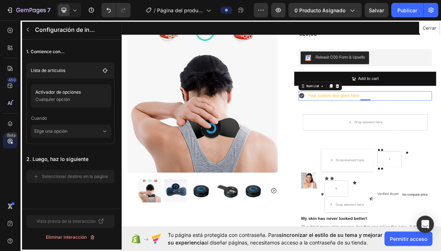
drag, startPoint x: 420, startPoint y: 124, endPoint x: 461, endPoint y: 123, distance: 40.5
click at [441, 123] on div at bounding box center [339, 161] width 434 height 288
click at [441, 124] on div at bounding box center [339, 161] width 434 height 288
click at [13, 51] on icon at bounding box center [10, 47] width 7 height 7
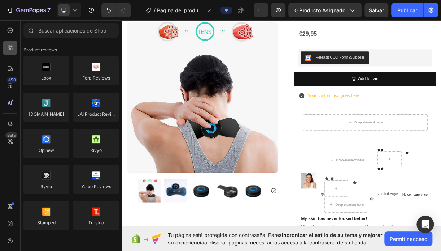
scroll to position [506, 0]
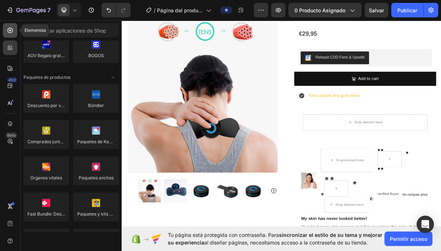
click at [10, 31] on icon at bounding box center [10, 30] width 3 height 3
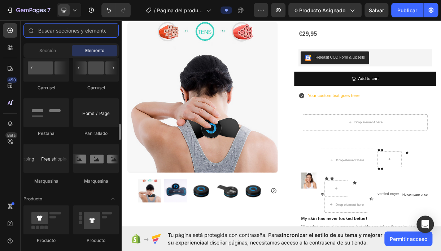
scroll to position [650, 0]
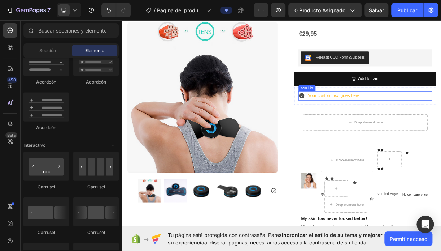
click at [390, 122] on div "Your custom text goes here" at bounding box center [409, 124] width 72 height 13
click at [369, 115] on div "Item List" at bounding box center [373, 113] width 20 height 7
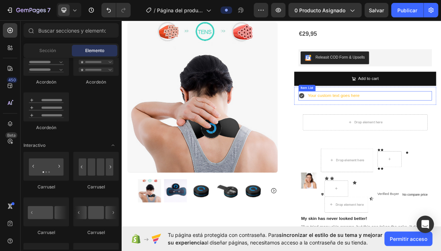
click at [438, 126] on div "Your custom text goes here" at bounding box center [409, 124] width 72 height 13
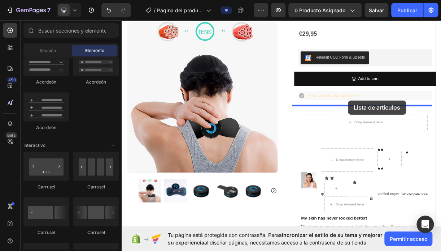
drag, startPoint x: 534, startPoint y: 123, endPoint x: 428, endPoint y: 129, distance: 106.0
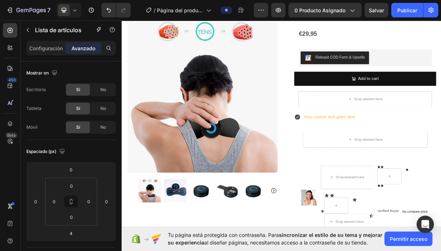
click at [413, 153] on div "Your custom text goes here" at bounding box center [403, 153] width 72 height 13
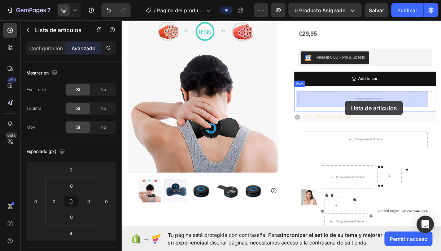
drag, startPoint x: 423, startPoint y: 153, endPoint x: 425, endPoint y: 131, distance: 22.1
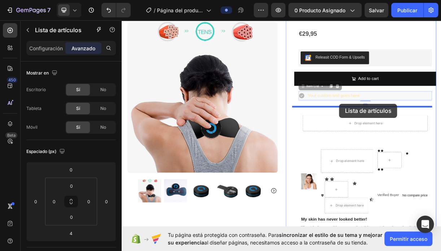
drag, startPoint x: 415, startPoint y: 121, endPoint x: 417, endPoint y: 134, distance: 13.1
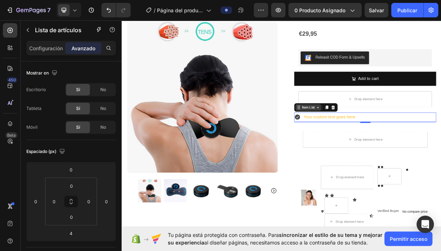
click at [385, 142] on icon at bounding box center [388, 140] width 6 height 6
click at [50, 47] on p "Configuración" at bounding box center [46, 48] width 34 height 8
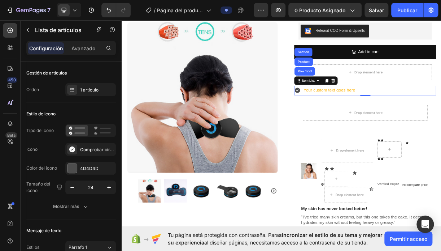
scroll to position [168, 0]
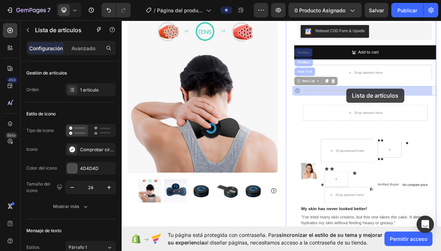
drag, startPoint x: 448, startPoint y: 121, endPoint x: 426, endPoint y: 114, distance: 23.0
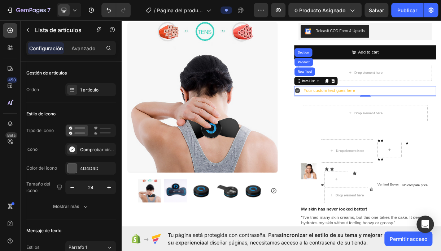
click at [428, 113] on div "Your custom text goes here" at bounding box center [403, 117] width 72 height 13
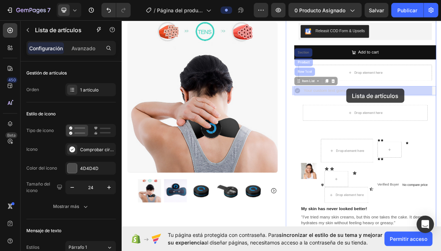
drag, startPoint x: 435, startPoint y: 117, endPoint x: 425, endPoint y: 117, distance: 10.5
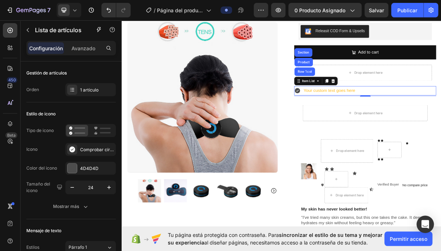
click at [425, 117] on div "Your custom text goes here" at bounding box center [403, 117] width 72 height 13
click at [73, 93] on div at bounding box center [72, 90] width 10 height 10
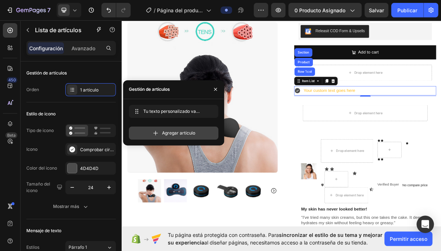
click at [165, 133] on span "Agregar artículo" at bounding box center [178, 133] width 33 height 7
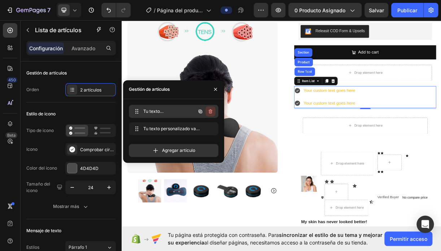
click at [212, 112] on icon "button" at bounding box center [211, 111] width 4 height 4
click at [212, 112] on font "Borrar" at bounding box center [205, 111] width 13 height 7
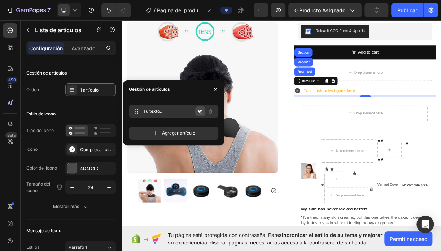
click at [199, 111] on icon "button" at bounding box center [201, 111] width 4 height 4
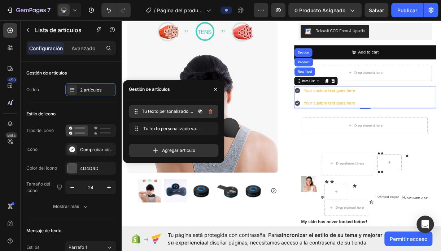
click at [152, 111] on span "Tu texto personalizado va aquí" at bounding box center [168, 111] width 53 height 7
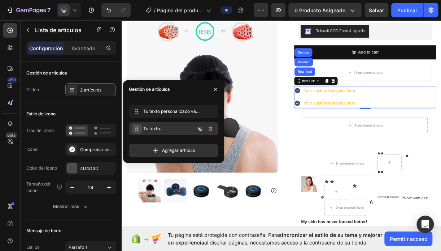
click at [137, 130] on icon at bounding box center [137, 129] width 6 height 6
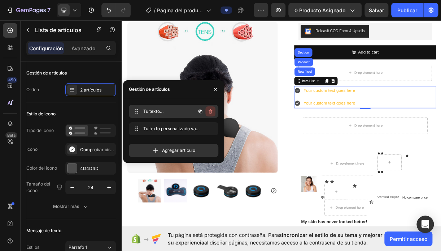
click at [210, 112] on icon "button" at bounding box center [211, 111] width 6 height 6
click at [210, 112] on font "Borrar" at bounding box center [205, 111] width 13 height 7
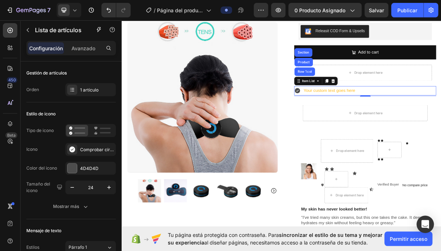
click at [406, 115] on div "Your custom text goes here" at bounding box center [403, 117] width 72 height 13
click at [407, 115] on div "Your custom text goes here" at bounding box center [403, 117] width 72 height 13
click at [434, 117] on div "Your custom text goes here" at bounding box center [403, 117] width 72 height 13
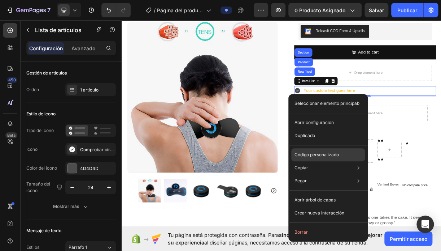
click at [316, 155] on p "Código personalizado" at bounding box center [316, 154] width 44 height 7
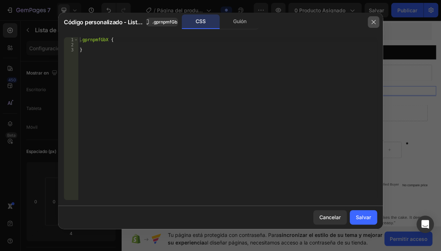
click at [375, 21] on icon "button" at bounding box center [374, 22] width 4 height 4
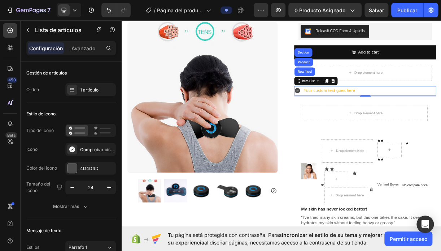
click at [69, 93] on div at bounding box center [72, 90] width 10 height 10
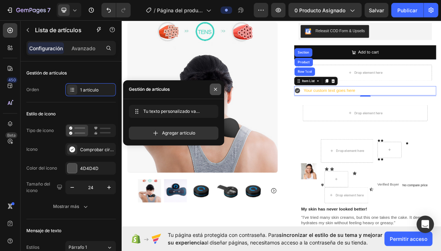
click at [215, 89] on icon "button" at bounding box center [215, 89] width 3 height 3
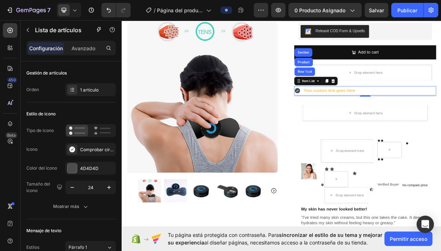
click at [372, 117] on div "Your custom text goes here" at bounding box center [403, 117] width 72 height 13
click at [368, 117] on div "Your custom text goes here" at bounding box center [403, 117] width 72 height 13
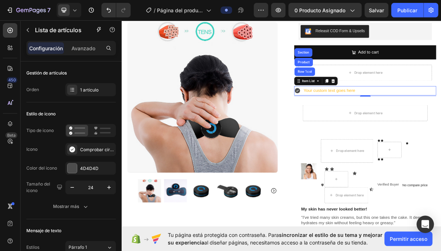
click at [368, 117] on div "Your custom text goes here" at bounding box center [403, 117] width 72 height 13
click at [381, 118] on div "Your custom text goes here" at bounding box center [403, 117] width 72 height 13
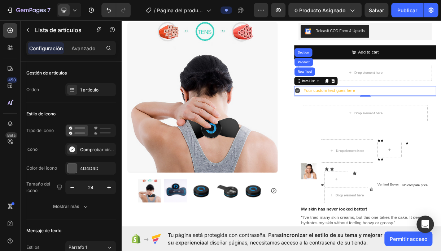
click at [381, 118] on div "Your custom text goes here" at bounding box center [403, 117] width 72 height 13
click at [359, 118] on icon at bounding box center [359, 116] width 7 height 7
click at [367, 115] on div "Your custom text goes here" at bounding box center [403, 117] width 72 height 13
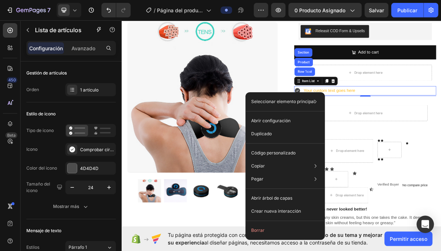
click at [367, 115] on div "Your custom text goes here" at bounding box center [403, 117] width 72 height 13
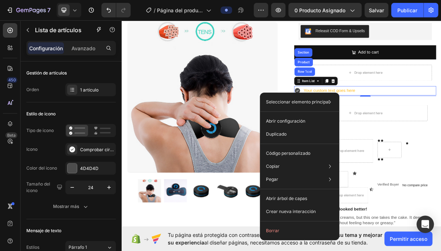
click at [387, 115] on div "Your custom text goes here" at bounding box center [403, 117] width 72 height 13
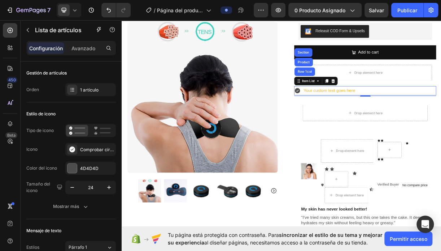
click at [432, 115] on div "Your custom text goes here" at bounding box center [403, 117] width 72 height 13
click at [356, 115] on icon at bounding box center [359, 116] width 7 height 7
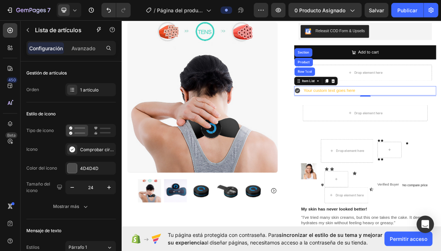
click at [356, 115] on icon at bounding box center [359, 116] width 7 height 7
click at [363, 116] on div "Your custom text goes here" at bounding box center [397, 117] width 84 height 13
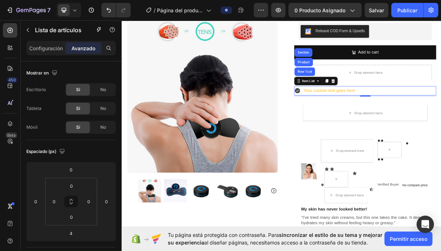
click at [43, 50] on p "Configuración" at bounding box center [46, 48] width 34 height 8
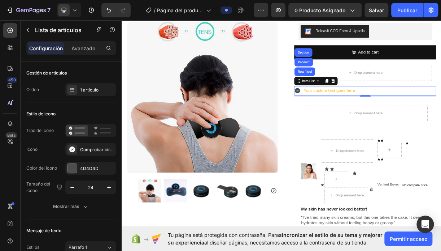
type input "8"
click at [107, 184] on icon "button" at bounding box center [108, 187] width 7 height 7
click at [104, 184] on button "button" at bounding box center [109, 187] width 13 height 13
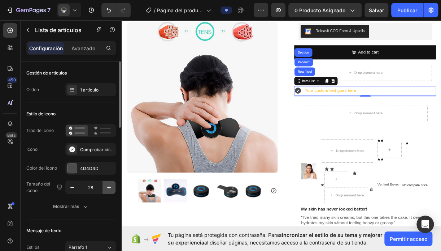
click at [104, 184] on button "button" at bounding box center [109, 187] width 13 height 13
type input "30"
click at [364, 117] on div "Your custom text goes here" at bounding box center [398, 117] width 86 height 13
click at [372, 115] on div "Your custom text goes here" at bounding box center [405, 117] width 72 height 13
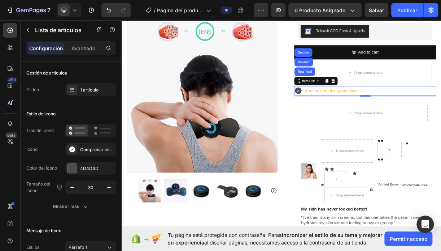
click at [372, 115] on div "Your custom text goes here" at bounding box center [405, 117] width 72 height 13
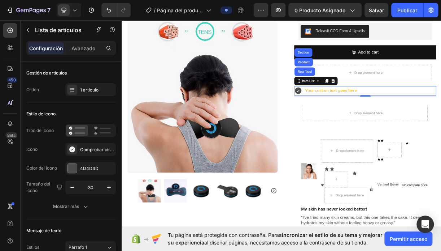
click at [372, 115] on div "Your custom text goes here" at bounding box center [405, 117] width 72 height 13
click at [362, 116] on icon at bounding box center [361, 116] width 9 height 9
click at [362, 117] on icon at bounding box center [361, 116] width 9 height 9
click at [436, 117] on div "Your custom text goes here" at bounding box center [405, 117] width 72 height 13
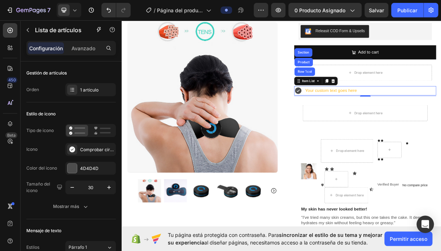
click at [436, 117] on div "Your custom text goes here" at bounding box center [405, 117] width 72 height 13
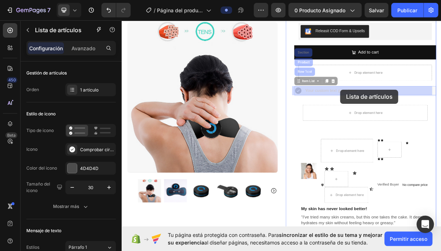
drag, startPoint x: 431, startPoint y: 115, endPoint x: 417, endPoint y: 115, distance: 13.4
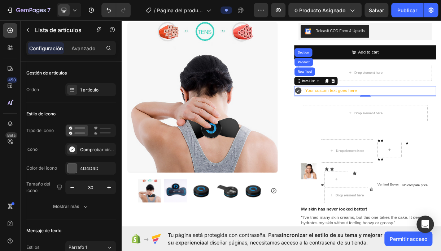
click at [417, 115] on div "Your custom text goes here" at bounding box center [405, 117] width 72 height 13
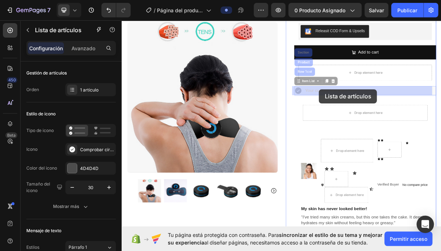
drag, startPoint x: 417, startPoint y: 115, endPoint x: 389, endPoint y: 115, distance: 27.8
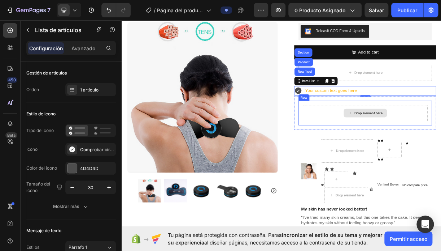
drag, startPoint x: 432, startPoint y: 152, endPoint x: 424, endPoint y: 147, distance: 9.4
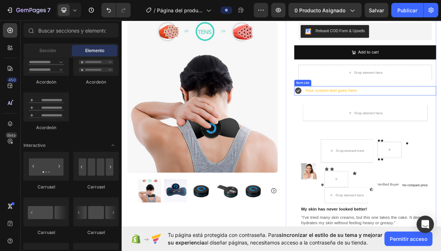
click at [384, 116] on div "Your custom text goes here" at bounding box center [405, 117] width 72 height 13
click at [360, 117] on icon at bounding box center [361, 116] width 9 height 9
click at [358, 117] on icon at bounding box center [361, 116] width 9 height 9
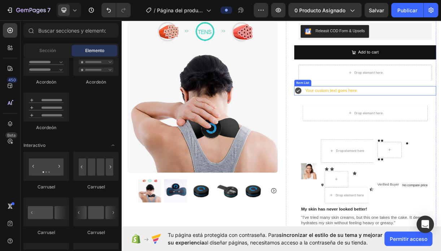
click at [358, 117] on icon at bounding box center [361, 116] width 9 height 9
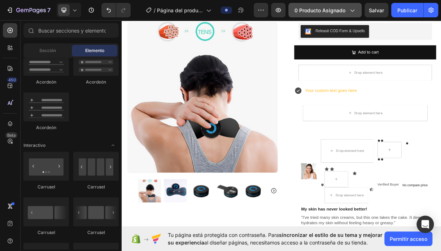
click at [333, 11] on span "0 producto asignado" at bounding box center [320, 11] width 51 height 8
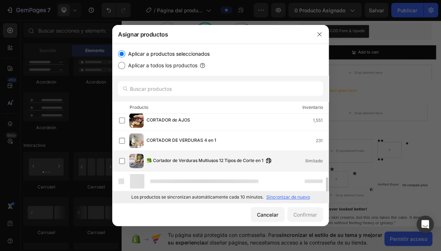
scroll to position [327, 0]
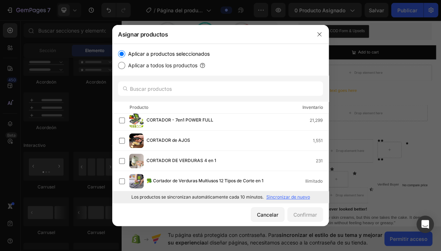
click at [122, 64] on input "Aplicar a todos los productos" at bounding box center [121, 65] width 7 height 7
radio input "true"
click at [298, 214] on font "Confirmar" at bounding box center [305, 215] width 23 height 8
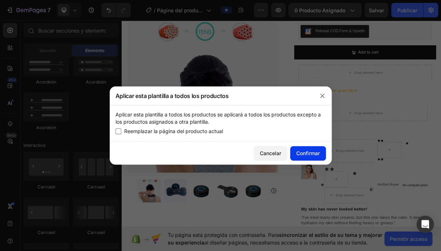
click at [307, 150] on font "Confirmar" at bounding box center [308, 153] width 23 height 8
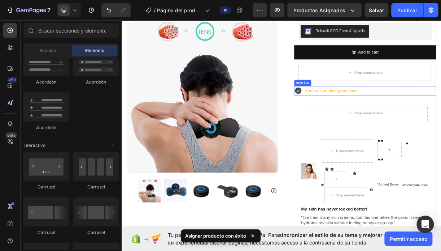
click at [384, 119] on div "Your custom text goes here" at bounding box center [405, 117] width 72 height 13
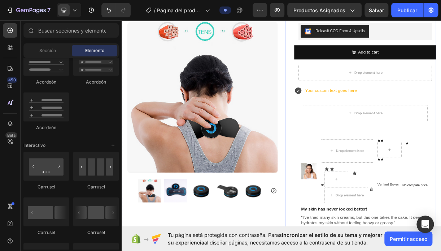
click at [344, 101] on div "Icon Icon €29,95 Product Price Product Price No compare price Compare Price Ico…" at bounding box center [446, 117] width 204 height 445
click at [358, 117] on icon at bounding box center [361, 116] width 9 height 9
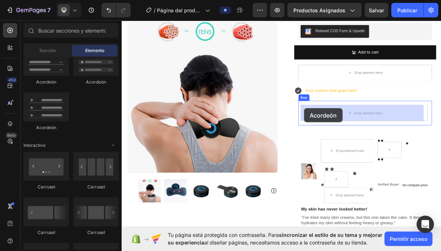
drag, startPoint x: 243, startPoint y: 126, endPoint x: 372, endPoint y: 141, distance: 129.5
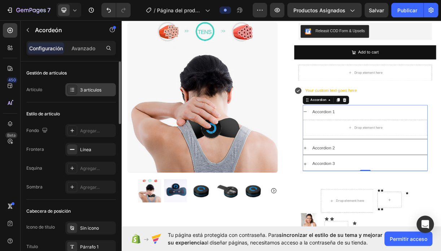
click at [94, 89] on div "3 artículos" at bounding box center [97, 90] width 34 height 7
